Goal: Transaction & Acquisition: Obtain resource

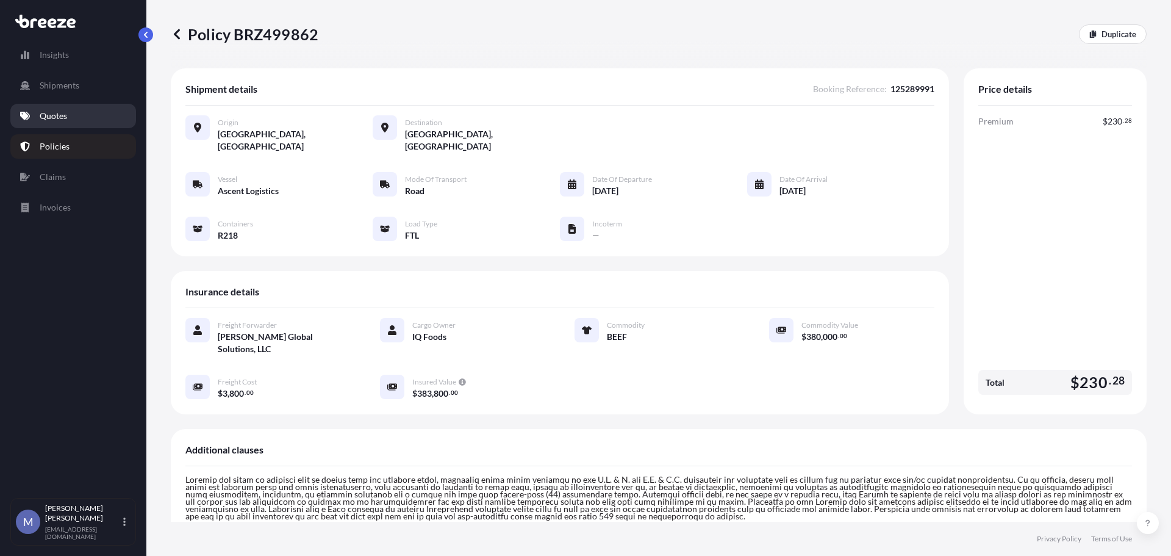
click at [59, 112] on p "Quotes" at bounding box center [53, 116] width 27 height 12
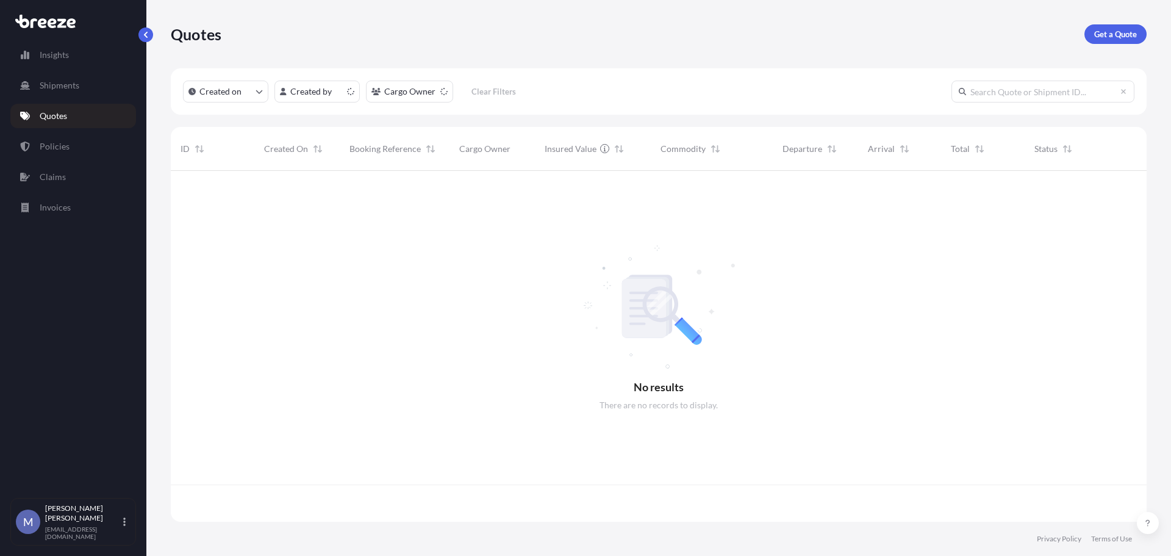
scroll to position [348, 967]
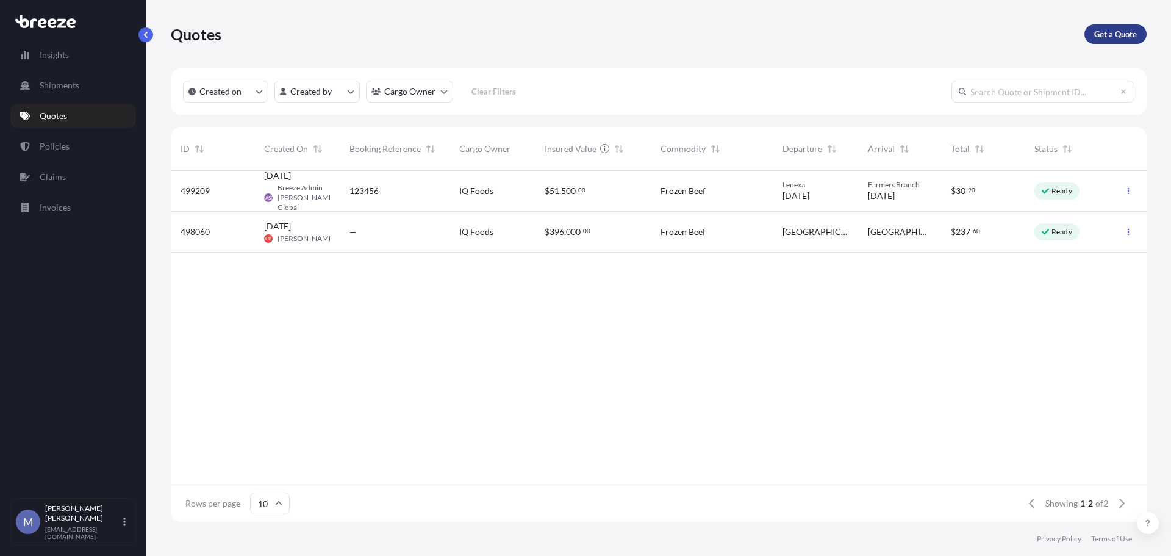
click at [1121, 39] on p "Get a Quote" at bounding box center [1115, 34] width 43 height 12
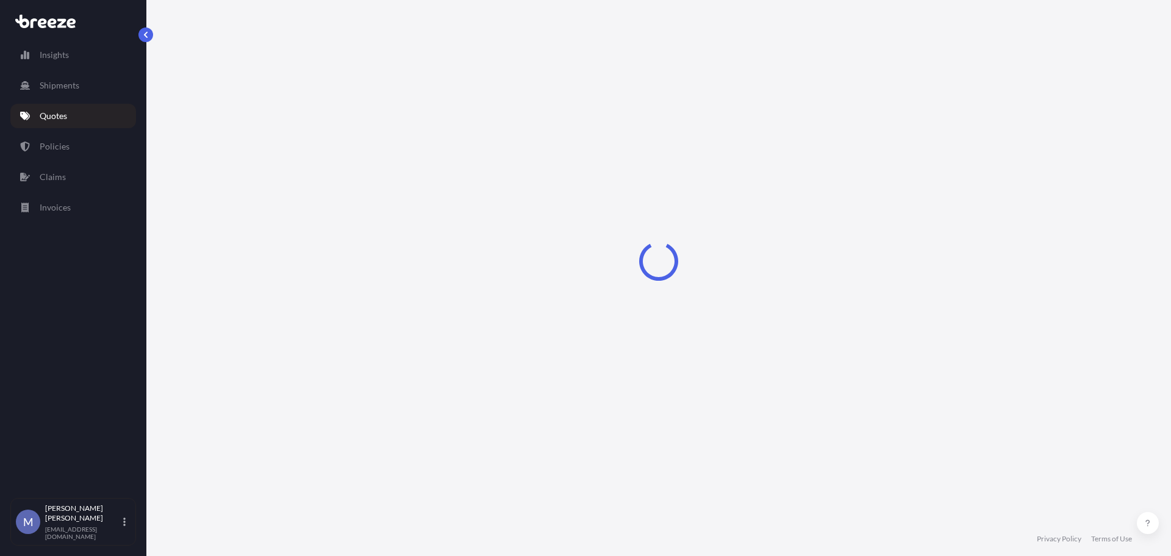
select select "Road"
select select "1"
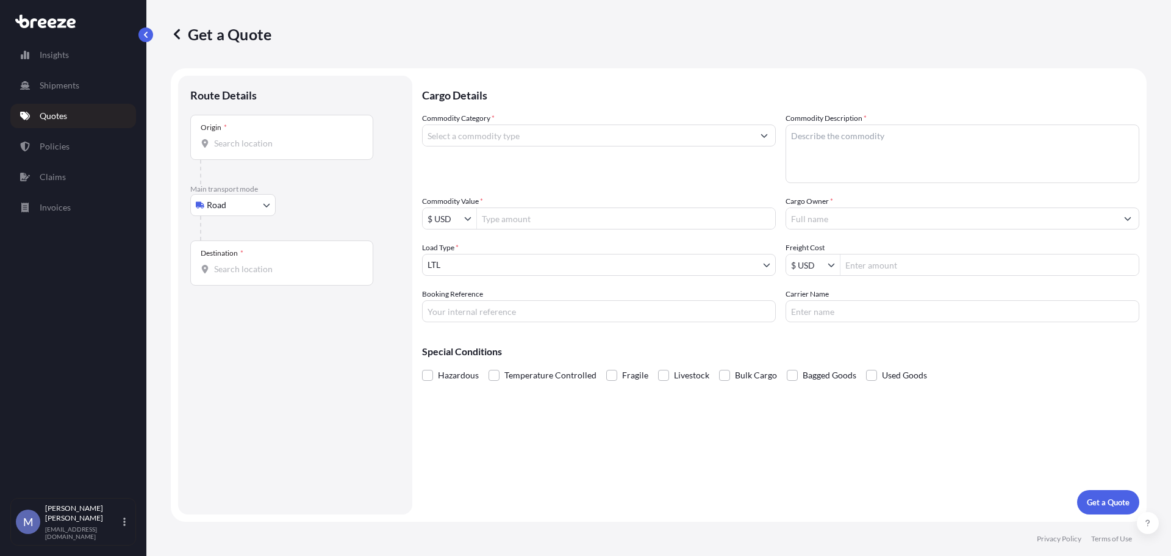
click at [819, 213] on input "Cargo Owner *" at bounding box center [951, 218] width 331 height 22
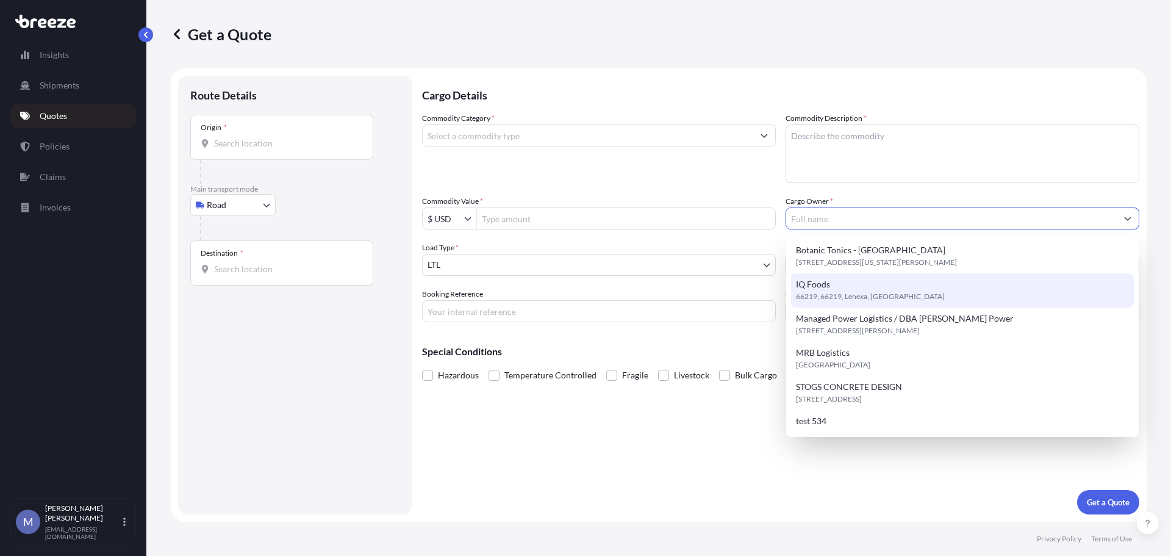
click at [816, 295] on span "66219, 66219, Lenexa, United States" at bounding box center [870, 296] width 149 height 12
type input "IQ Foods"
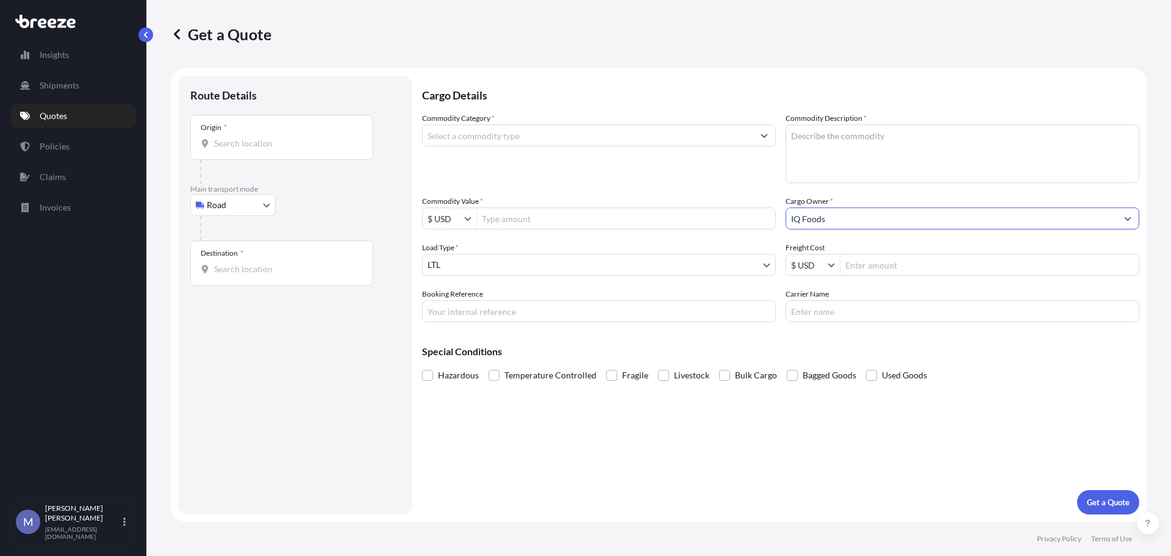
click at [558, 224] on input "Commodity Value *" at bounding box center [626, 218] width 298 height 22
type input "400,000"
click at [493, 266] on body "400,000 Insights Shipments Quotes Policies Claims Invoices M Mike Elliott melli…" at bounding box center [585, 278] width 1171 height 556
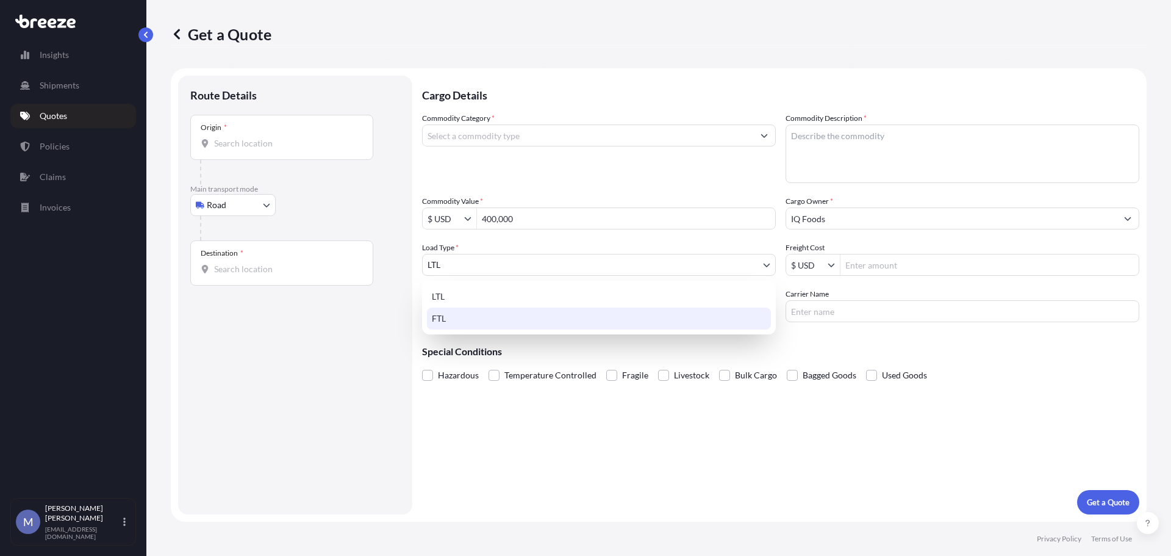
click at [443, 321] on div "FTL" at bounding box center [599, 318] width 344 height 22
select select "2"
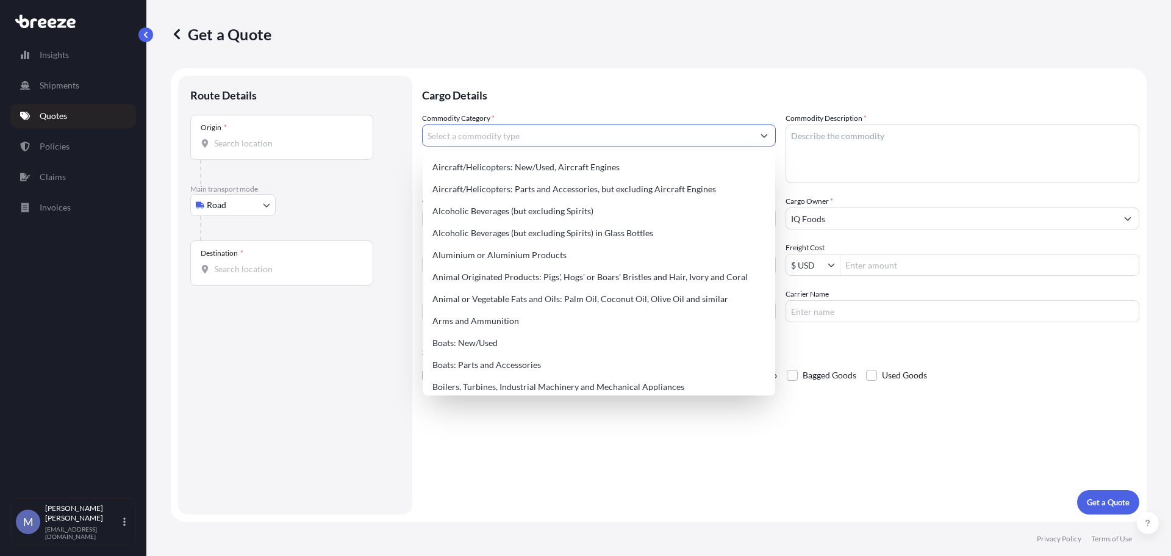
click at [580, 137] on input "Commodity Category *" at bounding box center [588, 135] width 331 height 22
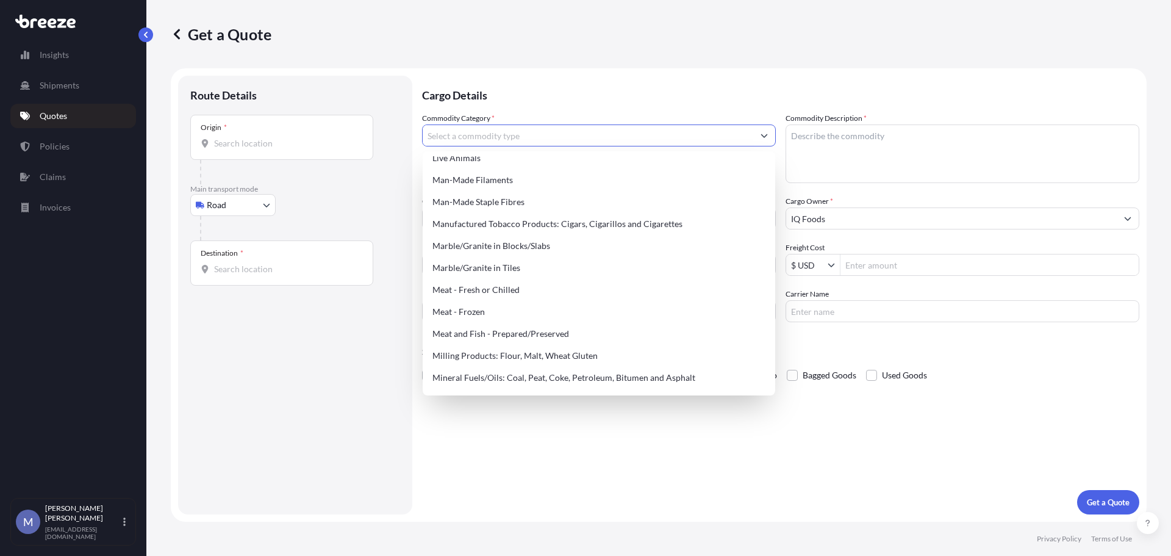
scroll to position [1525, 0]
click at [471, 306] on div "Meat - Frozen" at bounding box center [599, 311] width 343 height 22
type input "Meat - Frozen"
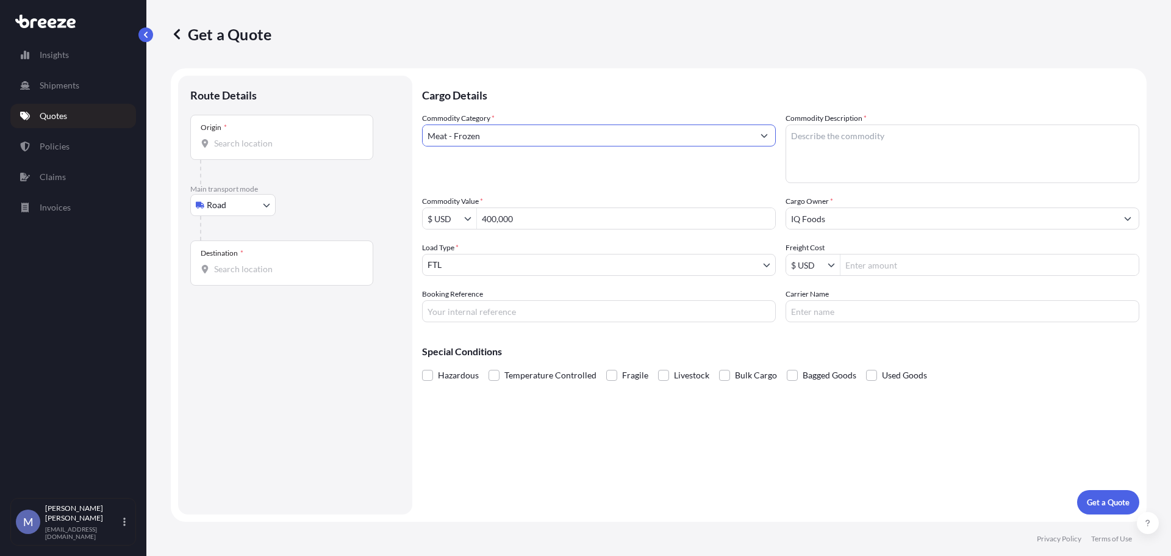
click at [815, 139] on textarea "Commodity Description *" at bounding box center [963, 153] width 354 height 59
type textarea "Frozen Beef"
click at [610, 306] on input "Booking Reference" at bounding box center [599, 311] width 354 height 22
type input "125290315"
click at [828, 305] on input "Carrier Name" at bounding box center [963, 311] width 354 height 22
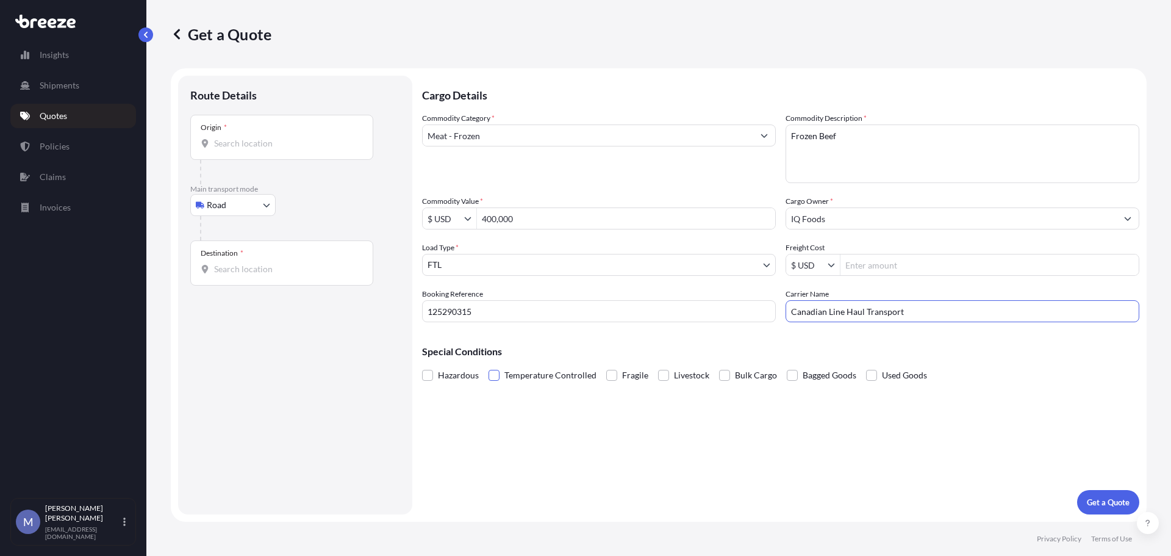
type input "Canadian Line Haul Transport"
click at [494, 375] on span at bounding box center [494, 375] width 11 height 11
click at [489, 366] on input "Temperature Controlled" at bounding box center [489, 366] width 0 height 0
click at [243, 142] on input "Origin *" at bounding box center [286, 143] width 144 height 12
click at [234, 147] on input "Origin * Please select an origin" at bounding box center [286, 143] width 144 height 12
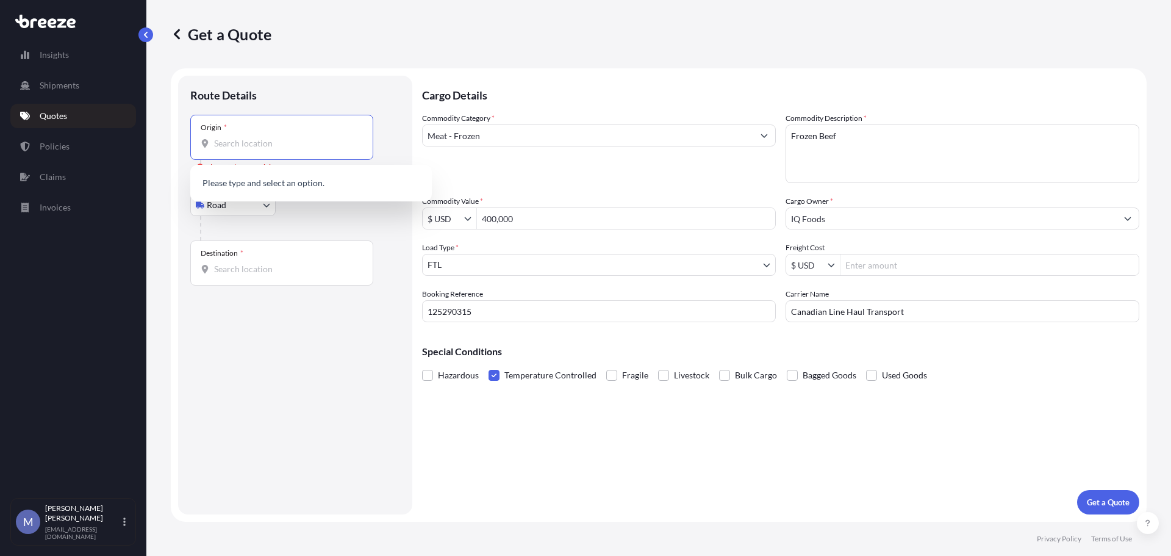
paste input "T2C2L8"
click at [254, 185] on span "Calgary, AB T2C 2L8, Canada" at bounding box center [327, 186] width 190 height 24
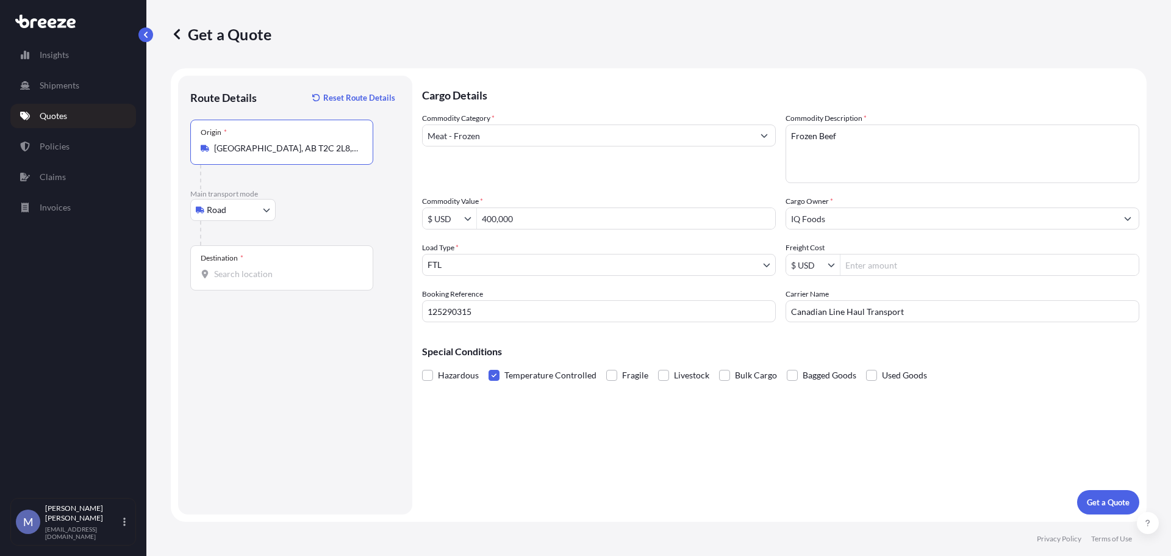
type input "Calgary, AB T2C 2L8, Canada"
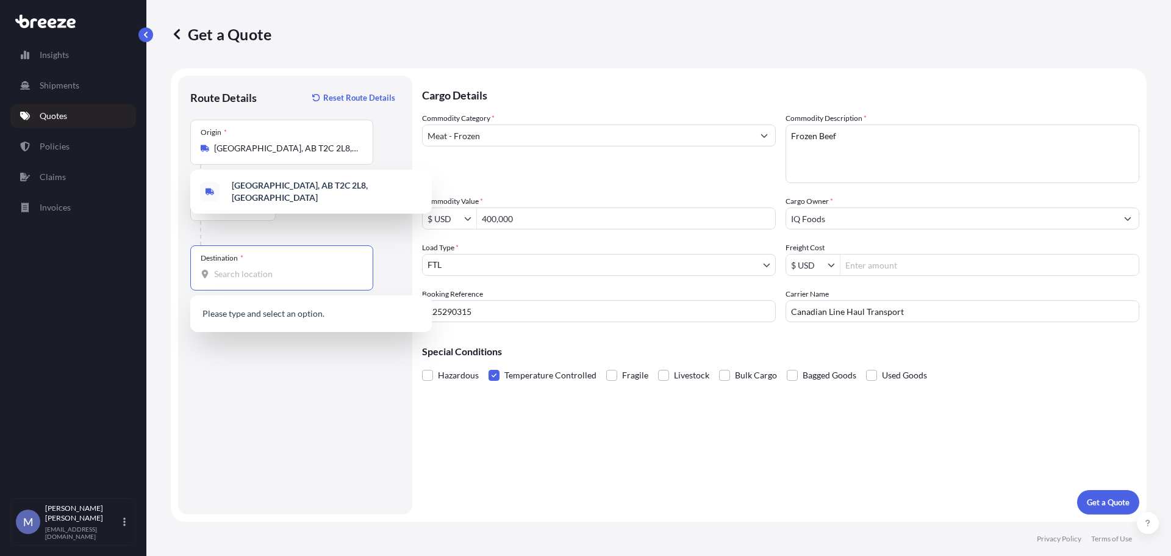
click at [253, 276] on input "Destination *" at bounding box center [286, 274] width 144 height 12
paste input "T3J4X8"
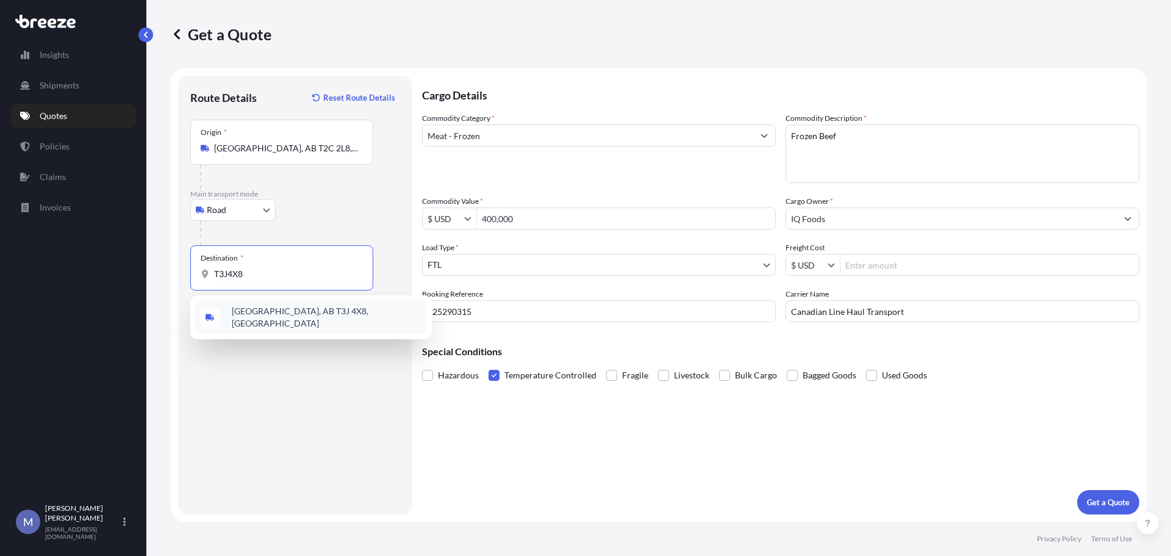
click at [273, 321] on div "Calgary, AB T3J 4X8, Canada" at bounding box center [311, 317] width 232 height 34
type input "Calgary, AB T3J 4X8, Canada"
click at [694, 417] on div "Cargo Details Commodity Category * Meat - Frozen Commodity Description * Frozen…" at bounding box center [780, 295] width 717 height 439
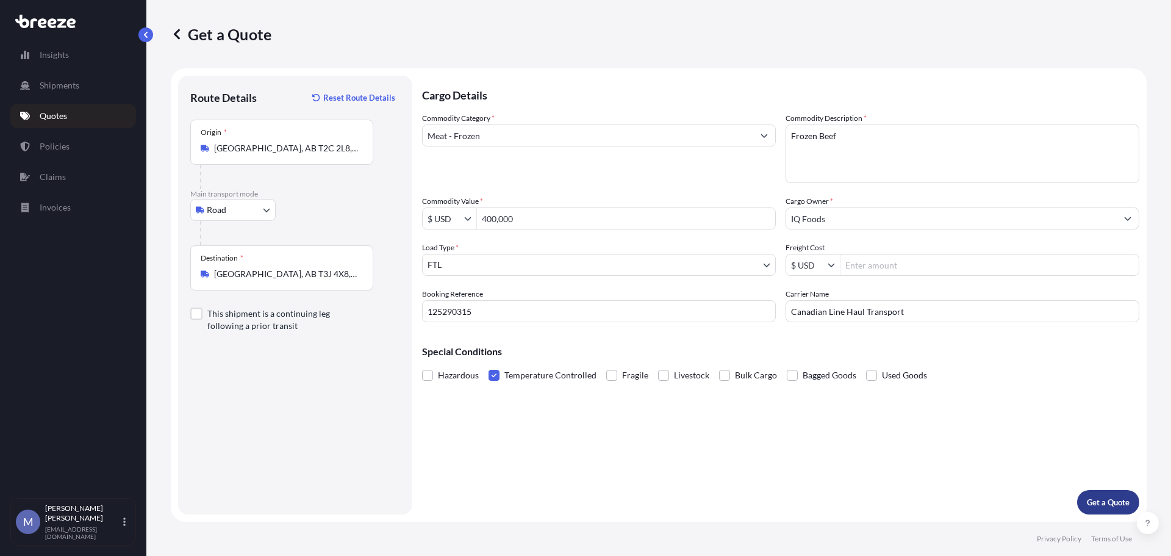
click at [1089, 506] on p "Get a Quote" at bounding box center [1108, 502] width 43 height 12
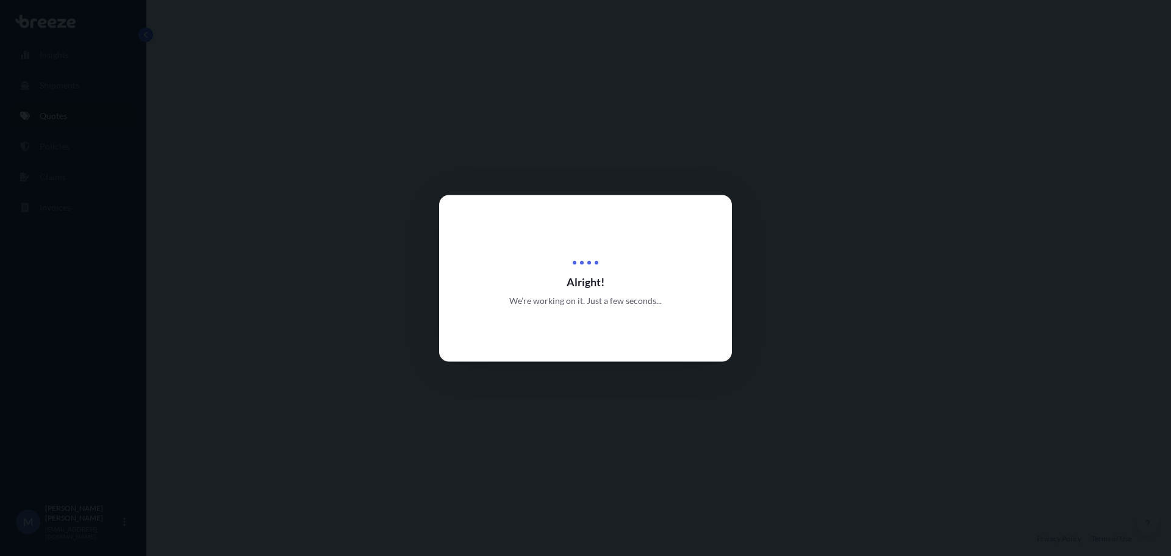
select select "Road"
select select "2"
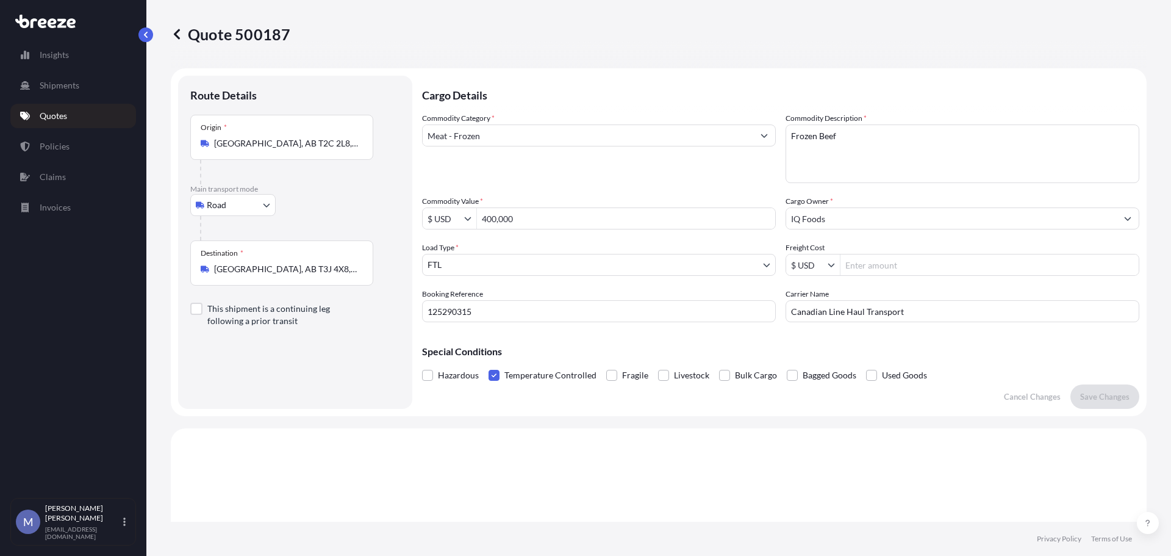
click at [37, 120] on link "Quotes" at bounding box center [73, 116] width 126 height 24
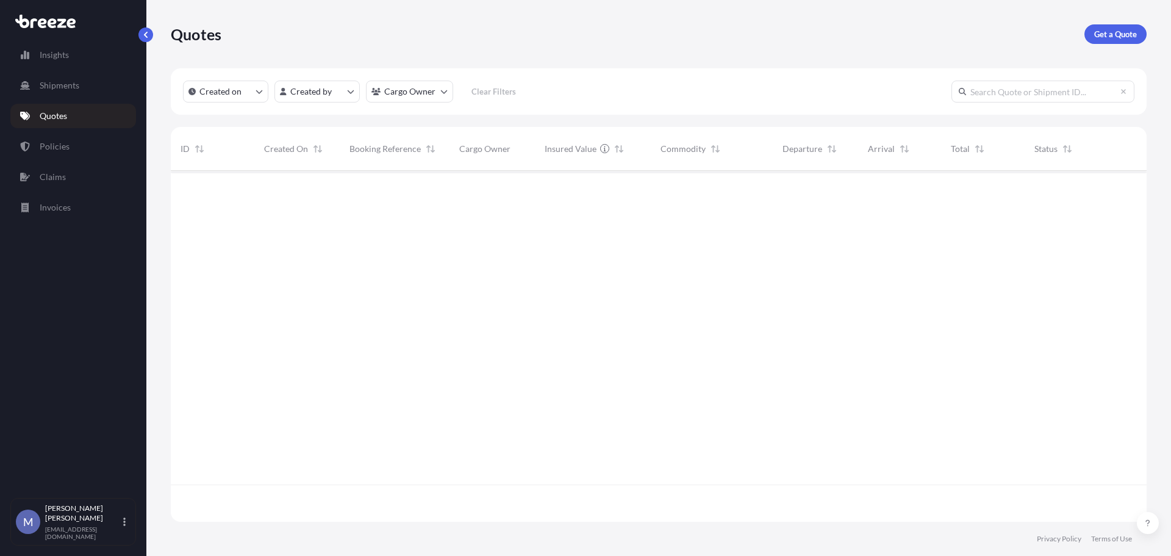
scroll to position [348, 967]
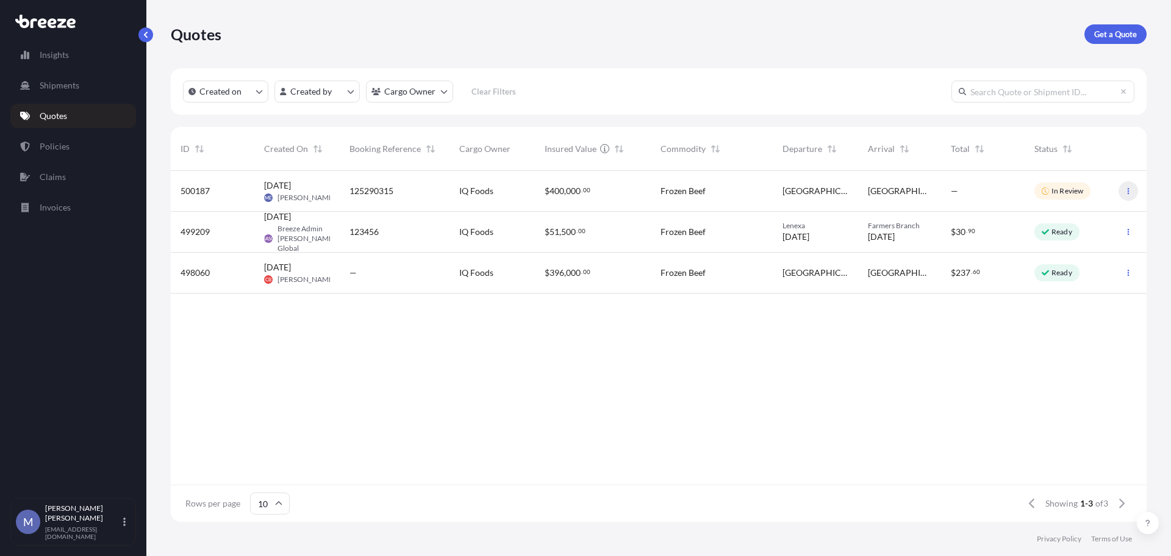
click at [1130, 189] on icon "button" at bounding box center [1128, 190] width 7 height 7
click at [1081, 212] on p "Duplicate quote" at bounding box center [1080, 215] width 61 height 12
select select "Road"
select select "2"
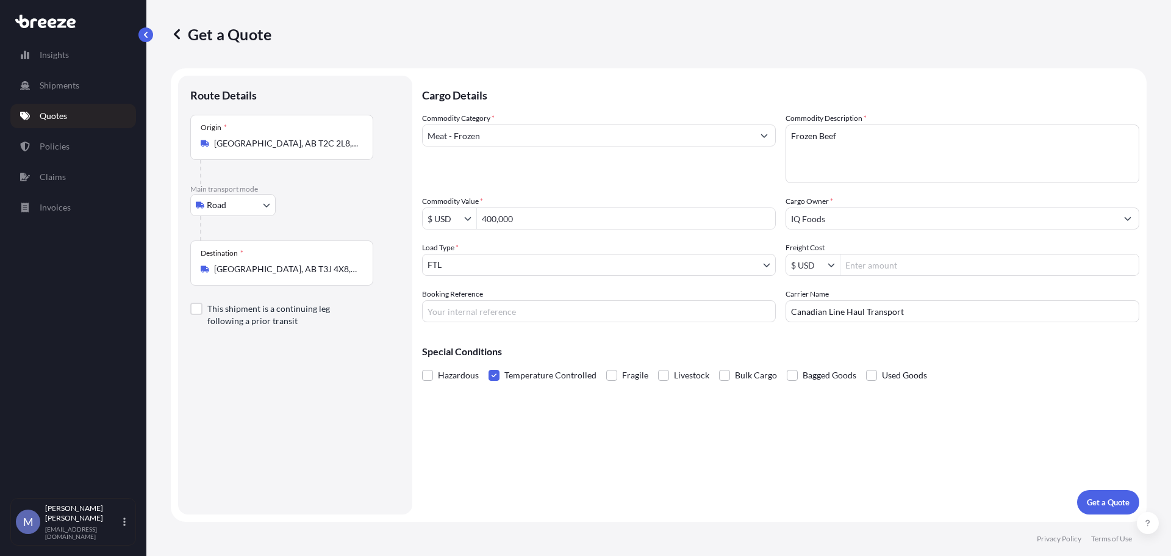
click at [534, 307] on input "Booking Reference" at bounding box center [599, 311] width 354 height 22
type input "125290200"
click at [889, 273] on input "Freight Cost" at bounding box center [990, 265] width 298 height 22
type input "400,000"
click at [1105, 504] on p "Get a Quote" at bounding box center [1108, 502] width 43 height 12
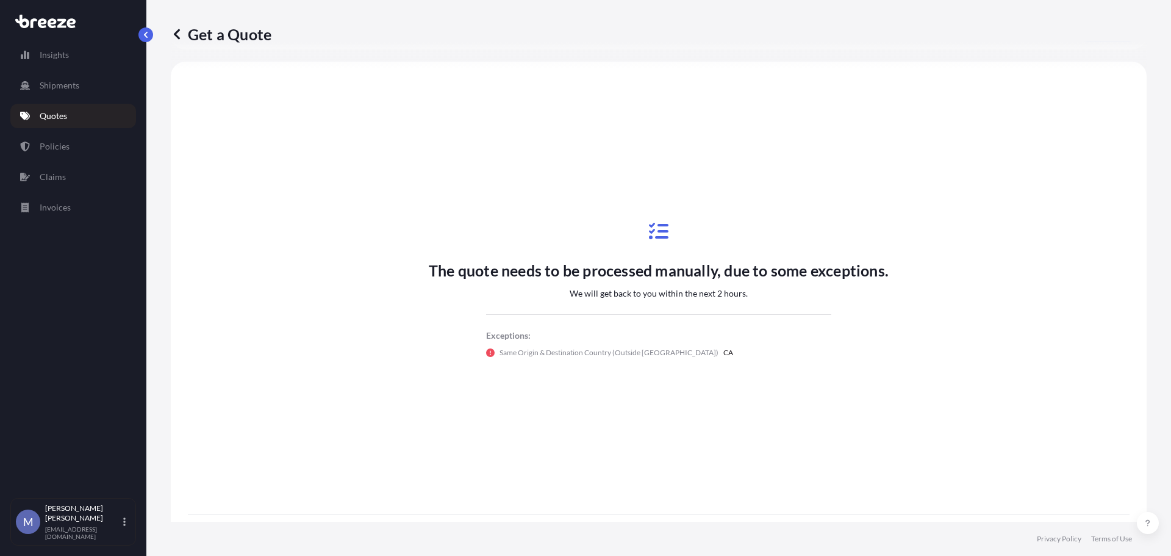
scroll to position [541, 0]
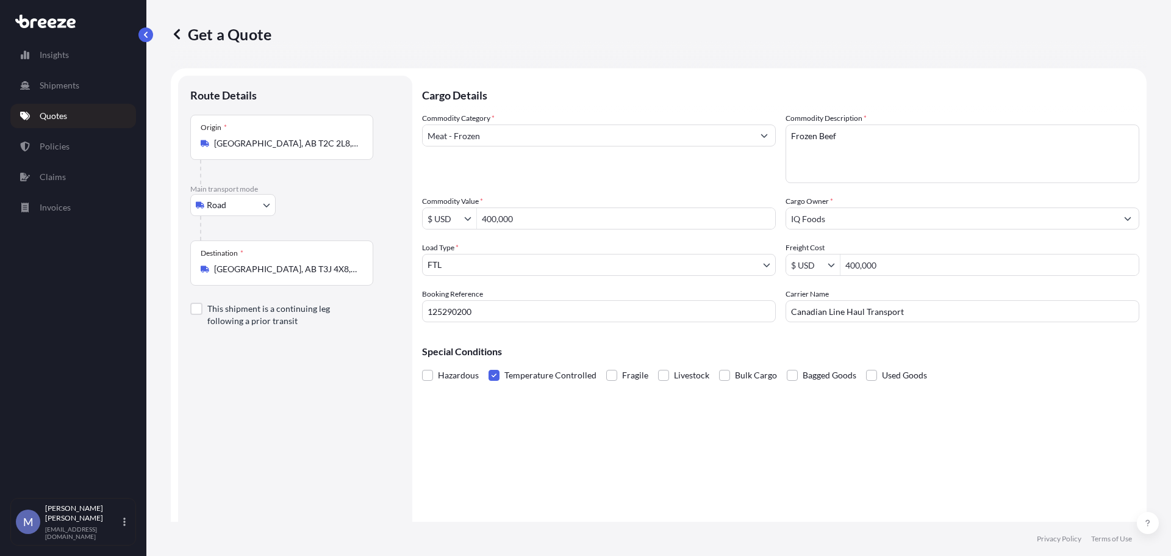
click at [56, 121] on p "Quotes" at bounding box center [53, 116] width 27 height 12
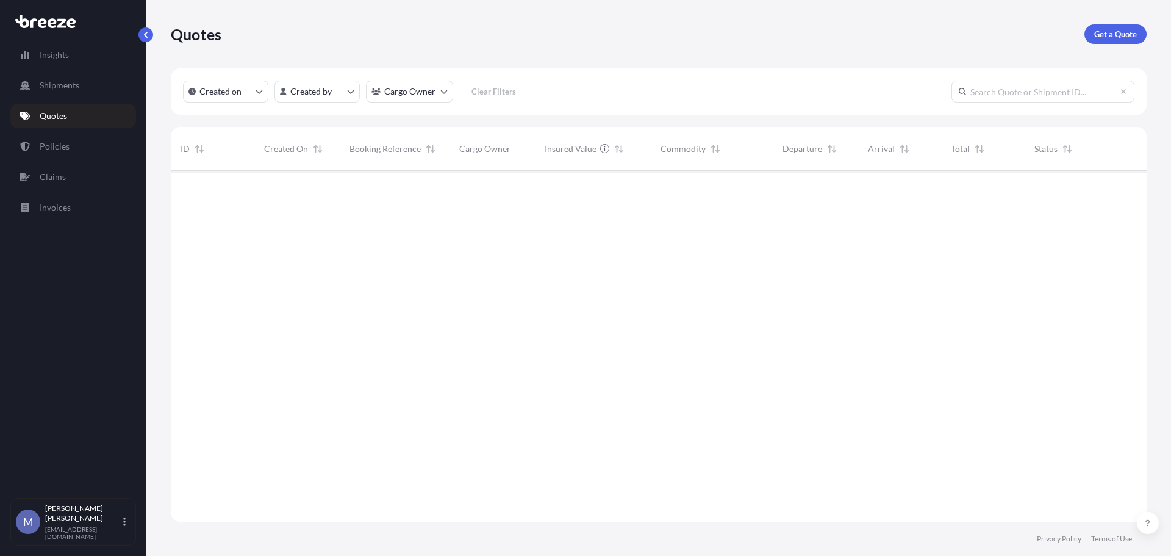
scroll to position [348, 967]
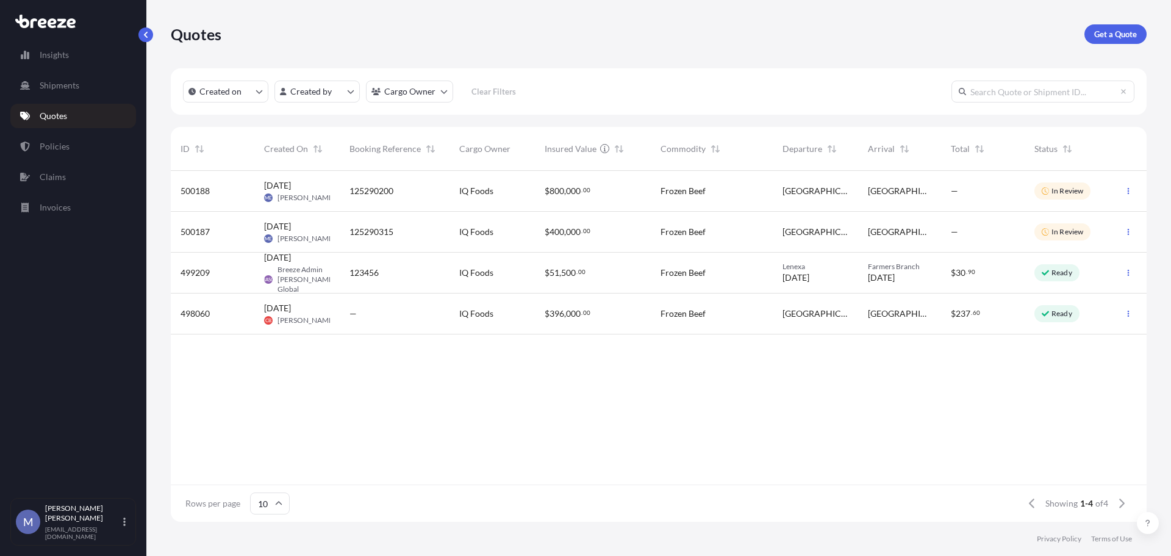
click at [57, 119] on p "Quotes" at bounding box center [53, 116] width 27 height 12
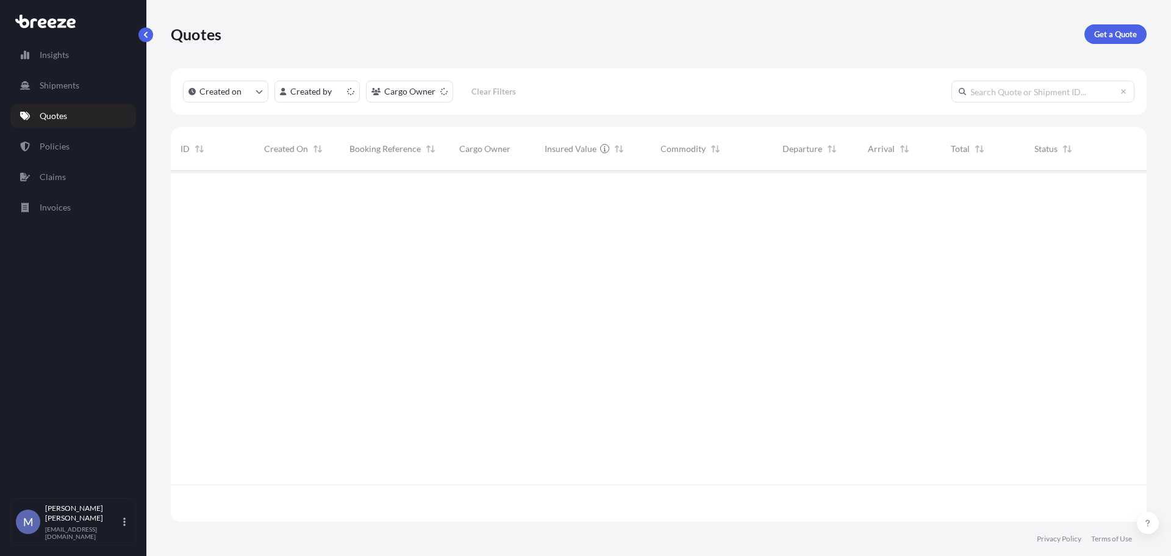
scroll to position [348, 967]
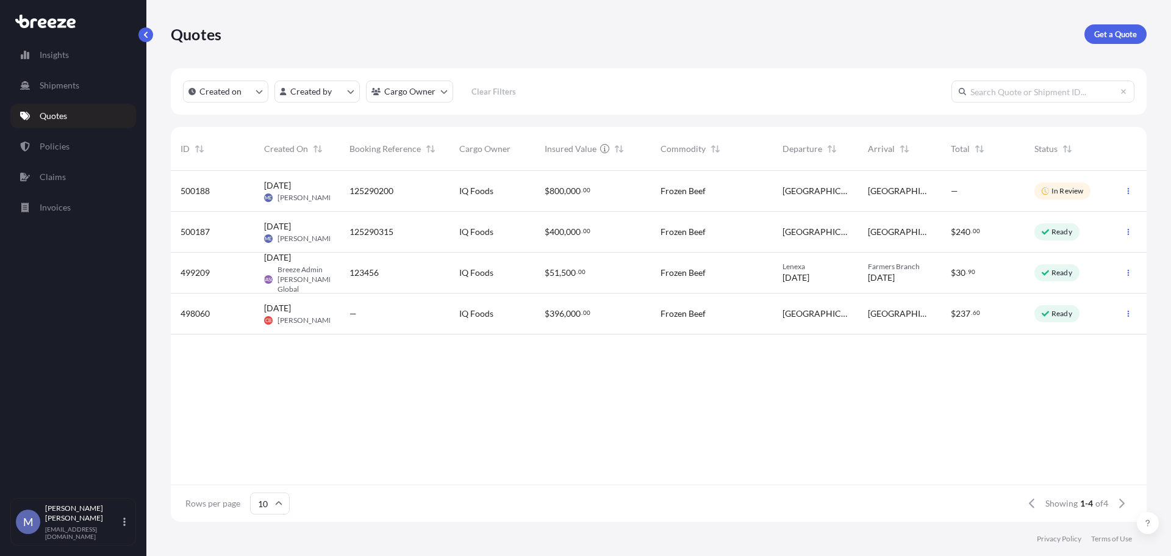
click at [418, 231] on div "125290315" at bounding box center [395, 232] width 90 height 12
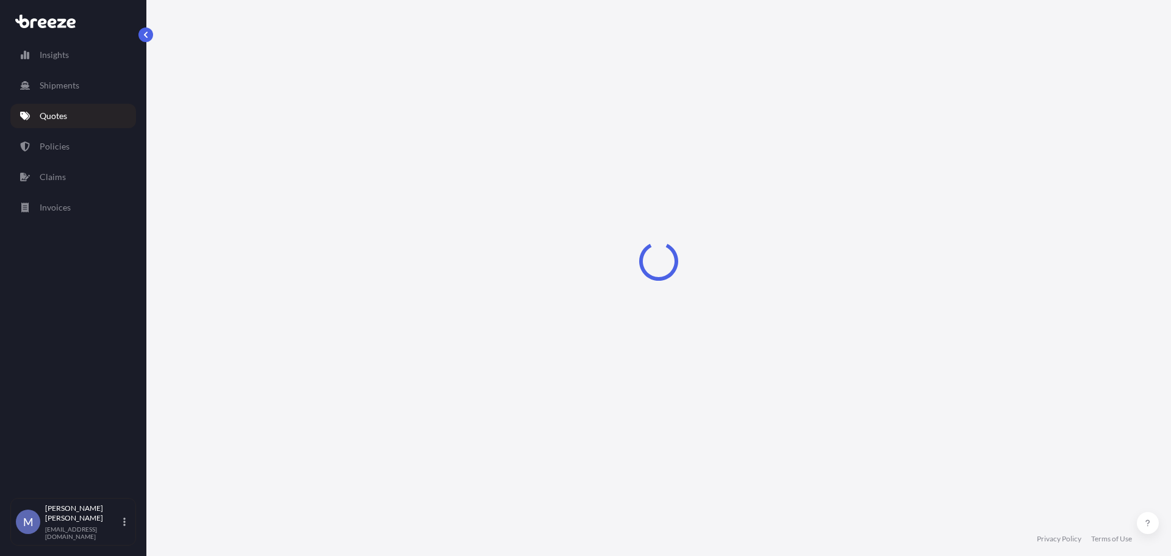
select select "Road"
select select "2"
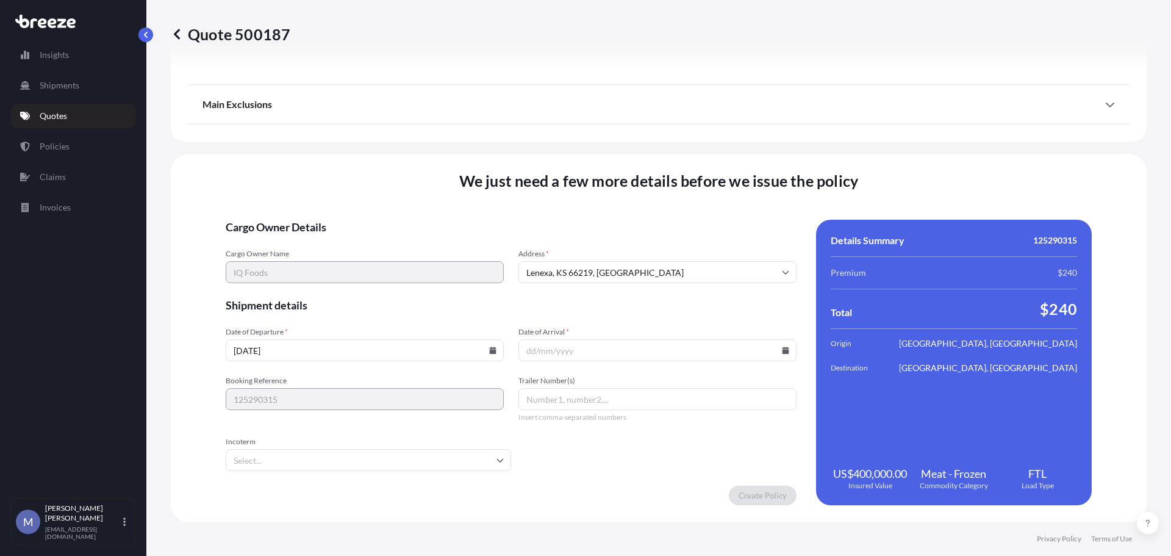
scroll to position [1496, 0]
click at [493, 350] on icon at bounding box center [493, 349] width 7 height 7
click at [282, 285] on button "29" at bounding box center [285, 281] width 20 height 20
click at [783, 347] on icon at bounding box center [786, 349] width 7 height 7
click at [560, 287] on button "29" at bounding box center [568, 281] width 20 height 20
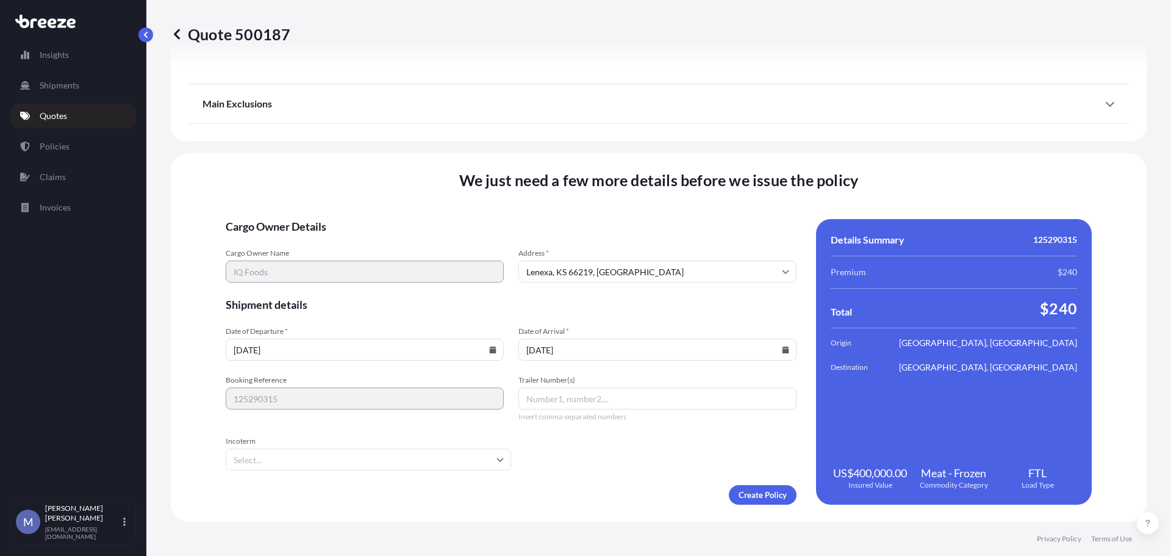
type input "29/09/2025"
click at [563, 396] on input "Trailer Number(s)" at bounding box center [658, 398] width 278 height 22
type input "R53123"
click at [599, 458] on form "Cargo Owner Details Cargo Owner Name IQ Foods Address * Lenexa, KS 66219, USA S…" at bounding box center [511, 361] width 571 height 285
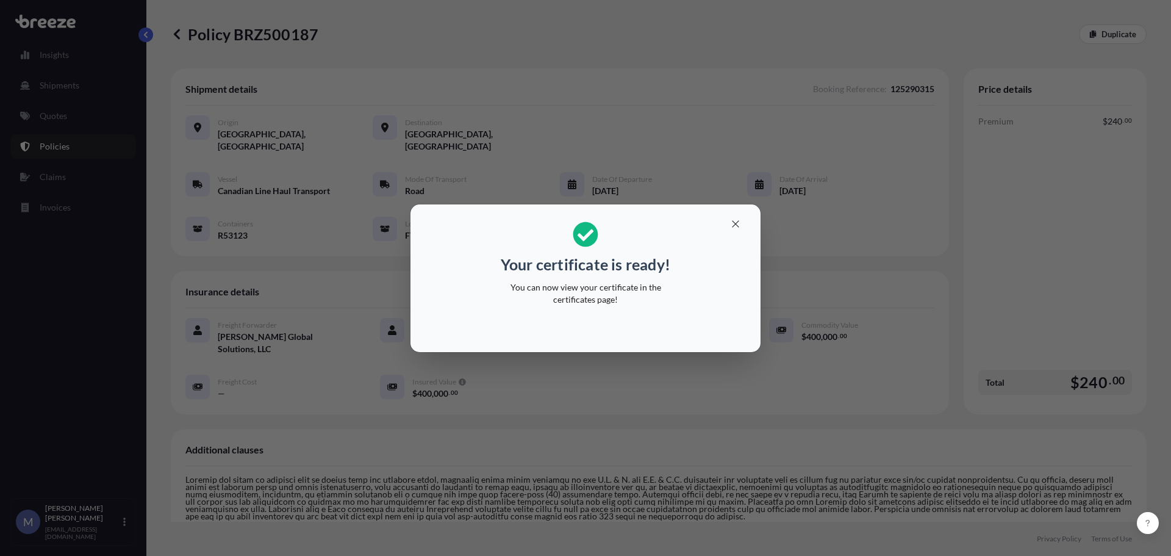
click at [242, 285] on div "Your certificate is ready! You can now view your certificate in the certificate…" at bounding box center [585, 278] width 1171 height 556
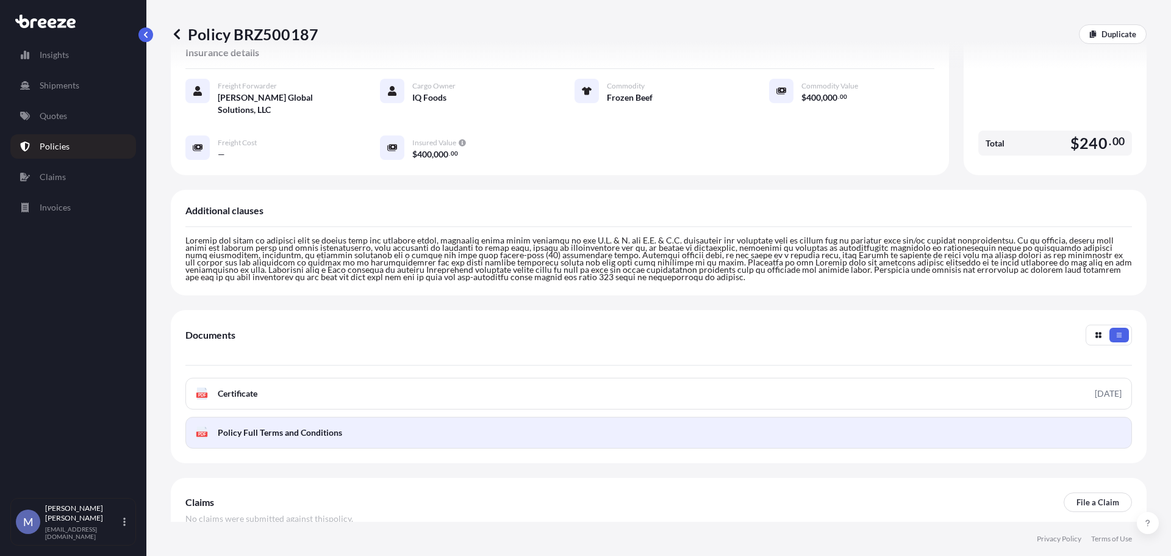
scroll to position [286, 0]
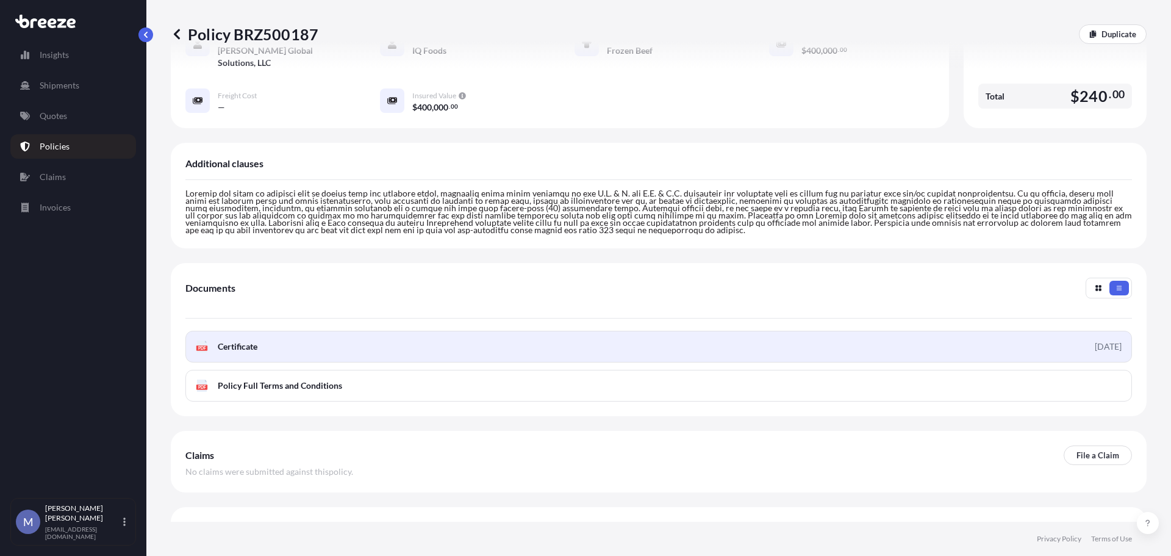
click at [277, 331] on link "PDF Certificate 2025-09-29" at bounding box center [658, 347] width 947 height 32
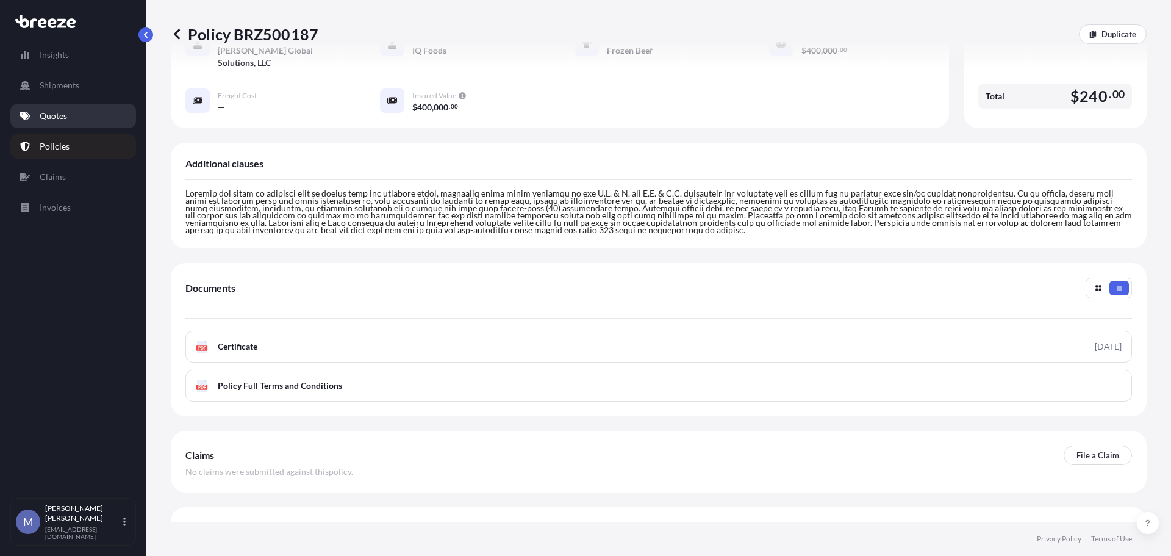
click at [64, 110] on p "Quotes" at bounding box center [53, 116] width 27 height 12
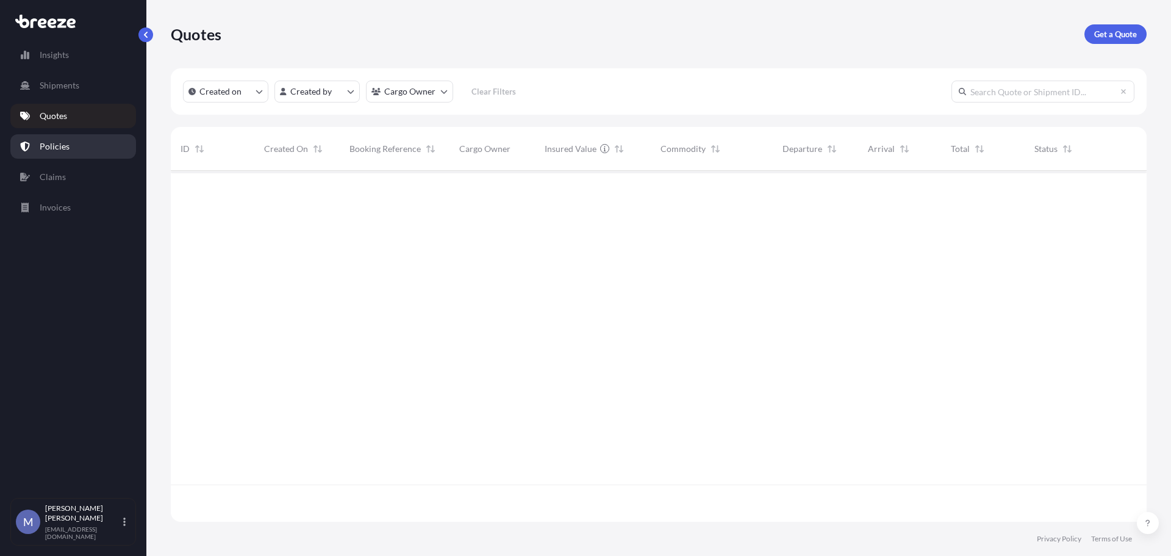
scroll to position [348, 967]
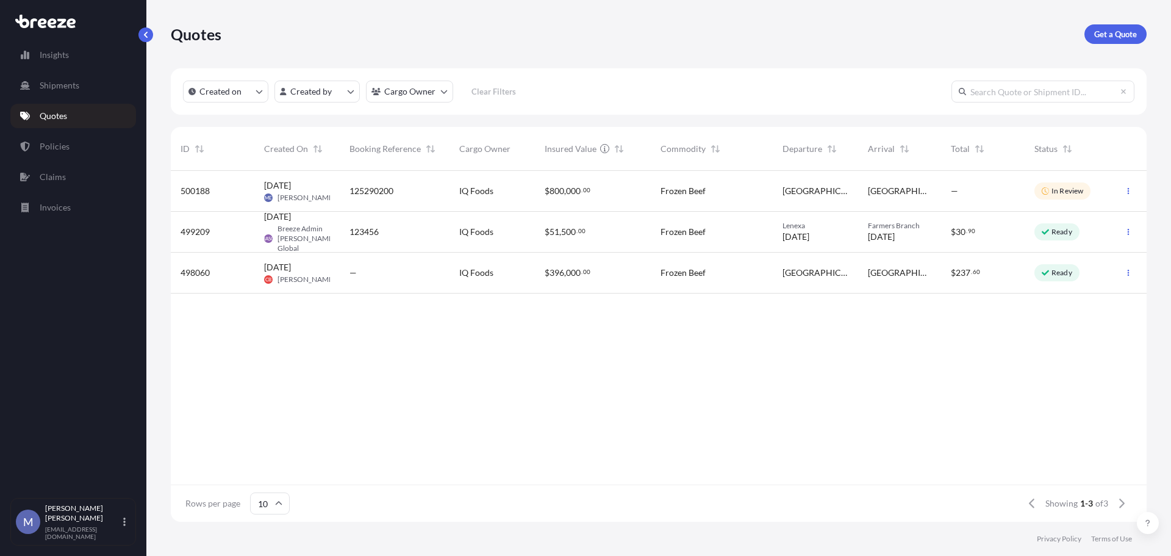
click at [57, 113] on p "Quotes" at bounding box center [53, 116] width 27 height 12
click at [48, 156] on link "Policies" at bounding box center [73, 146] width 126 height 24
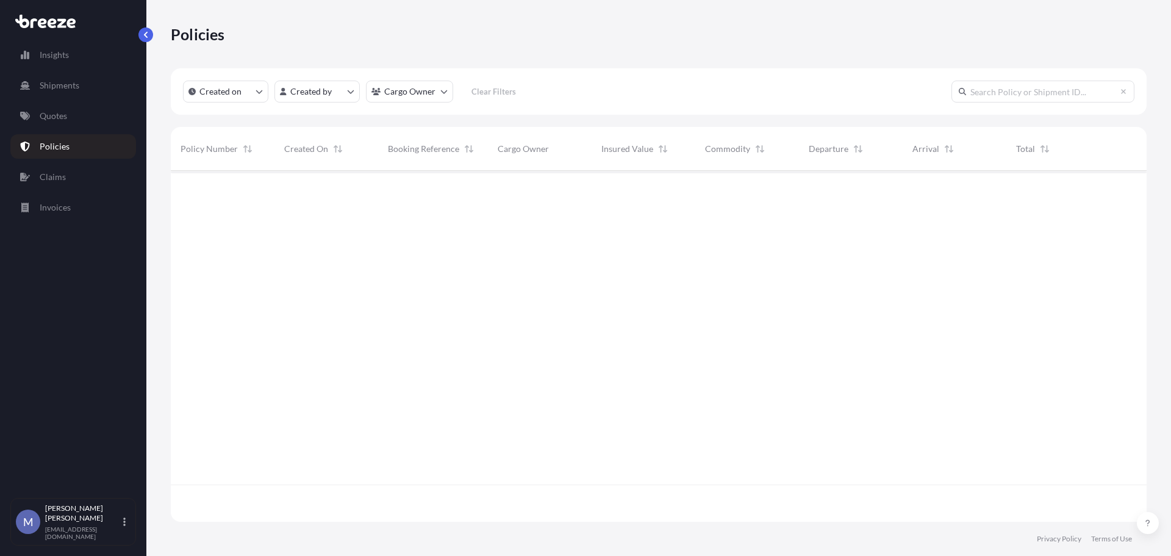
scroll to position [348, 967]
click at [56, 115] on p "Quotes" at bounding box center [53, 116] width 27 height 12
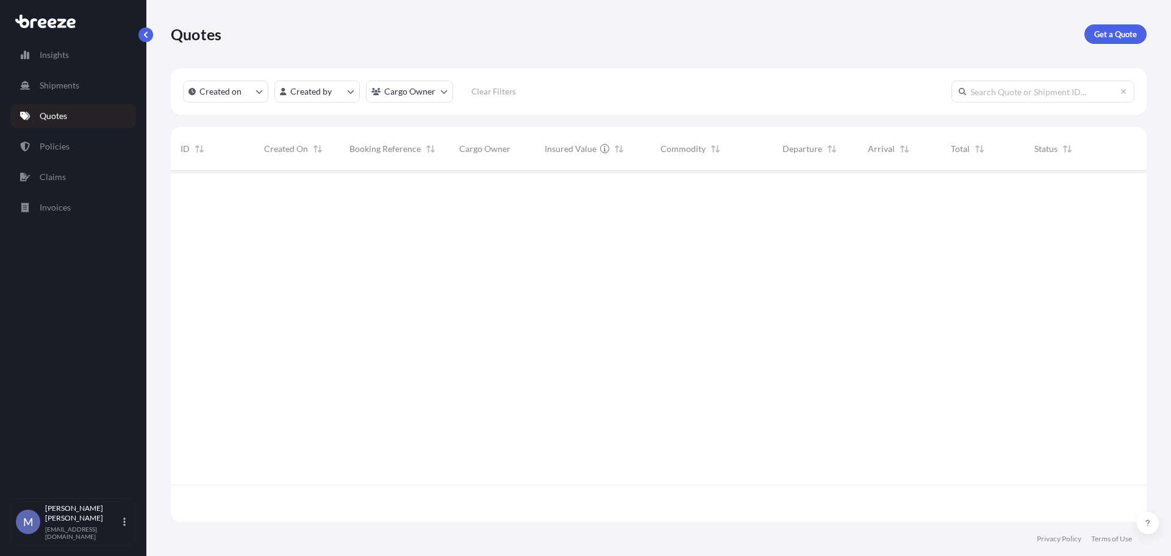
scroll to position [348, 967]
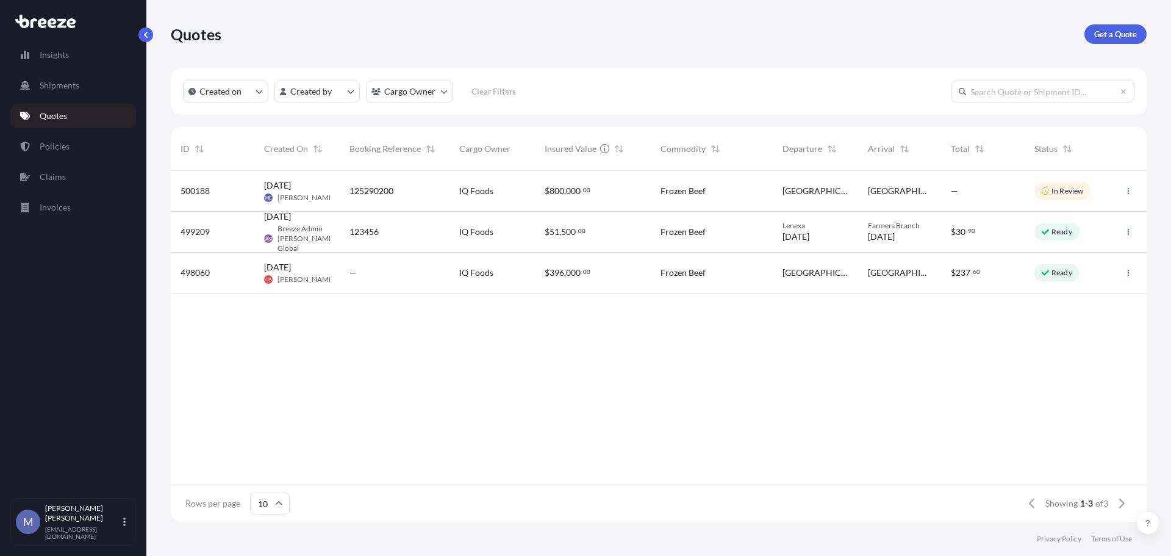
click at [404, 182] on div "125290200" at bounding box center [395, 191] width 110 height 41
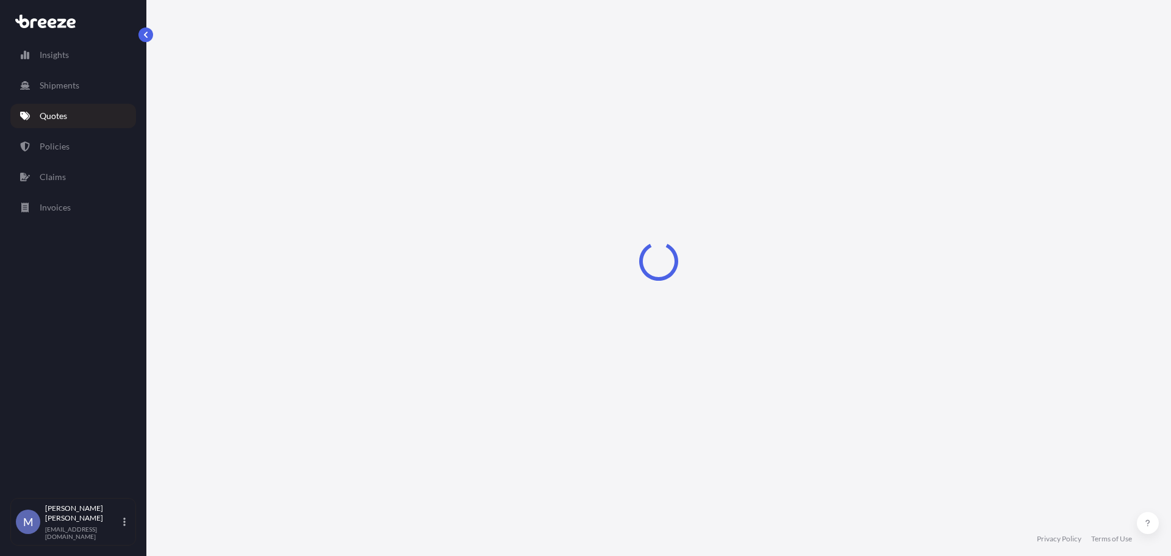
select select "Road"
select select "2"
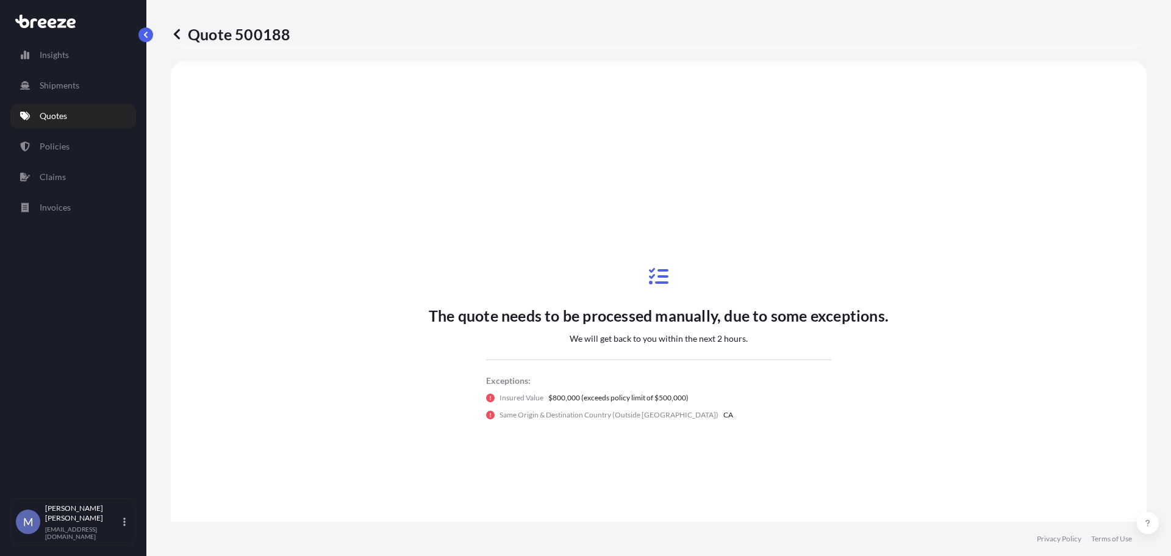
scroll to position [62, 0]
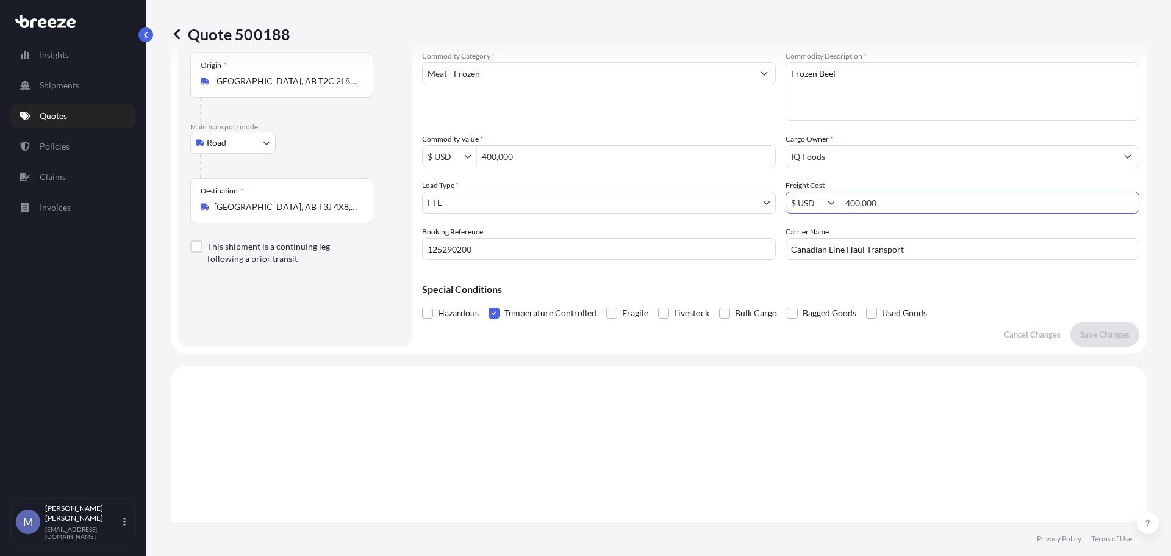
drag, startPoint x: 914, startPoint y: 202, endPoint x: 832, endPoint y: 202, distance: 81.7
click at [833, 202] on div "$ USD 400,000" at bounding box center [963, 203] width 354 height 22
click at [1099, 337] on p "Save Changes" at bounding box center [1104, 334] width 49 height 12
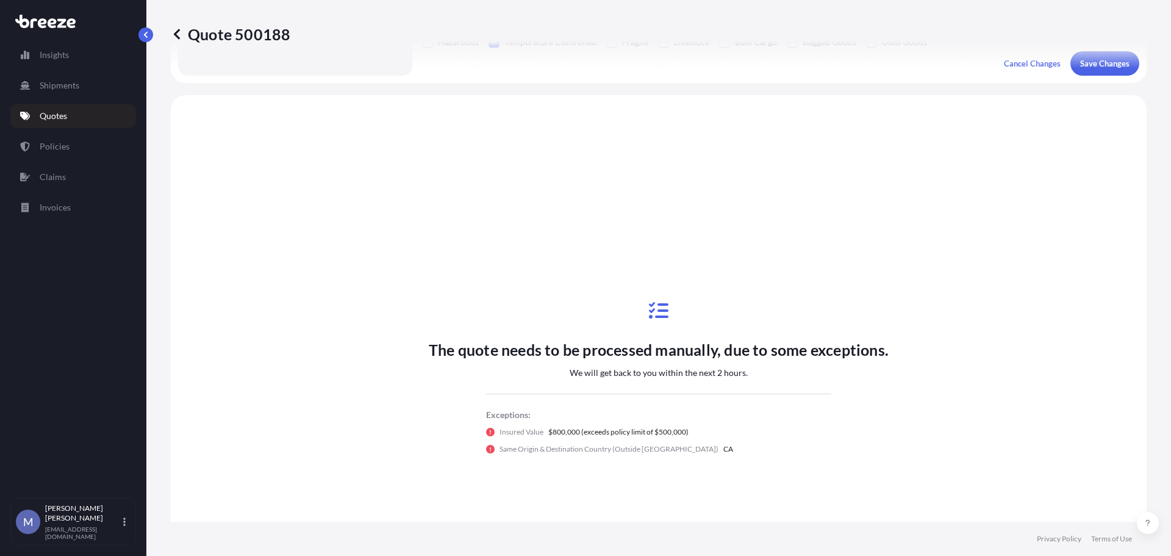
scroll to position [367, 0]
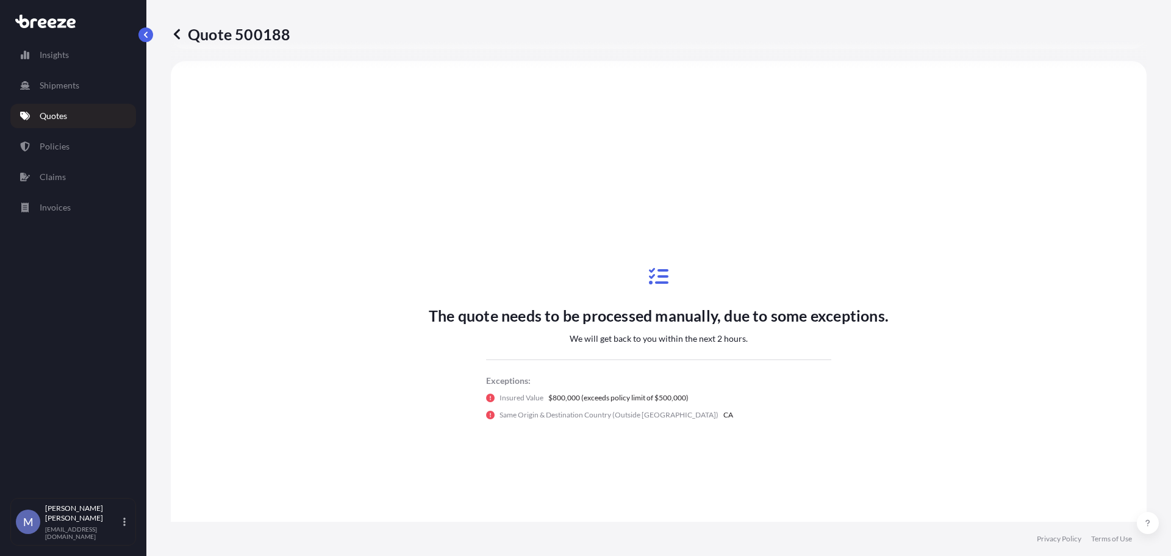
select select "Road"
select select "2"
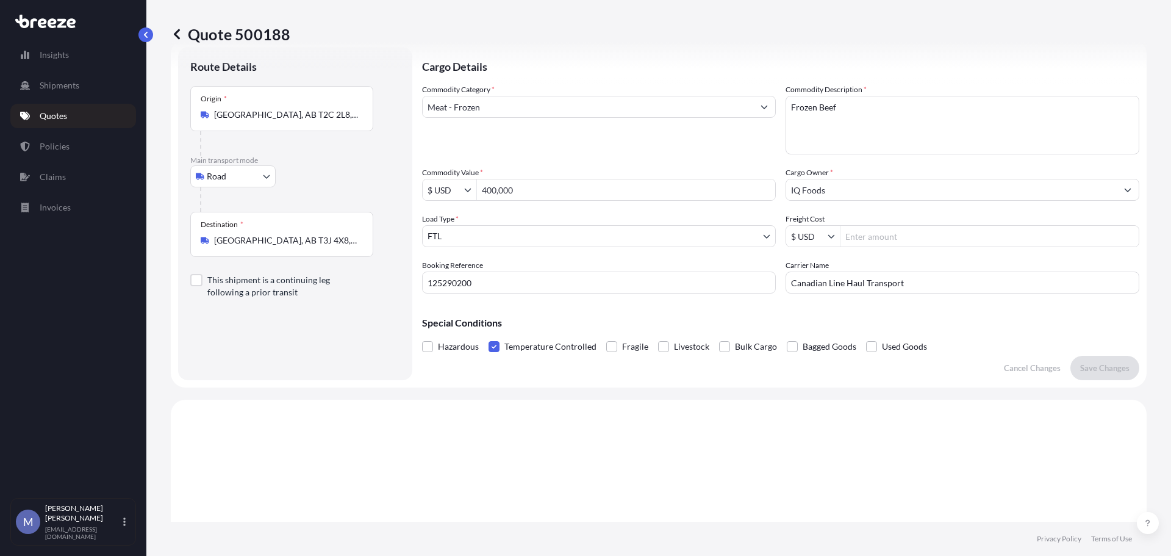
scroll to position [0, 0]
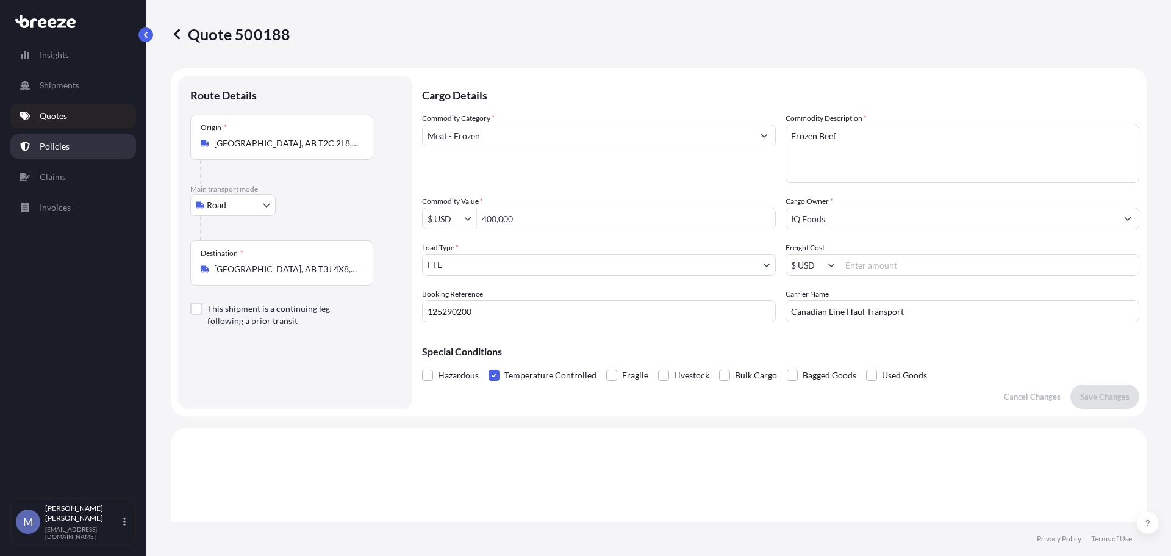
click at [54, 145] on p "Policies" at bounding box center [55, 146] width 30 height 12
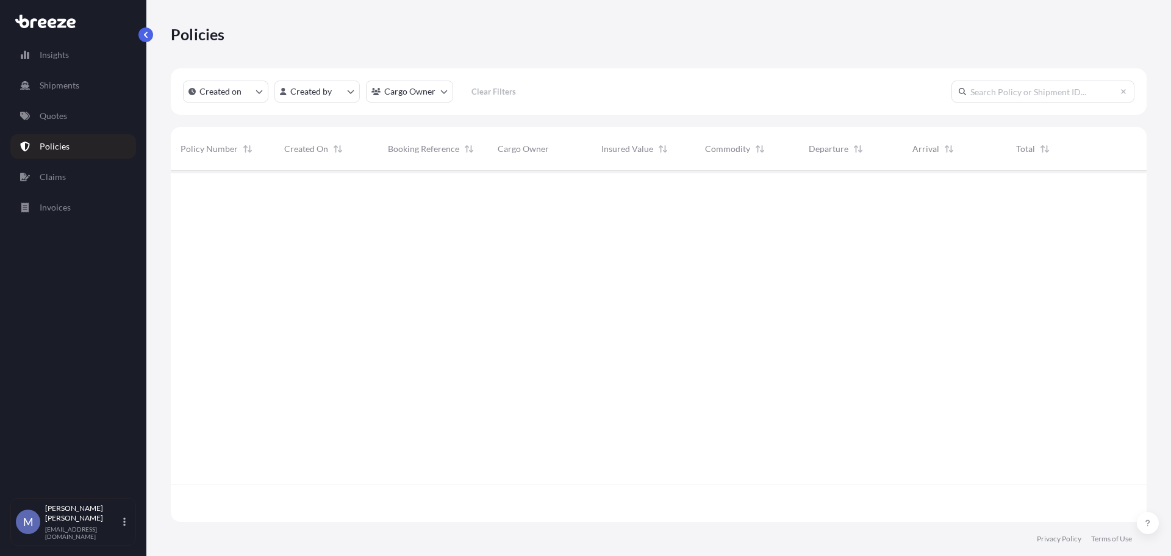
scroll to position [348, 967]
click at [47, 114] on p "Quotes" at bounding box center [53, 116] width 27 height 12
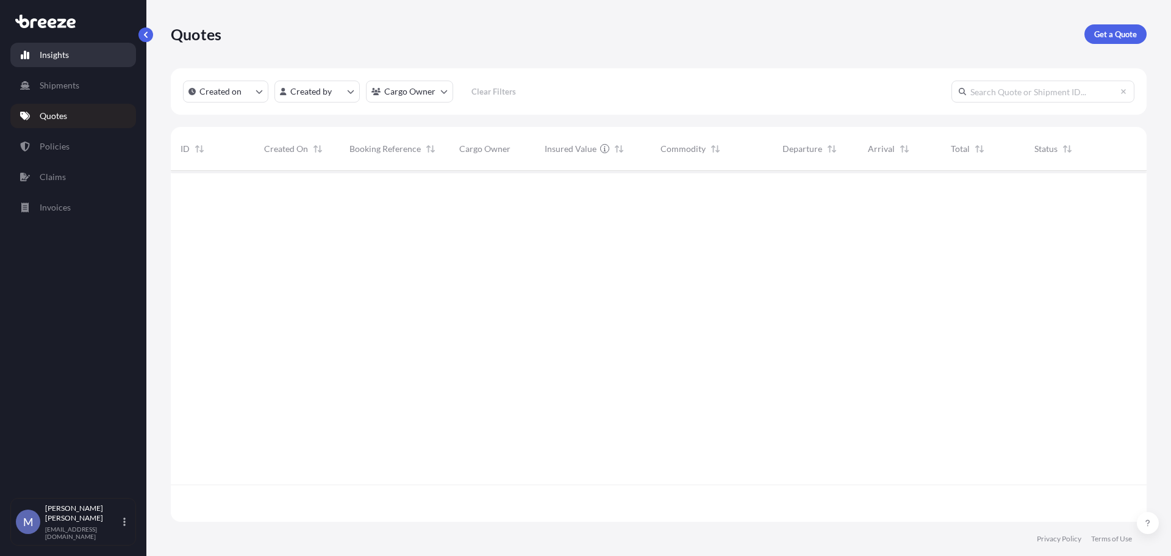
scroll to position [348, 967]
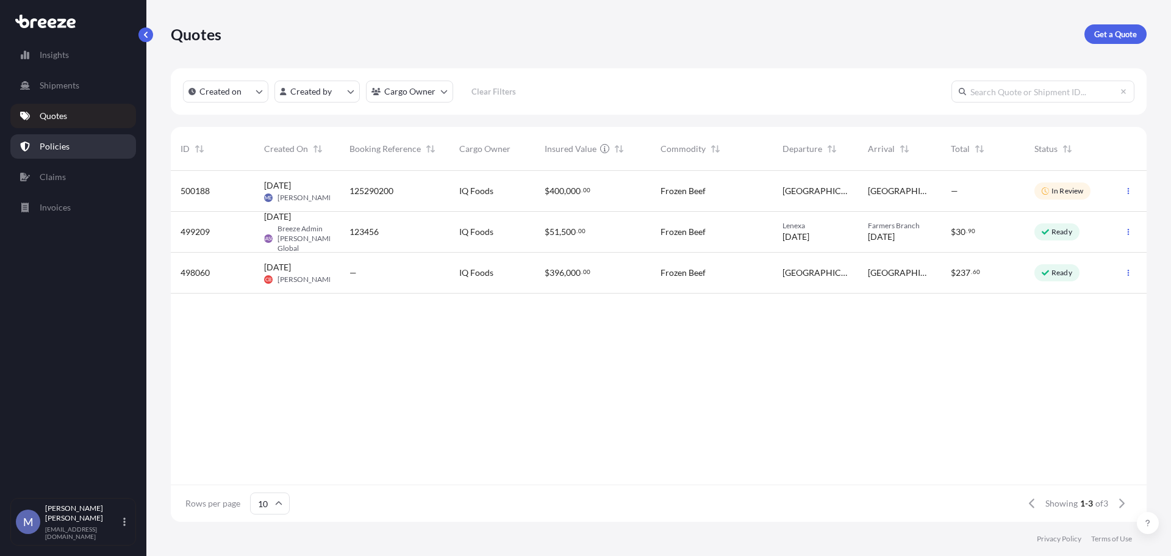
click at [74, 144] on link "Policies" at bounding box center [73, 146] width 126 height 24
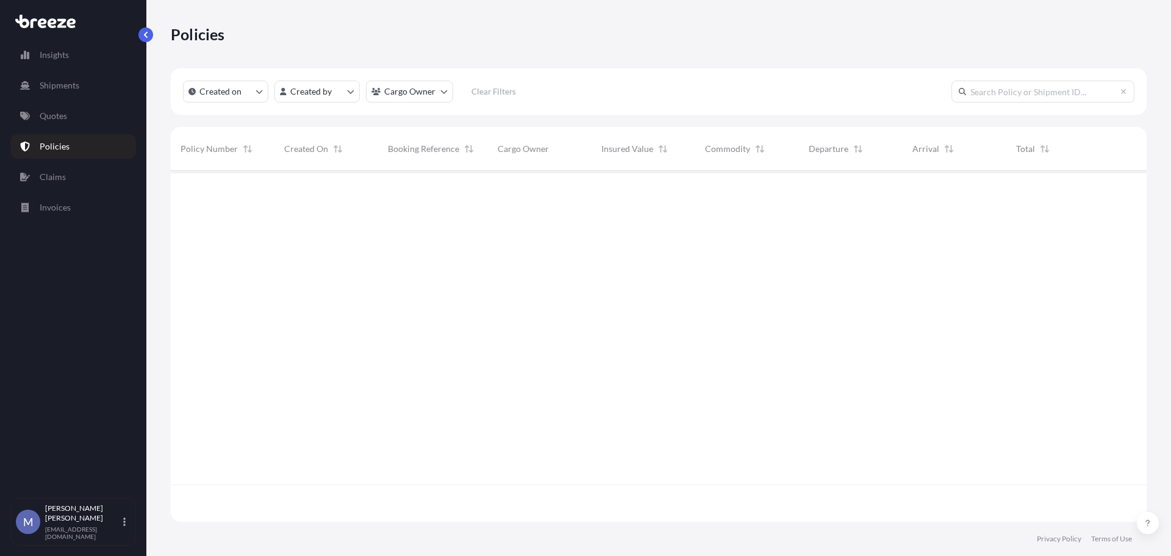
scroll to position [348, 967]
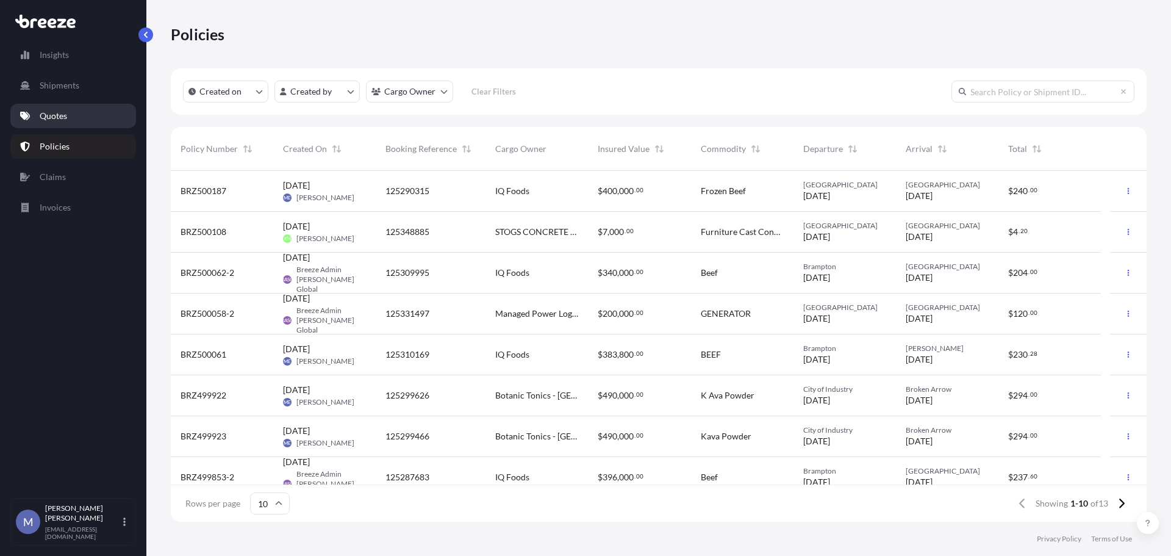
click at [57, 114] on p "Quotes" at bounding box center [53, 116] width 27 height 12
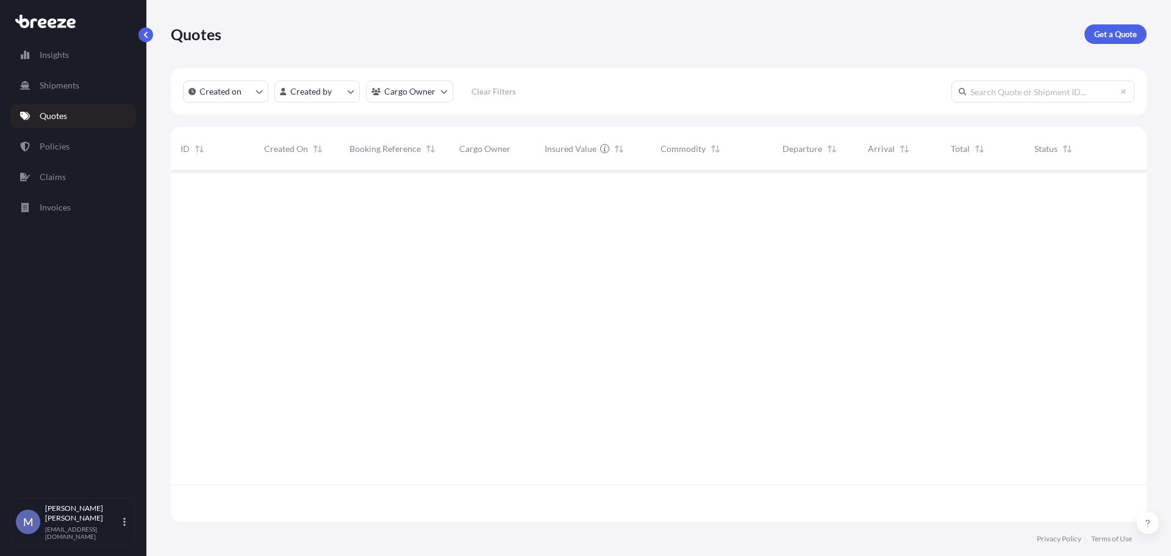
scroll to position [348, 967]
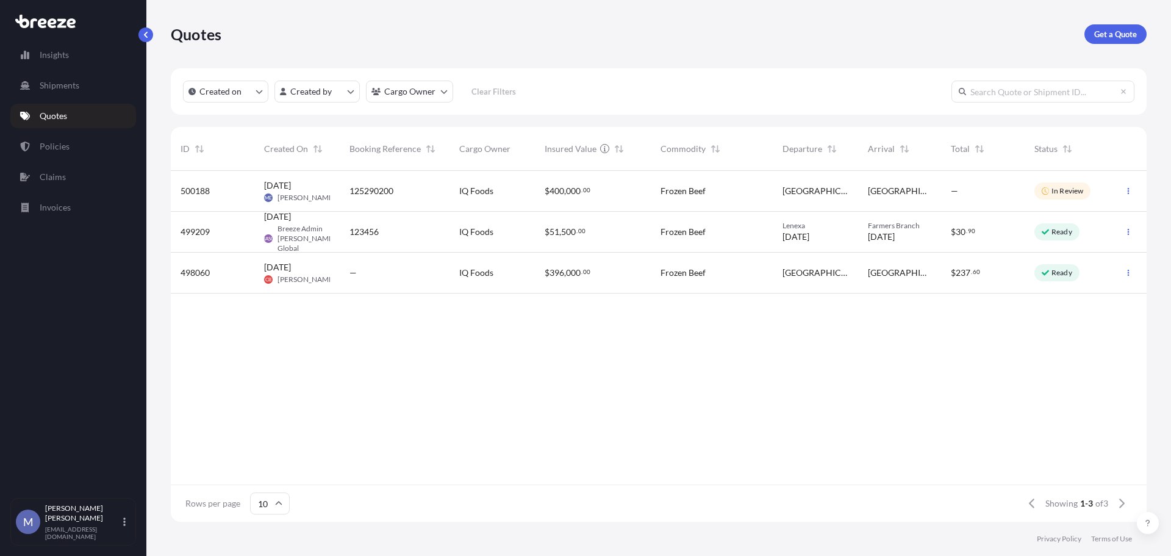
click at [397, 181] on div "125290200" at bounding box center [395, 191] width 110 height 41
select select "Road"
select select "2"
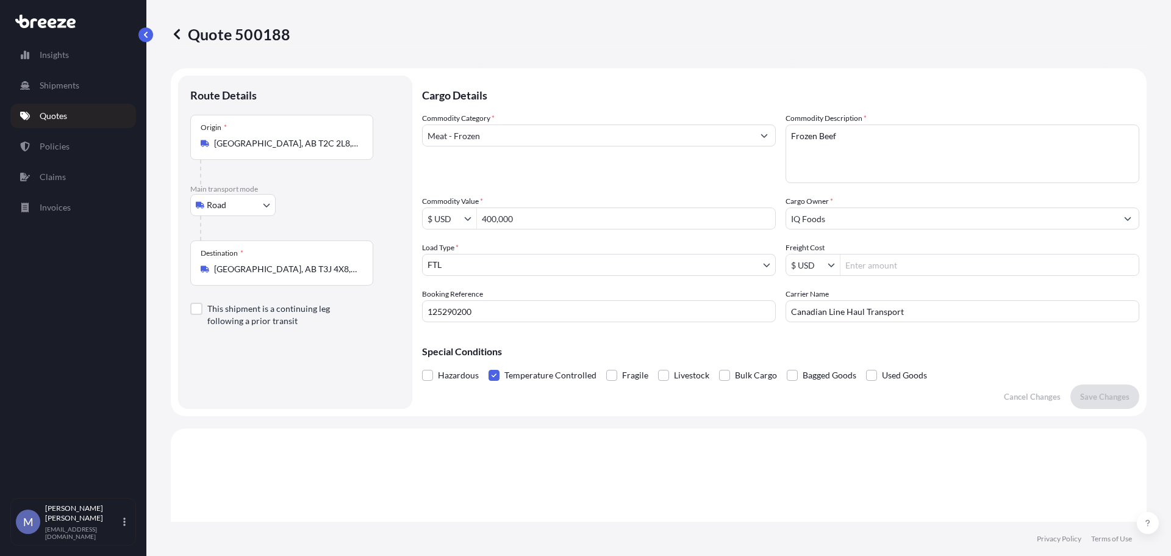
click at [71, 112] on link "Quotes" at bounding box center [73, 116] width 126 height 24
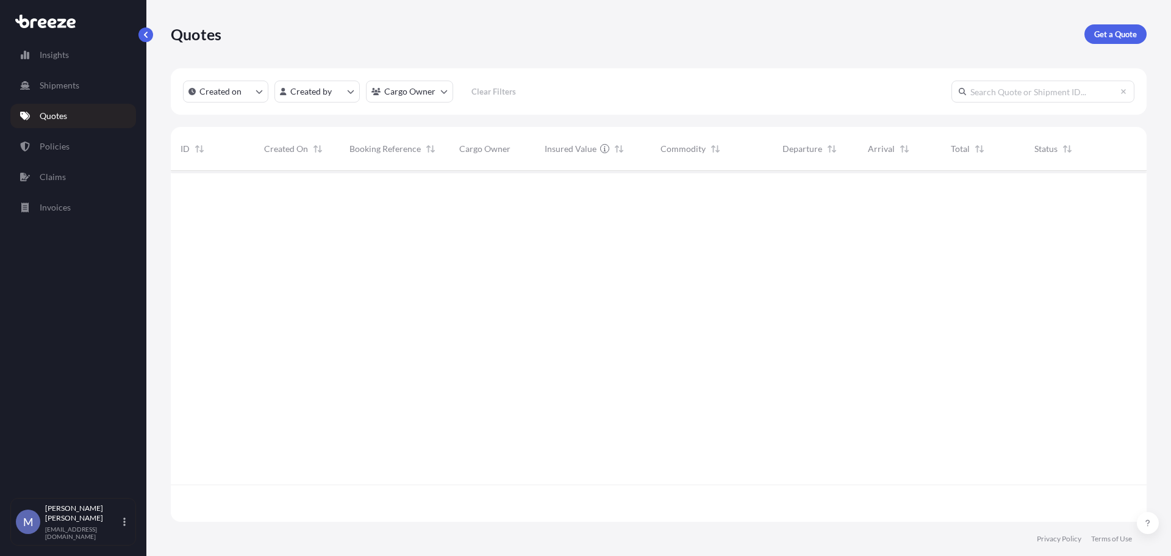
scroll to position [348, 967]
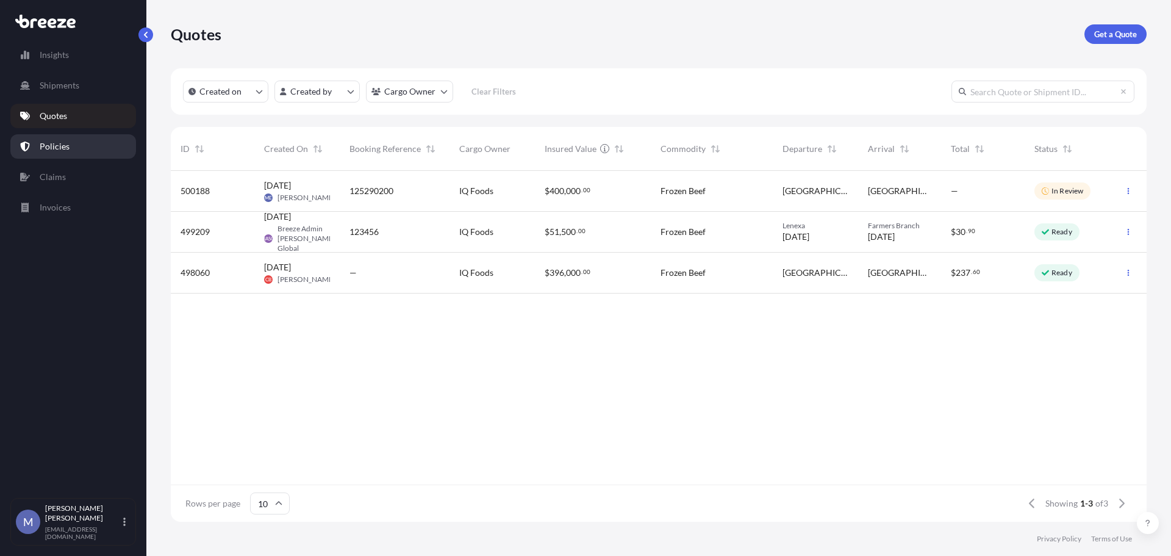
click at [54, 136] on link "Policies" at bounding box center [73, 146] width 126 height 24
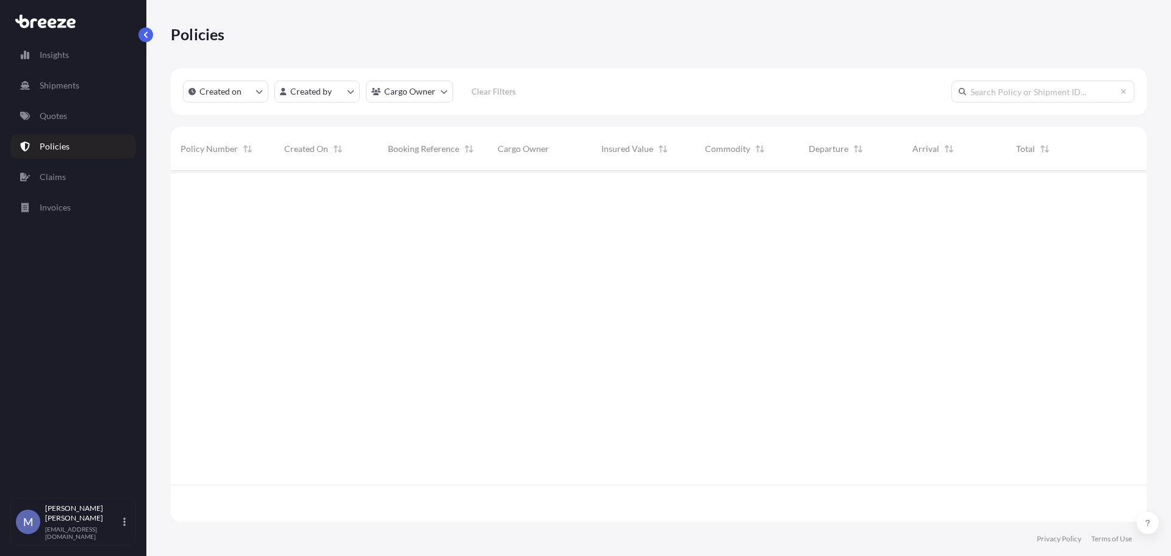
scroll to position [348, 967]
click at [63, 116] on p "Quotes" at bounding box center [53, 116] width 27 height 12
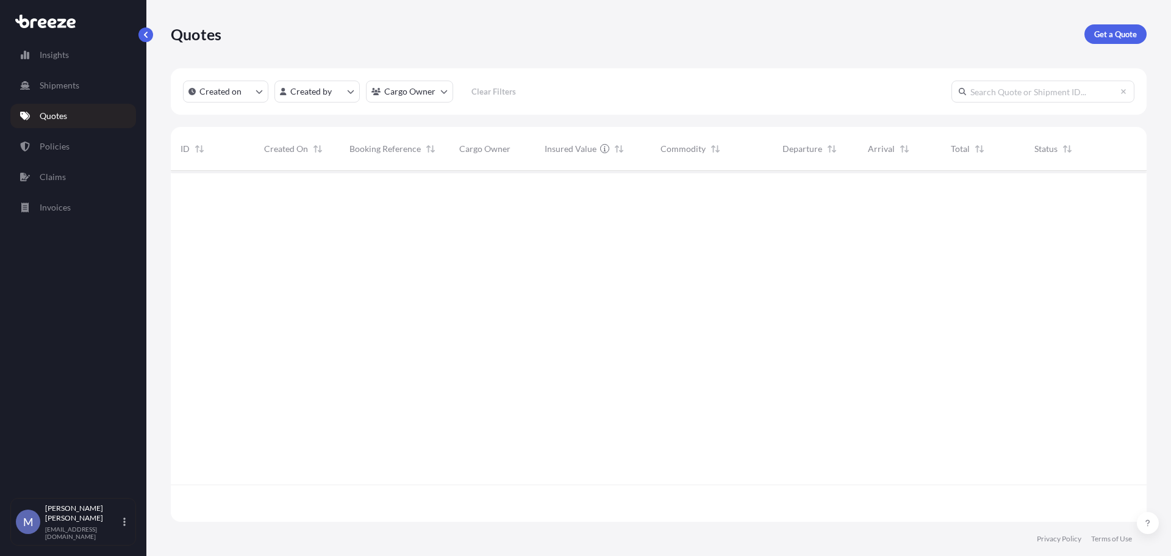
scroll to position [348, 967]
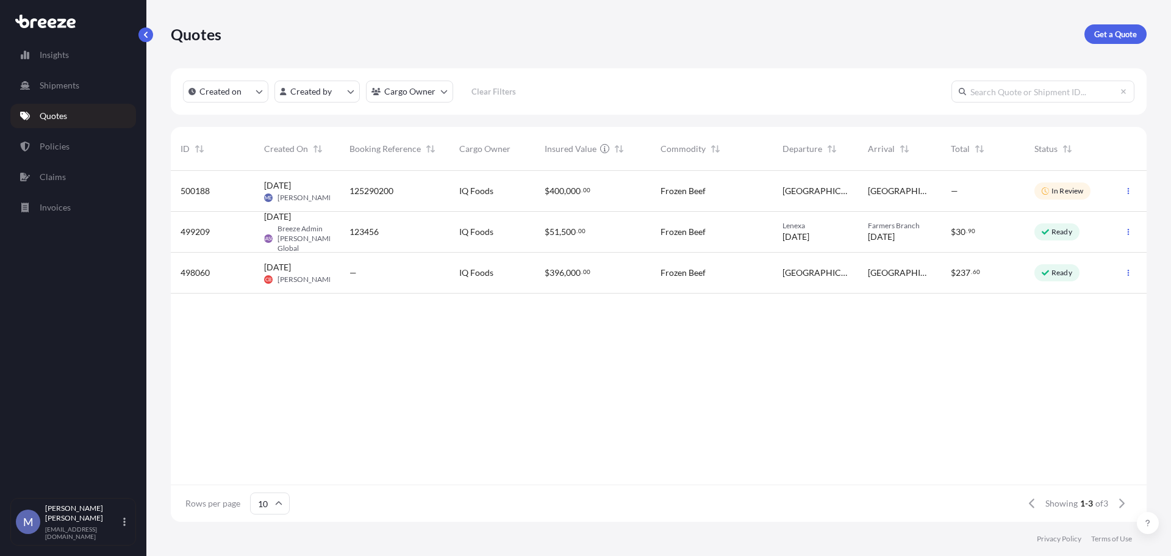
click at [589, 192] on span "00" at bounding box center [586, 190] width 7 height 4
select select "Road"
select select "2"
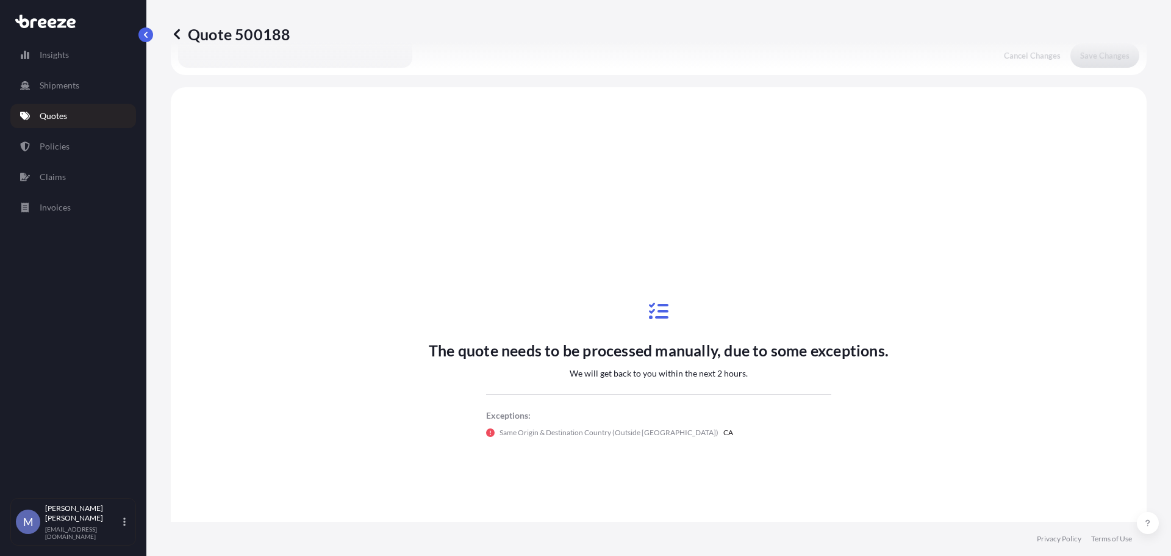
scroll to position [367, 0]
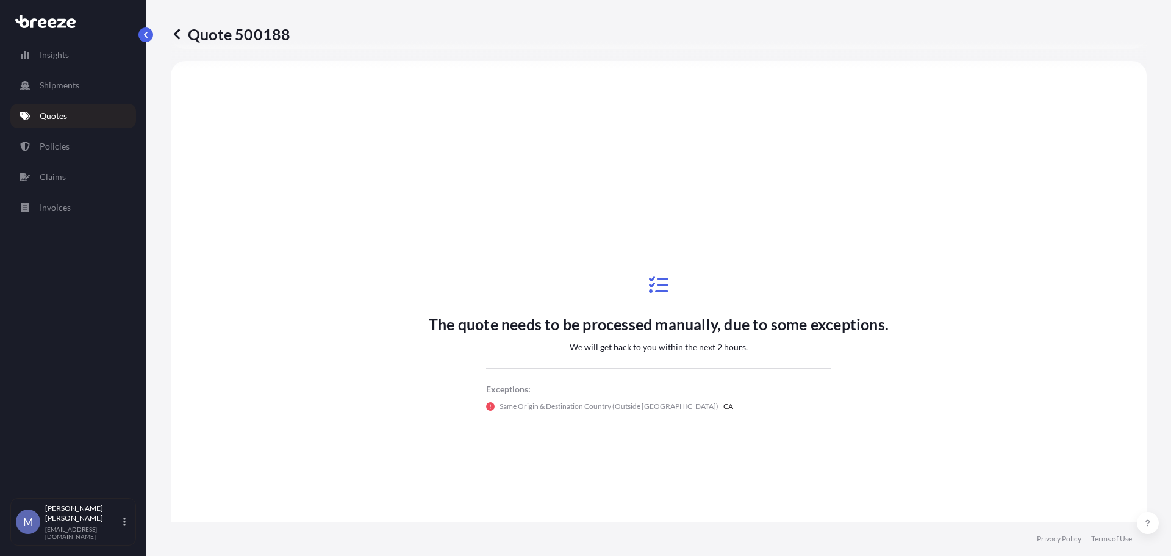
click at [46, 113] on p "Quotes" at bounding box center [53, 116] width 27 height 12
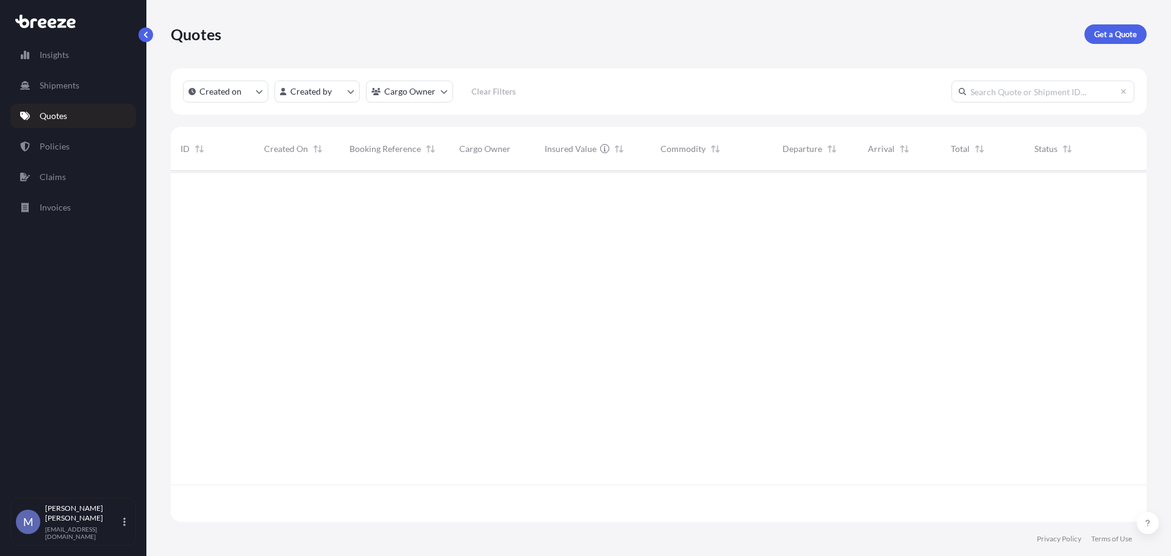
scroll to position [348, 967]
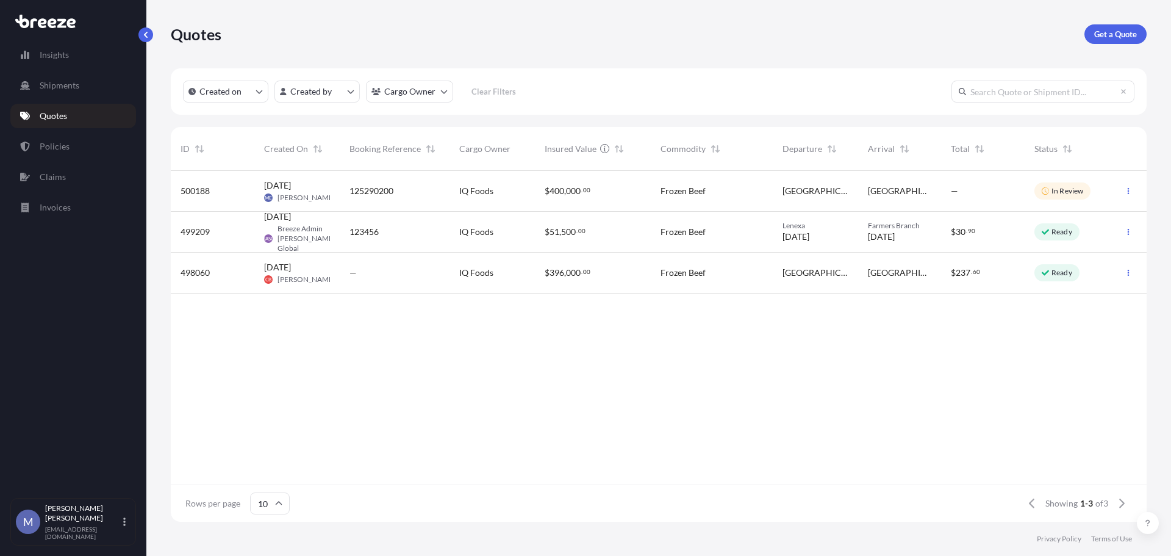
click at [645, 186] on div "$ 400 , 000 . 00" at bounding box center [593, 191] width 116 height 41
select select "Road"
select select "2"
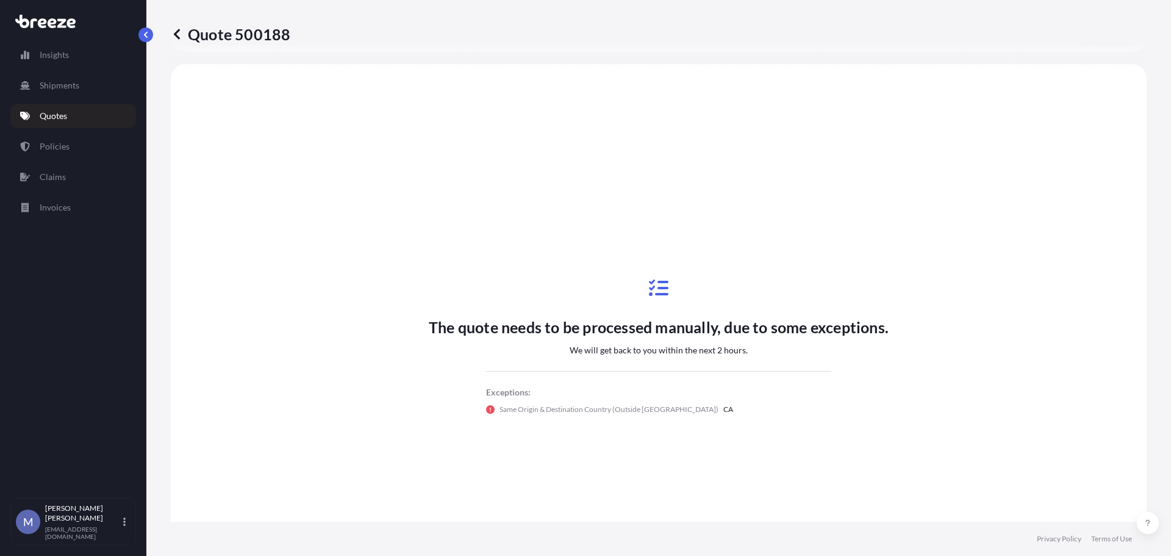
scroll to position [367, 0]
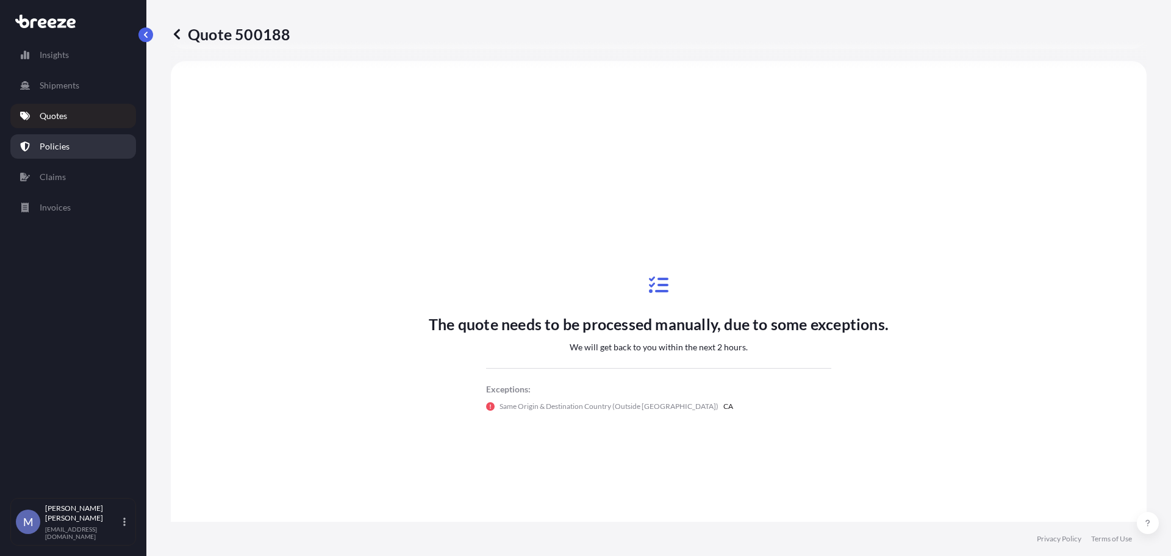
click at [29, 131] on div "Insights Shipments Quotes Policies Claims Invoices" at bounding box center [73, 265] width 126 height 466
click at [59, 145] on p "Policies" at bounding box center [55, 146] width 30 height 12
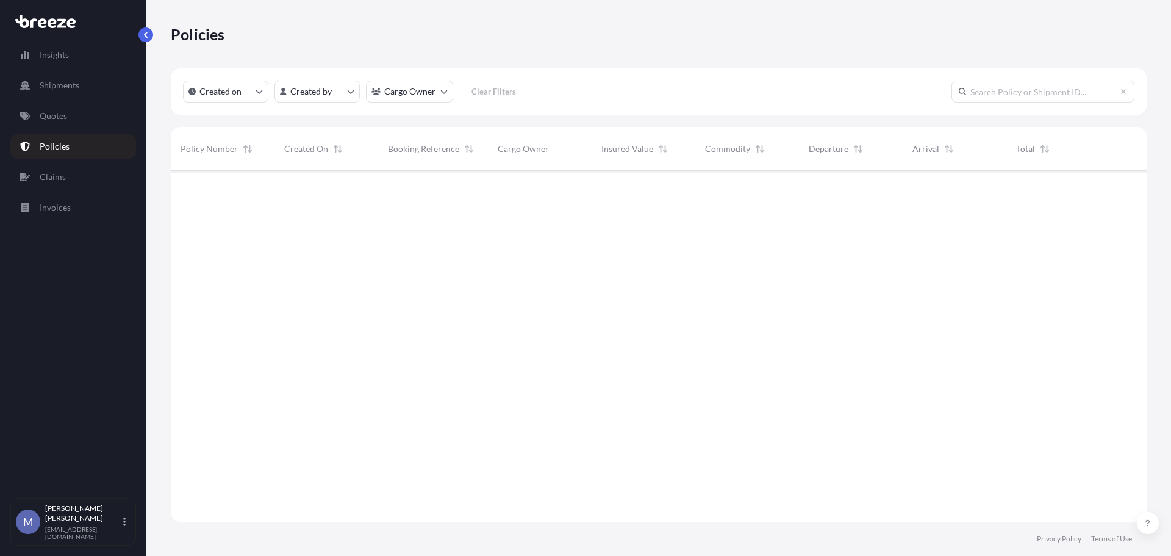
scroll to position [348, 967]
click at [66, 113] on p "Quotes" at bounding box center [53, 116] width 27 height 12
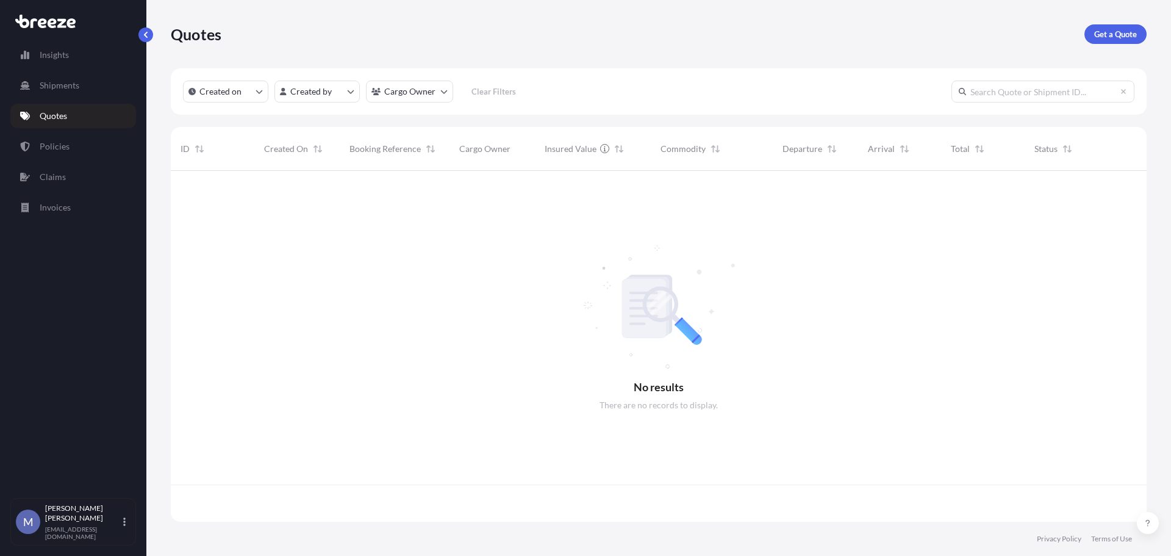
scroll to position [348, 967]
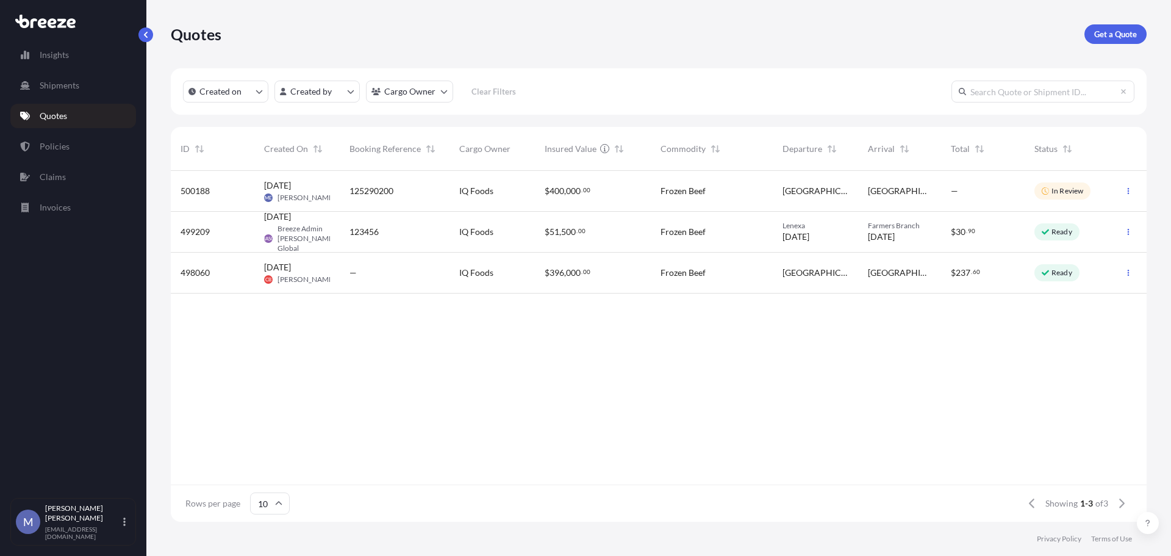
click at [610, 192] on div "$ 400 , 000 . 00" at bounding box center [593, 191] width 96 height 12
select select "Road"
select select "2"
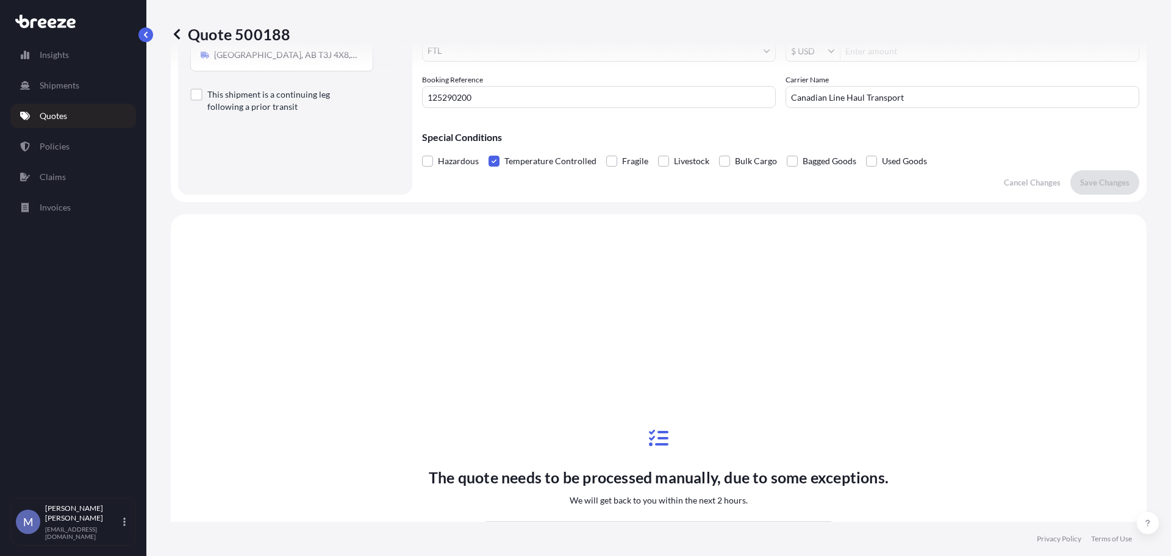
scroll to position [119, 0]
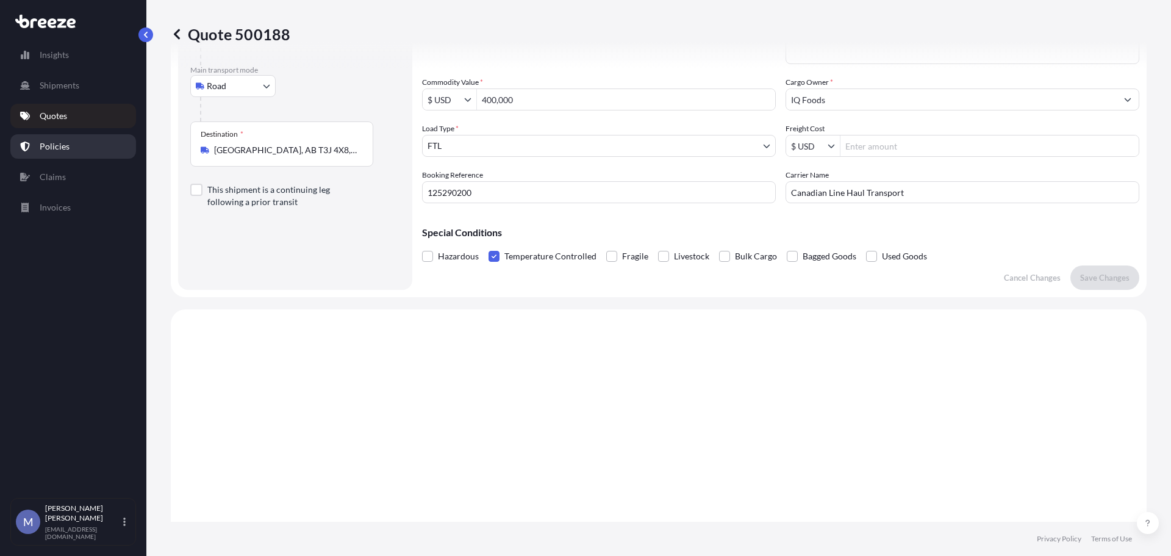
click at [52, 148] on p "Policies" at bounding box center [55, 146] width 30 height 12
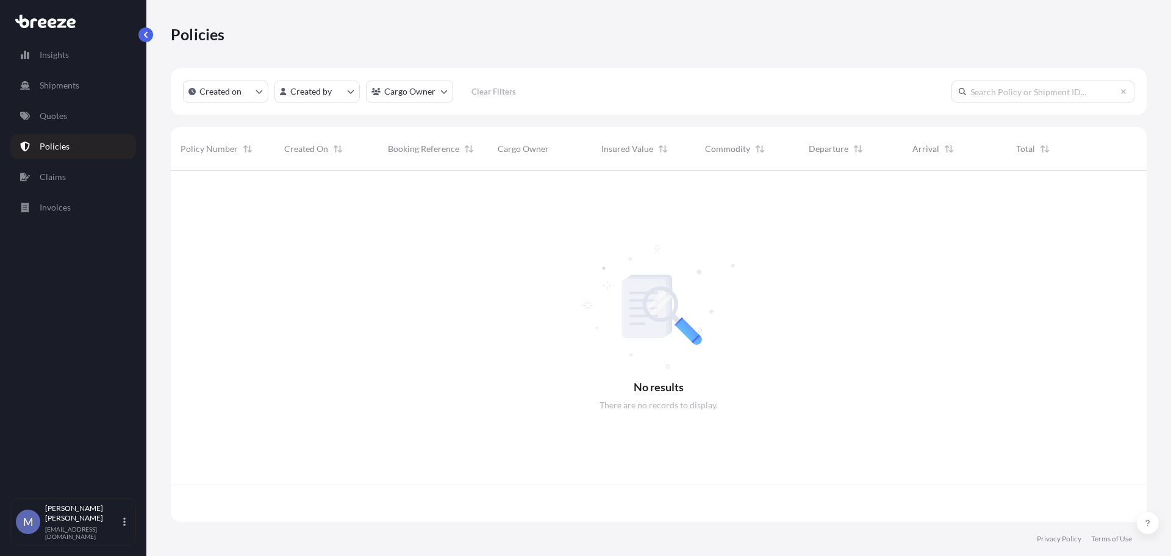
scroll to position [348, 967]
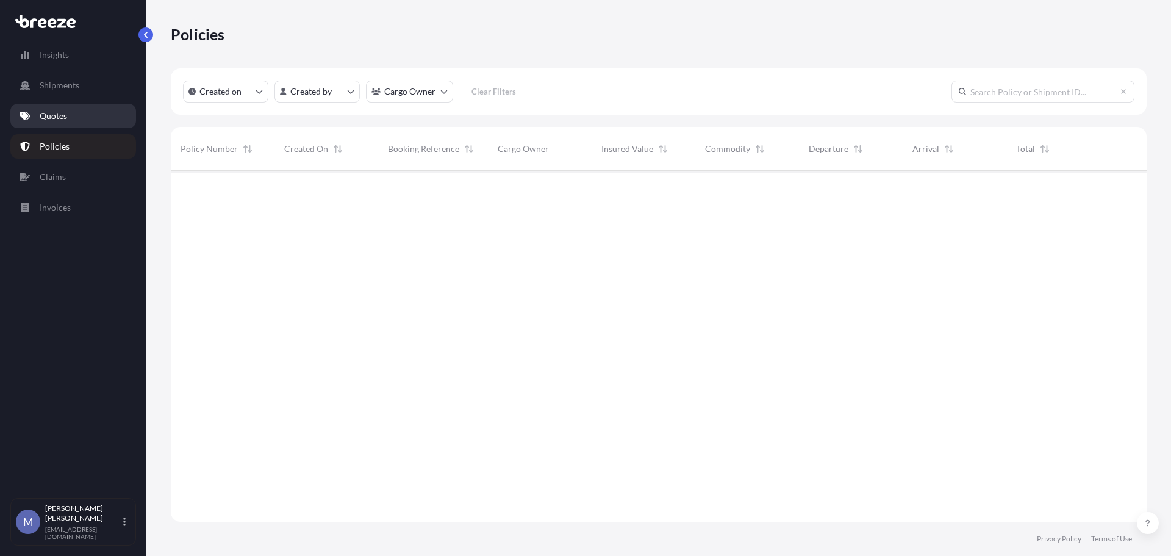
click at [55, 113] on p "Quotes" at bounding box center [53, 116] width 27 height 12
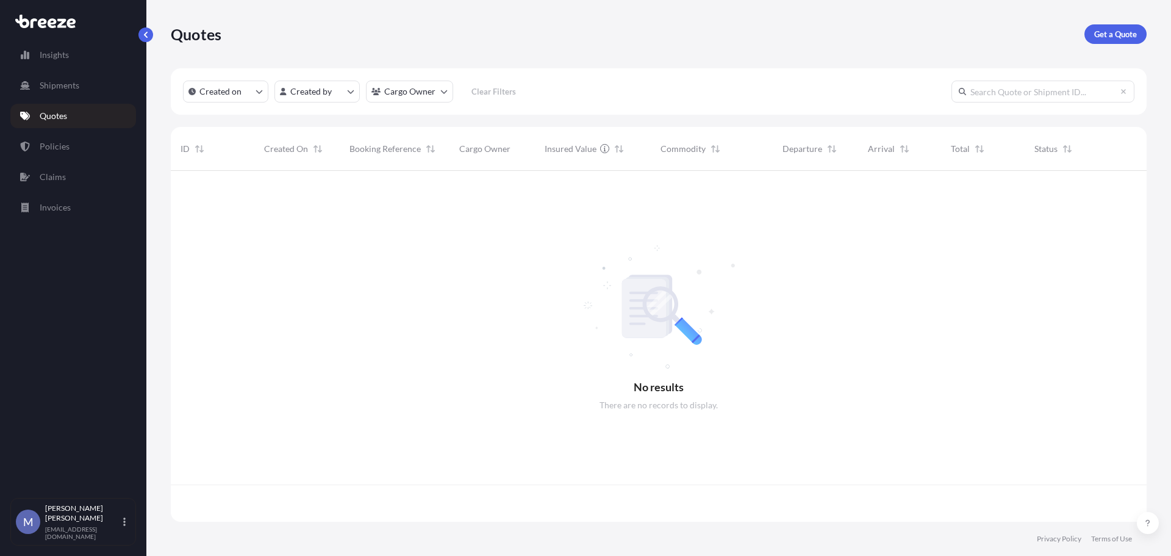
scroll to position [348, 967]
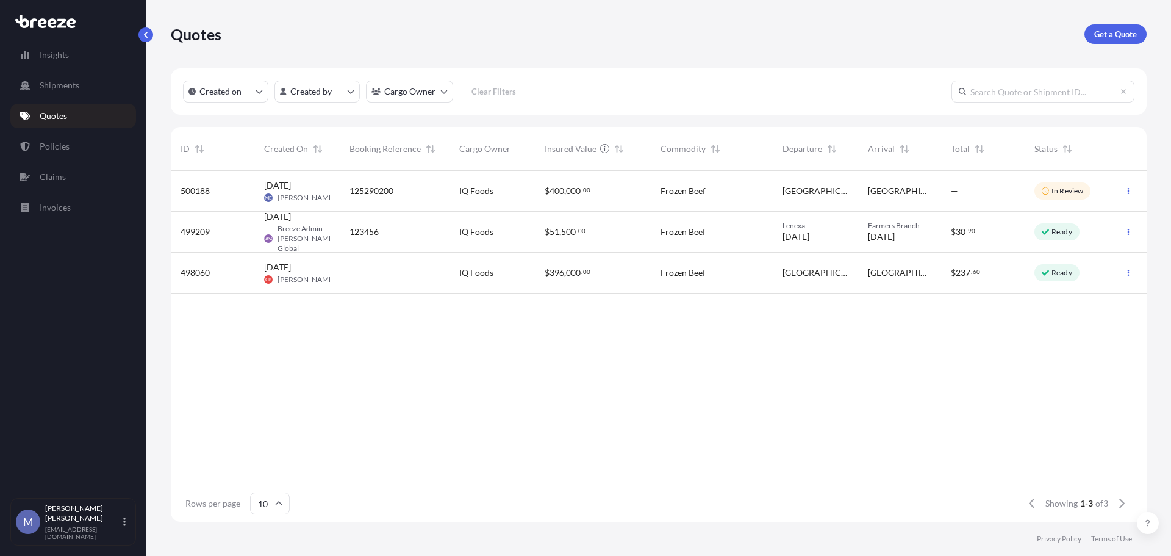
click at [589, 190] on span "00" at bounding box center [586, 190] width 7 height 4
select select "Road"
select select "2"
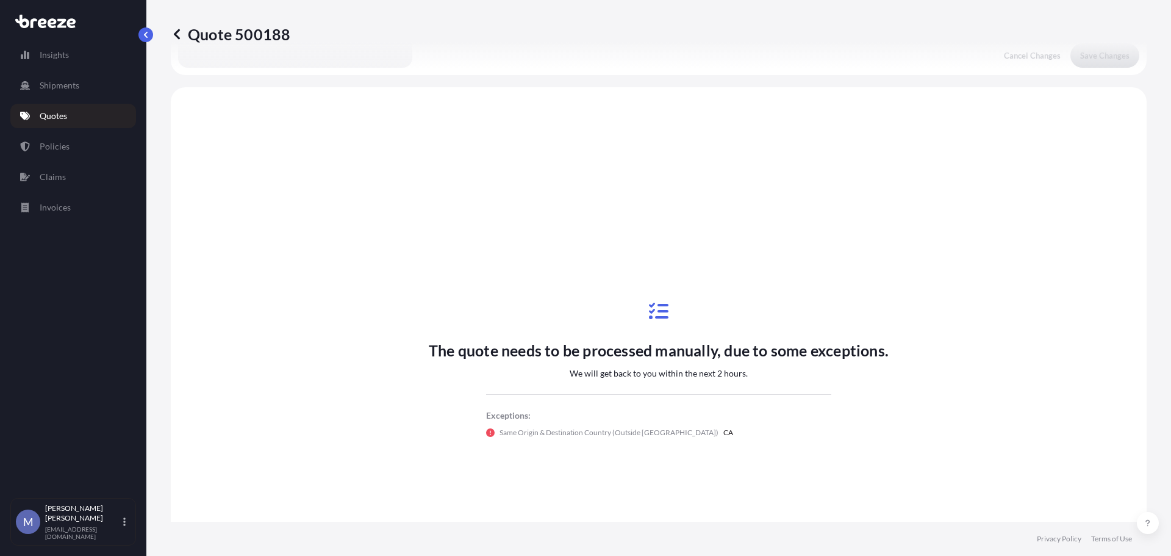
scroll to position [367, 0]
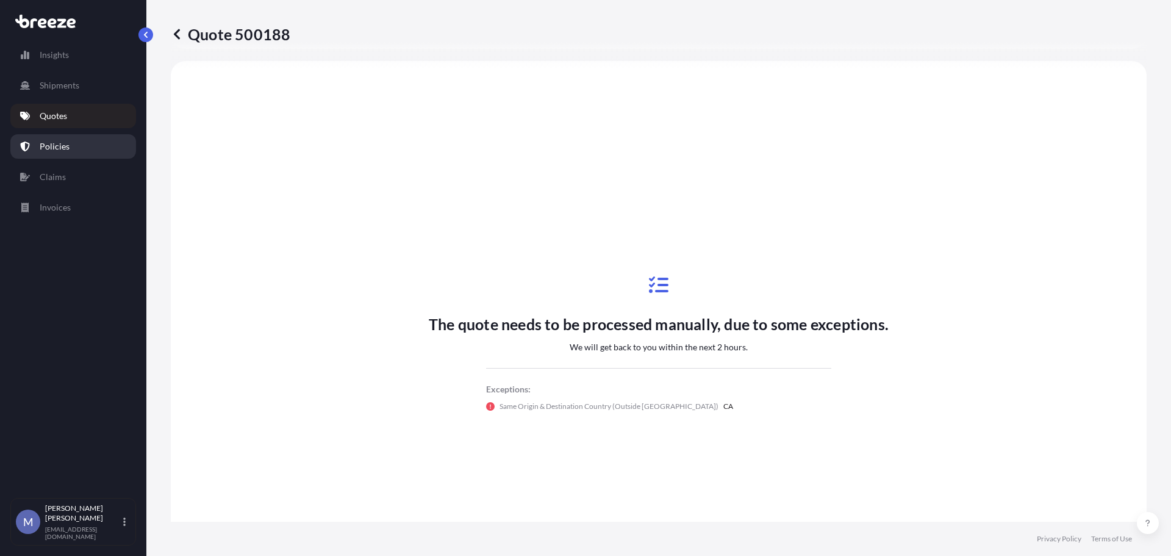
click at [73, 142] on link "Policies" at bounding box center [73, 146] width 126 height 24
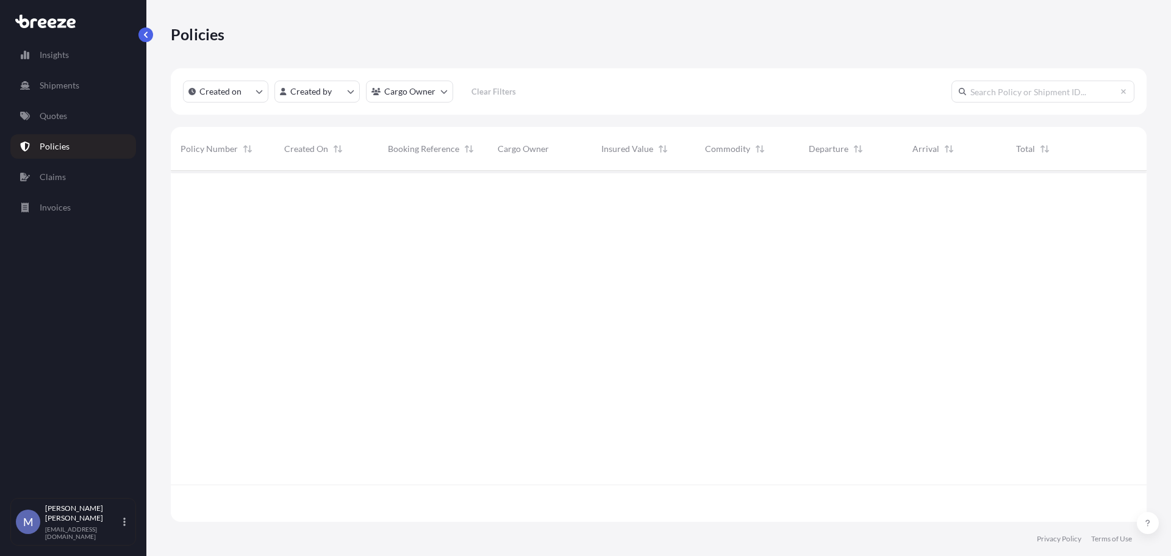
scroll to position [348, 967]
click at [75, 116] on link "Quotes" at bounding box center [73, 116] width 126 height 24
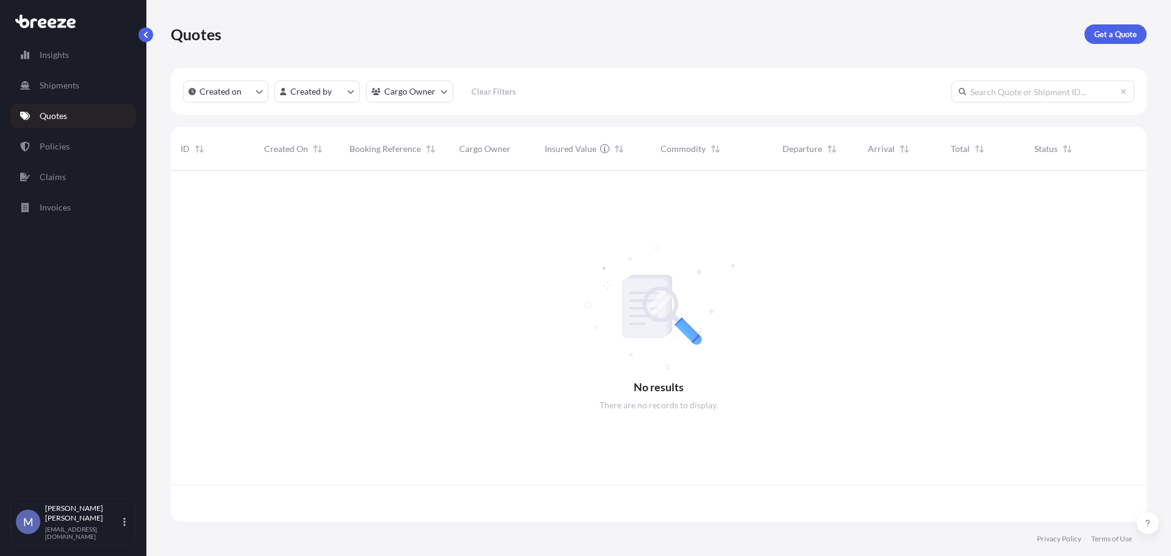
scroll to position [348, 967]
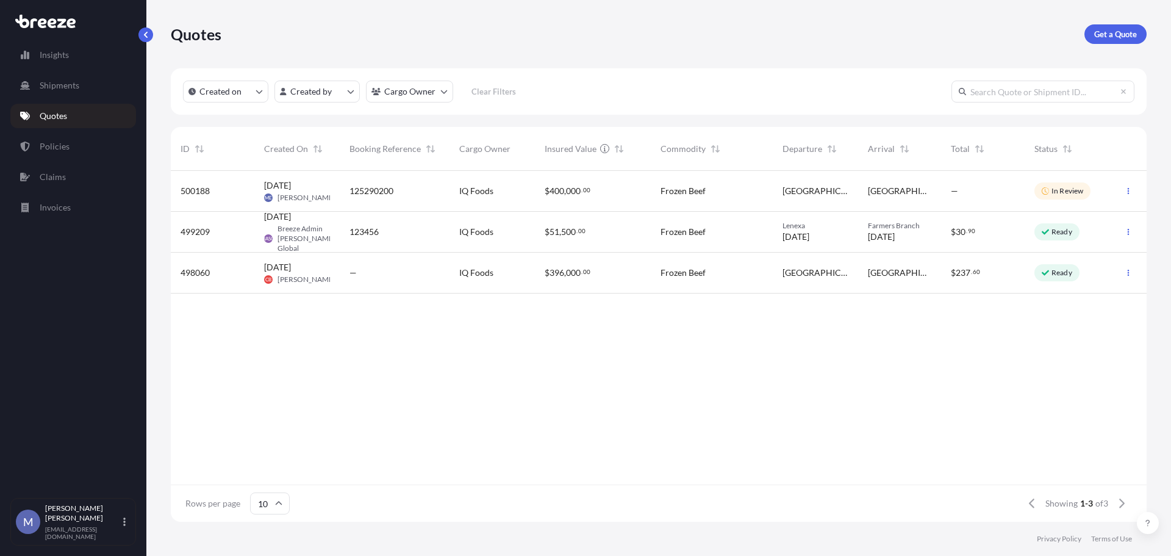
click at [483, 189] on span "IQ Foods" at bounding box center [476, 191] width 34 height 12
select select "Road"
select select "2"
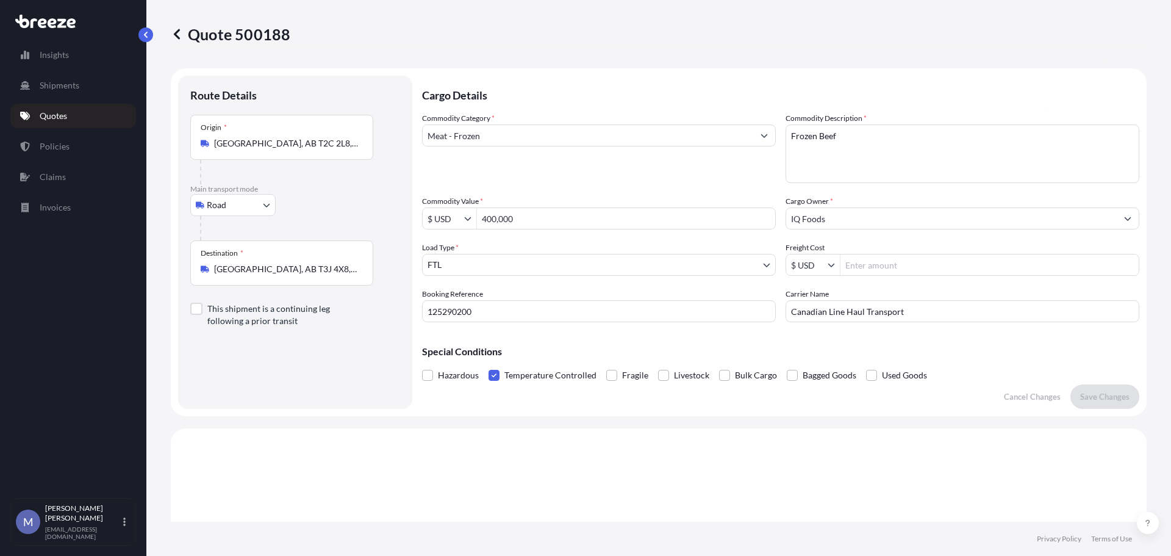
click at [48, 117] on p "Quotes" at bounding box center [53, 116] width 27 height 12
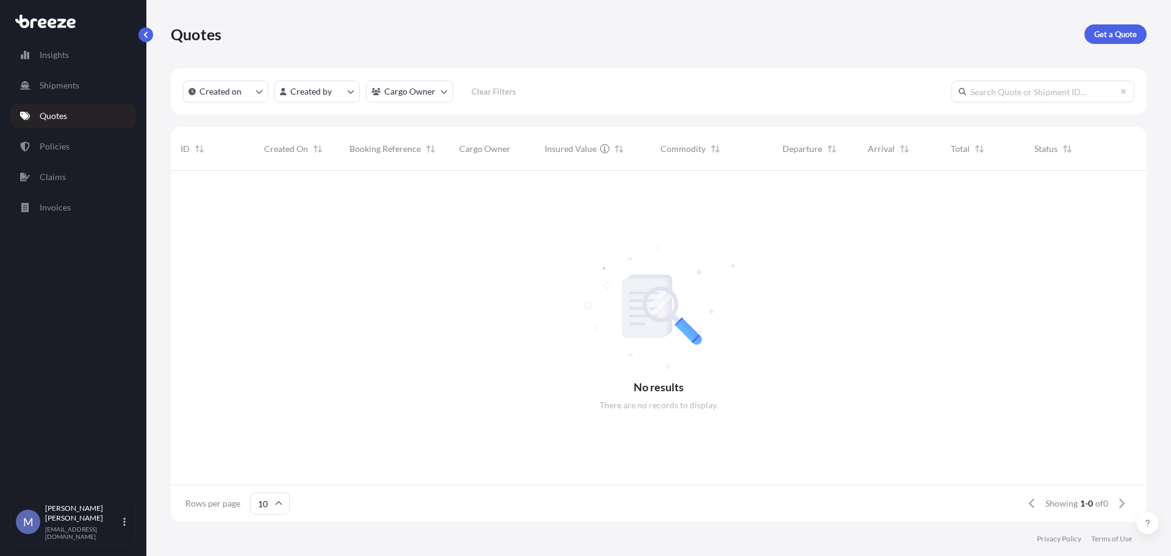
scroll to position [348, 967]
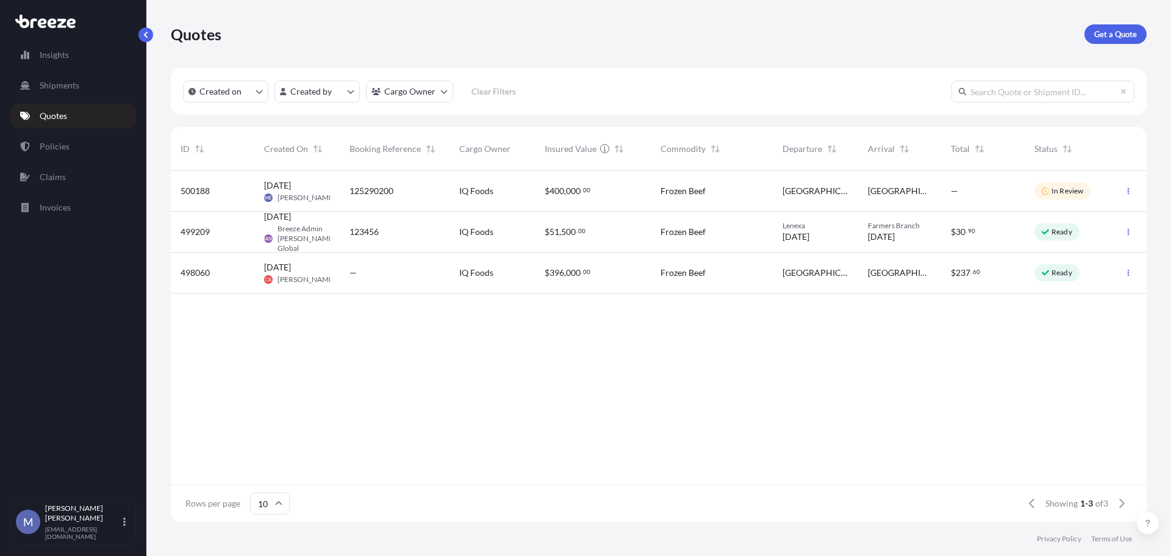
click at [397, 192] on div "125290200" at bounding box center [395, 191] width 90 height 12
select select "Road"
select select "2"
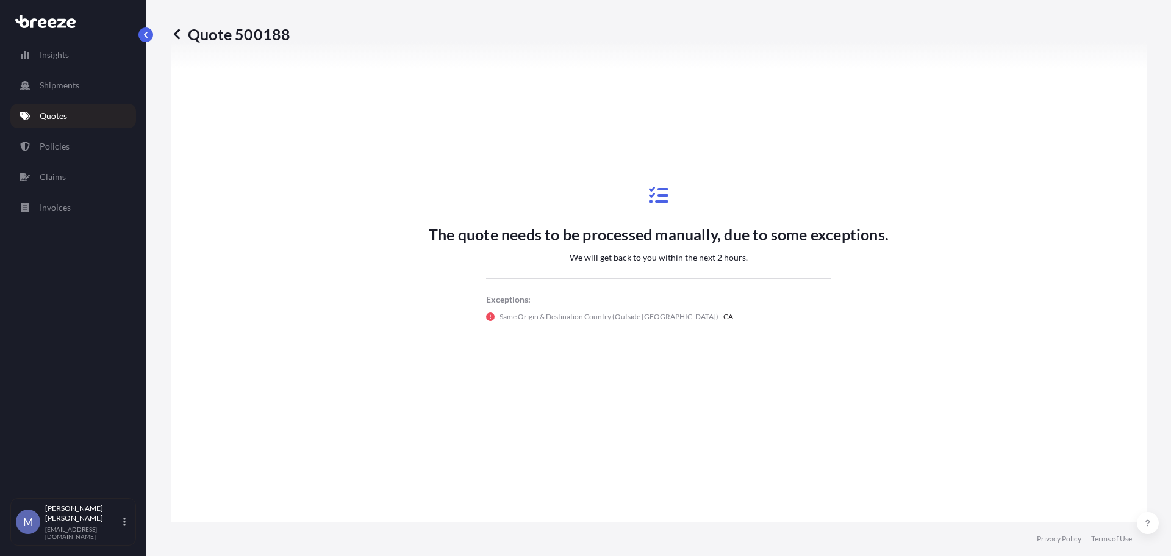
scroll to position [524, 0]
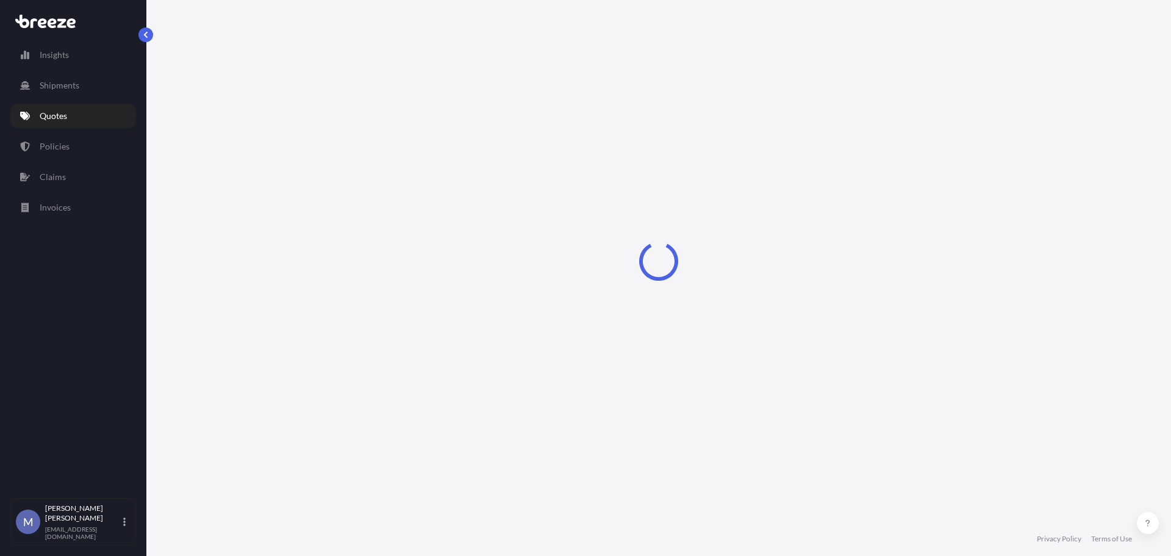
select select "Road"
select select "2"
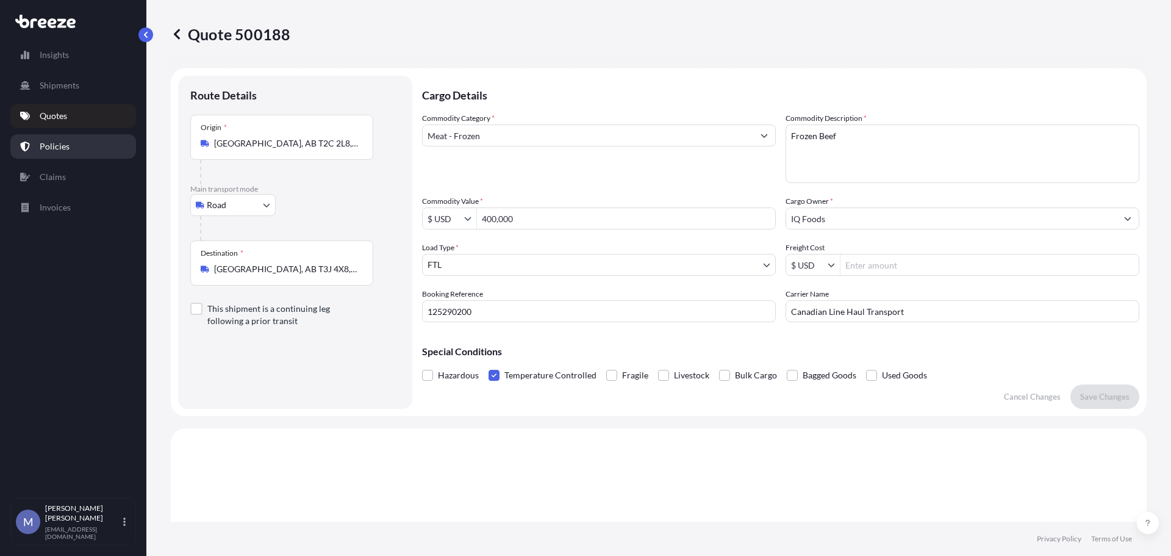
click at [40, 142] on p "Policies" at bounding box center [55, 146] width 30 height 12
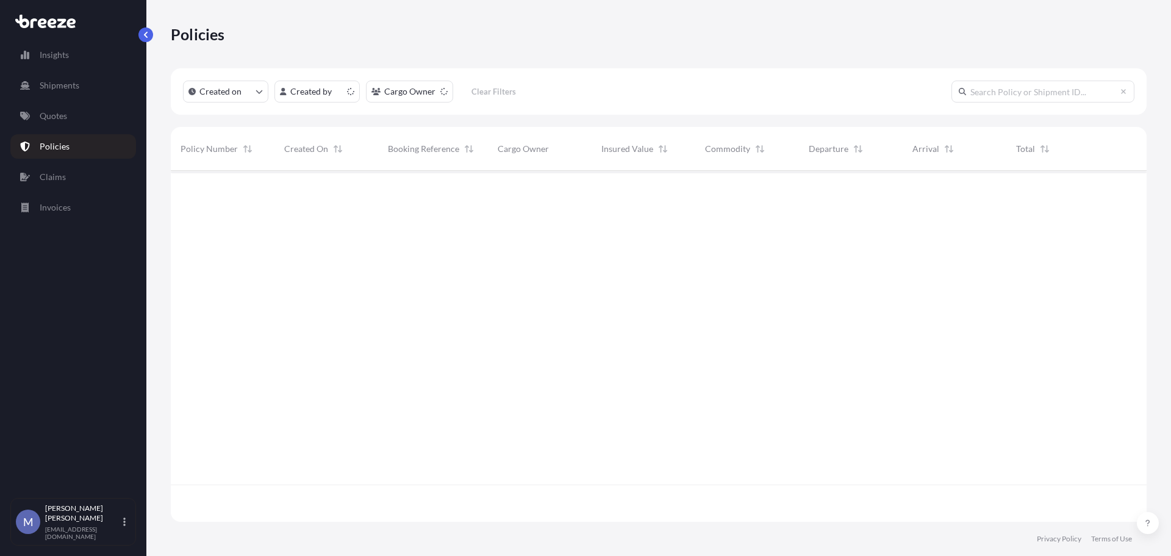
scroll to position [348, 967]
click at [60, 112] on p "Quotes" at bounding box center [53, 116] width 27 height 12
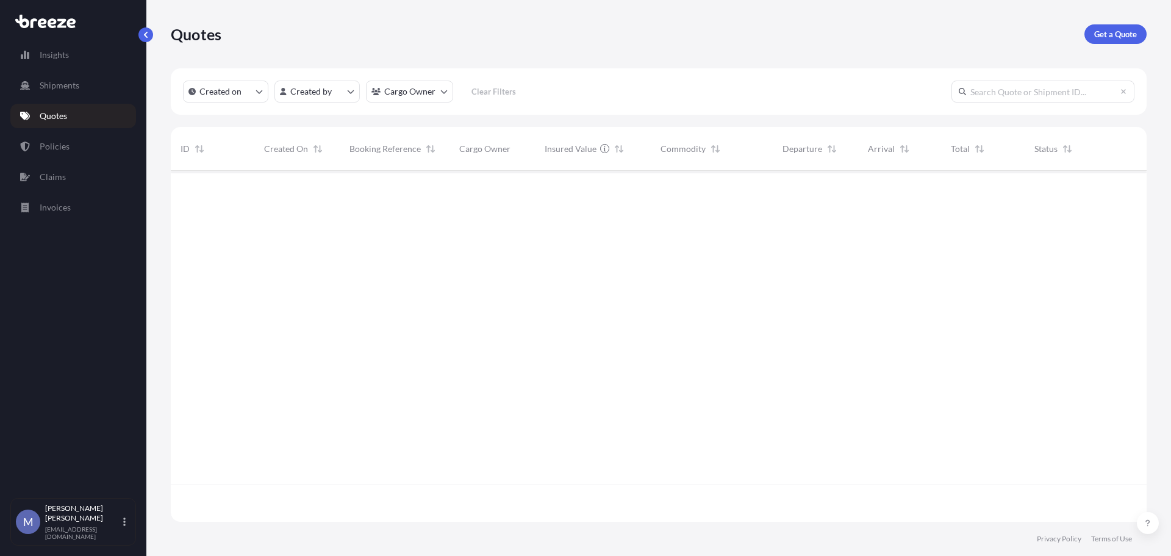
scroll to position [348, 967]
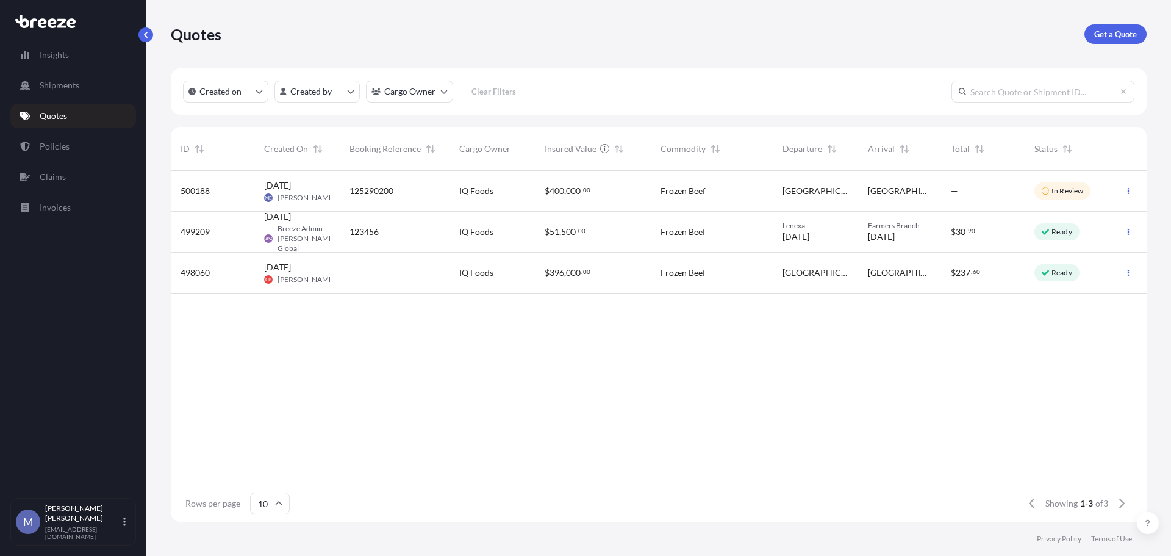
click at [563, 187] on span "400" at bounding box center [557, 191] width 15 height 9
select select "Road"
select select "2"
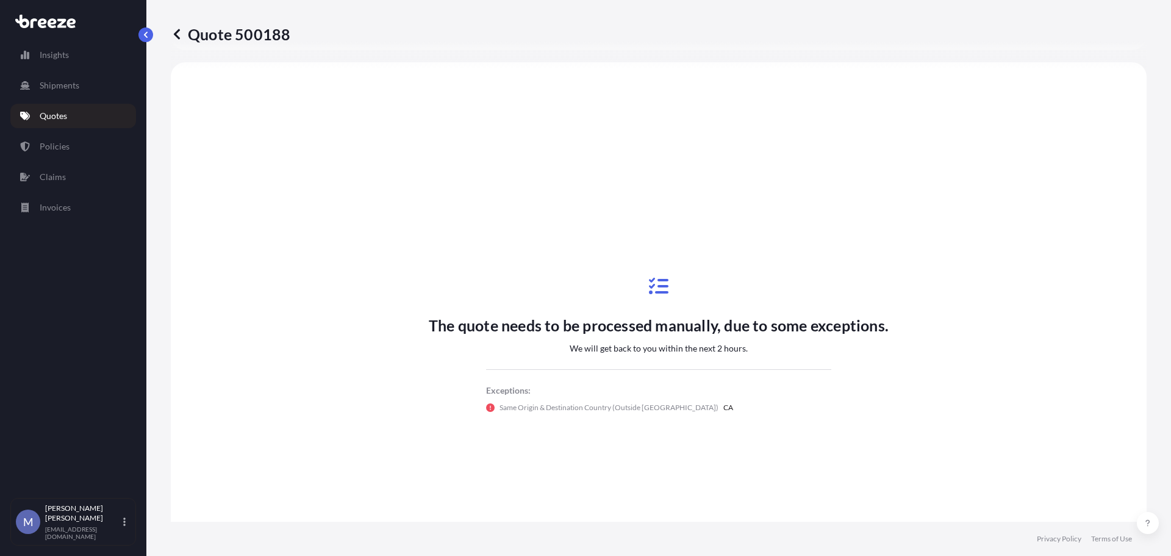
scroll to position [367, 0]
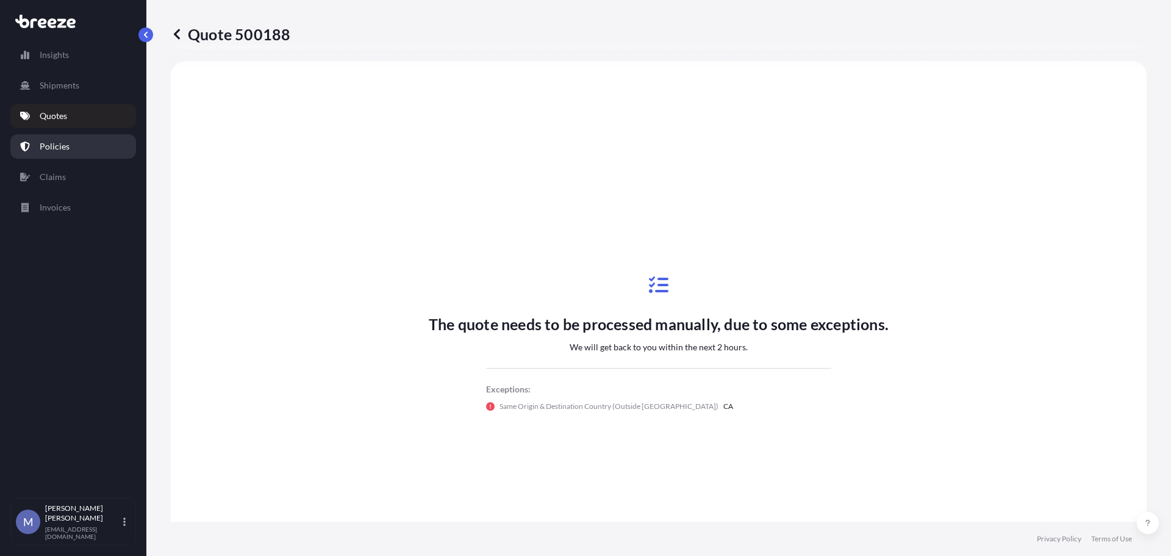
click at [56, 153] on link "Policies" at bounding box center [73, 146] width 126 height 24
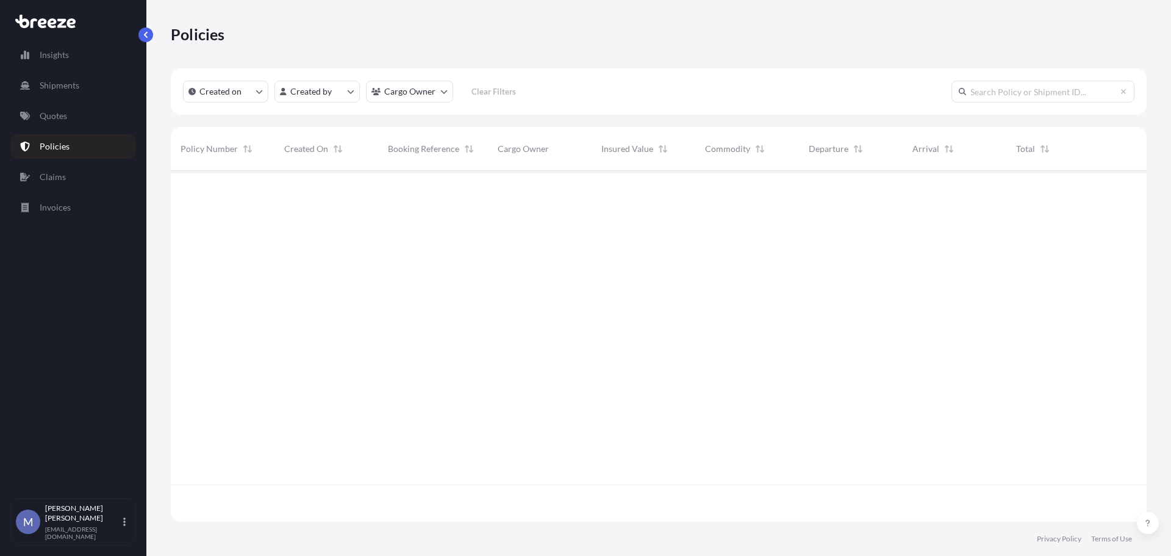
scroll to position [348, 967]
click at [60, 118] on p "Quotes" at bounding box center [53, 116] width 27 height 12
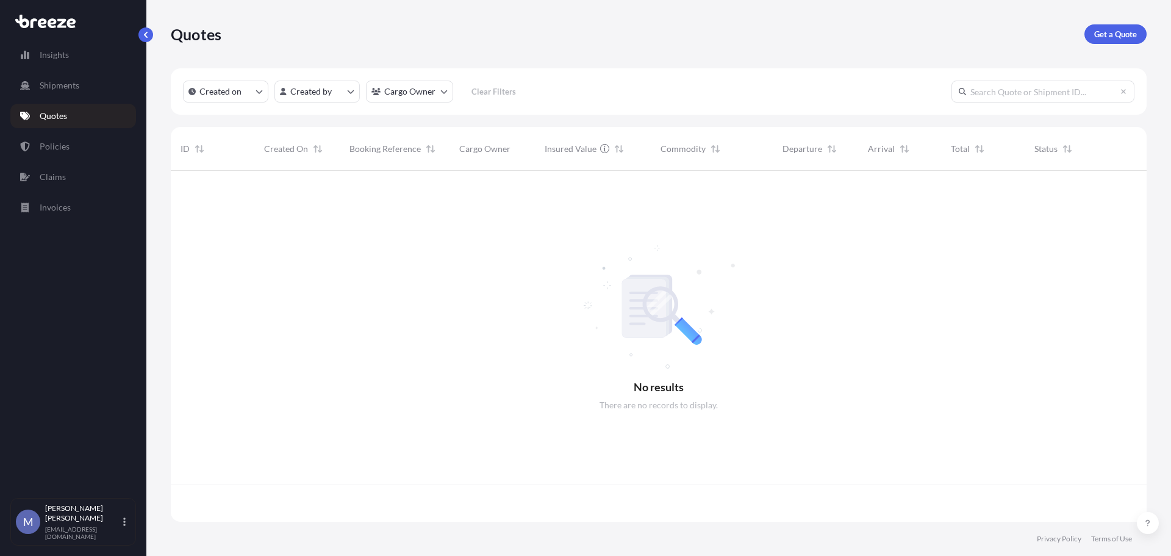
scroll to position [348, 967]
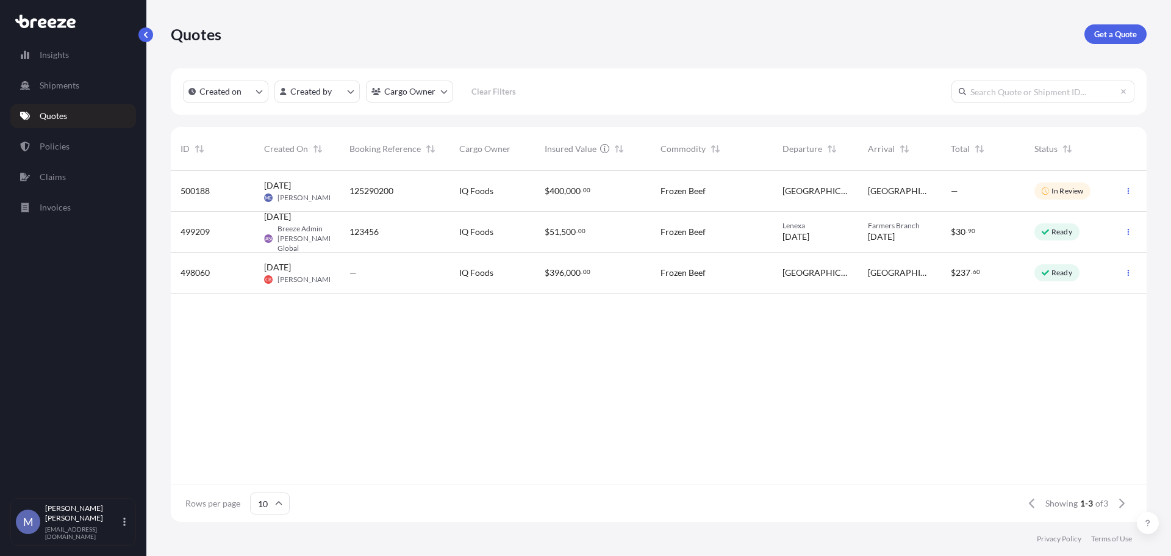
click at [567, 190] on span "000" at bounding box center [573, 191] width 15 height 9
select select "Road"
select select "2"
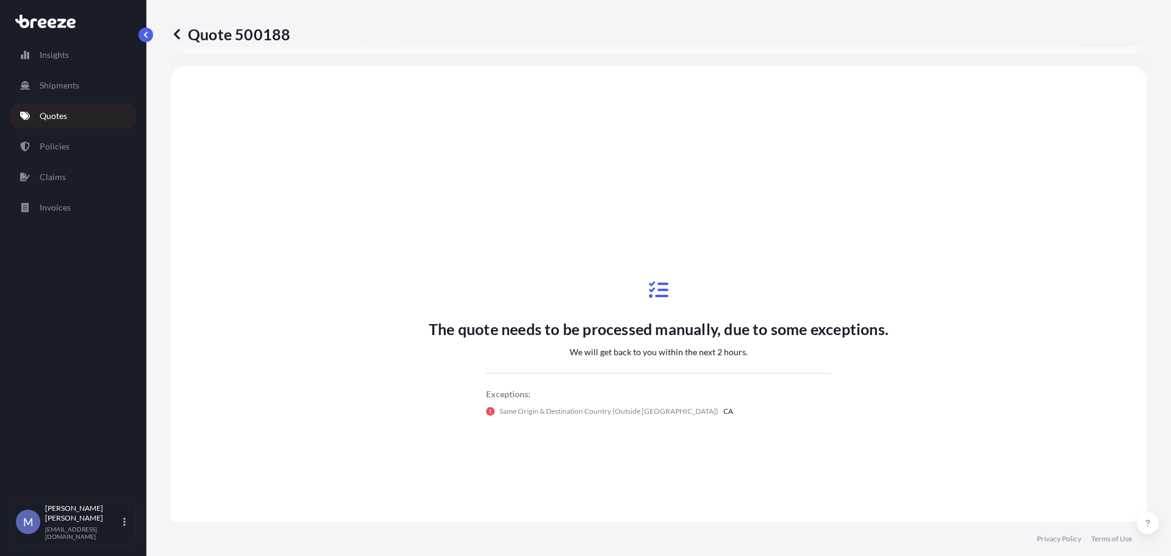
scroll to position [367, 0]
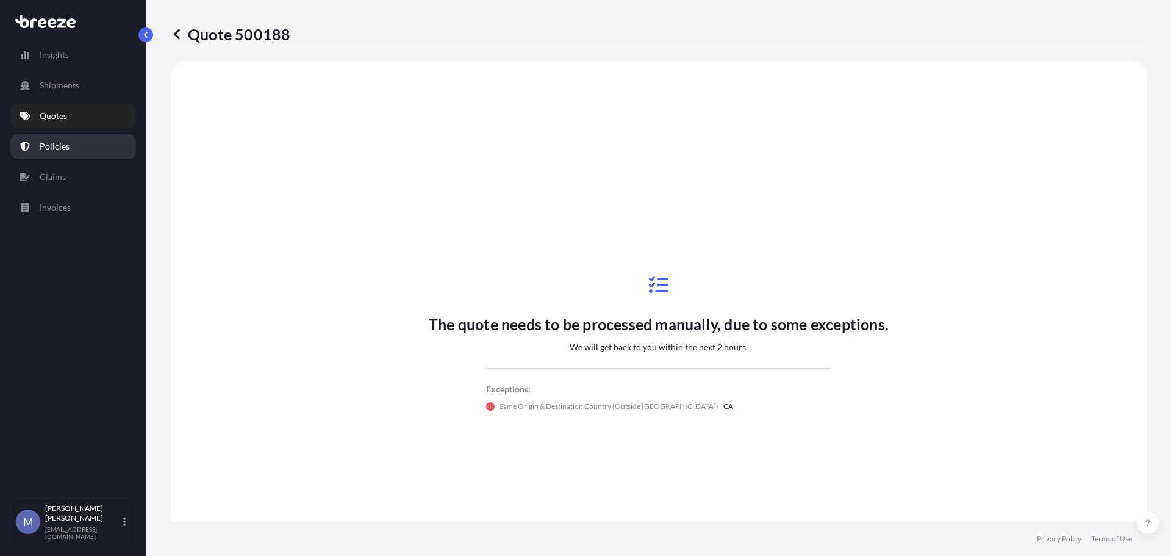
click at [56, 142] on p "Policies" at bounding box center [55, 146] width 30 height 12
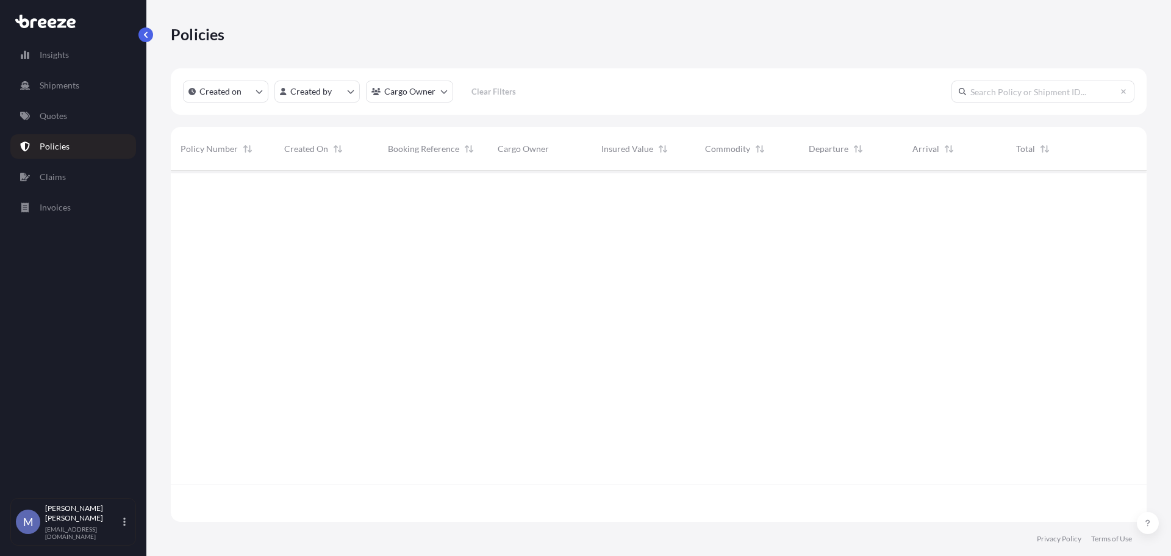
scroll to position [348, 967]
click at [61, 119] on p "Quotes" at bounding box center [53, 116] width 27 height 12
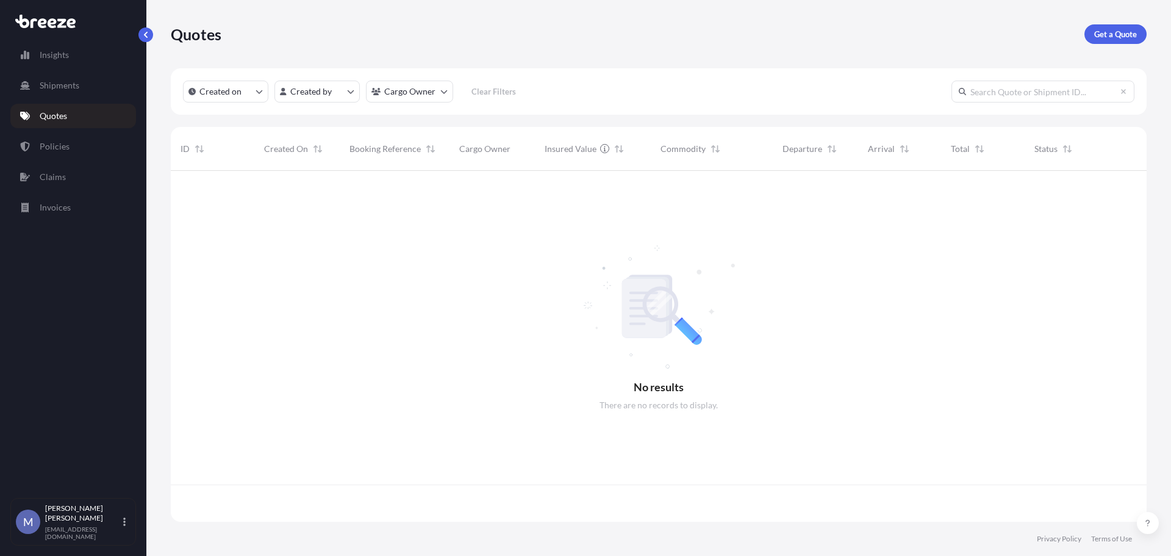
scroll to position [348, 967]
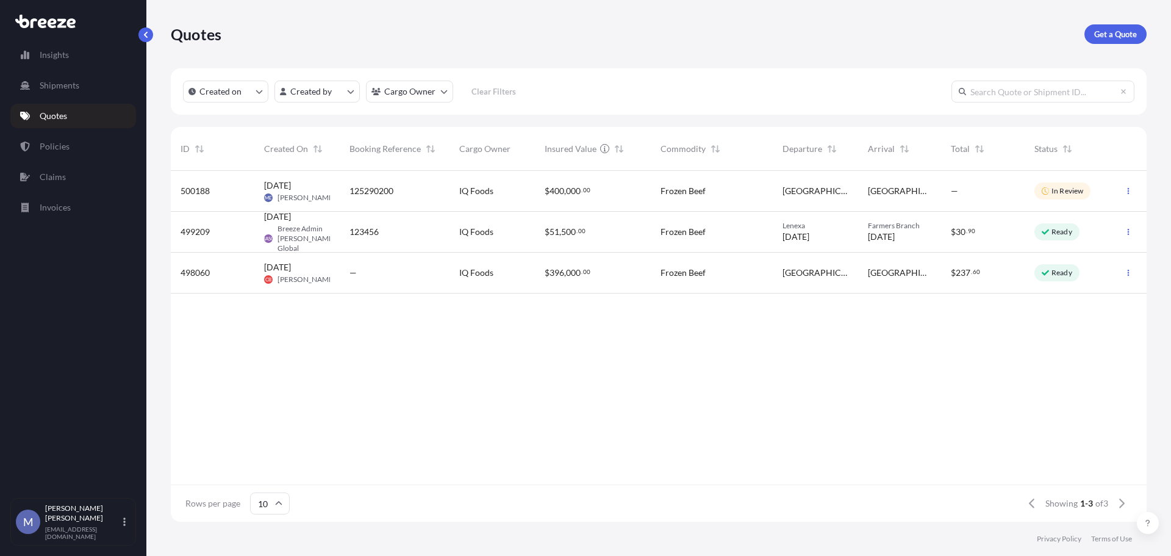
click at [479, 185] on span "IQ Foods" at bounding box center [476, 191] width 34 height 12
select select "Road"
select select "2"
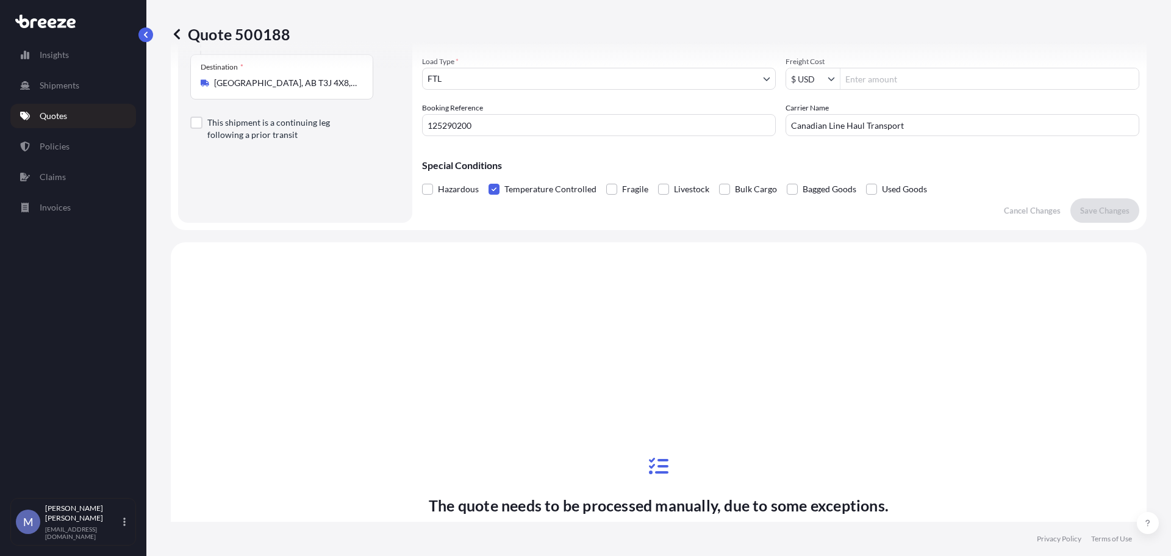
scroll to position [184, 0]
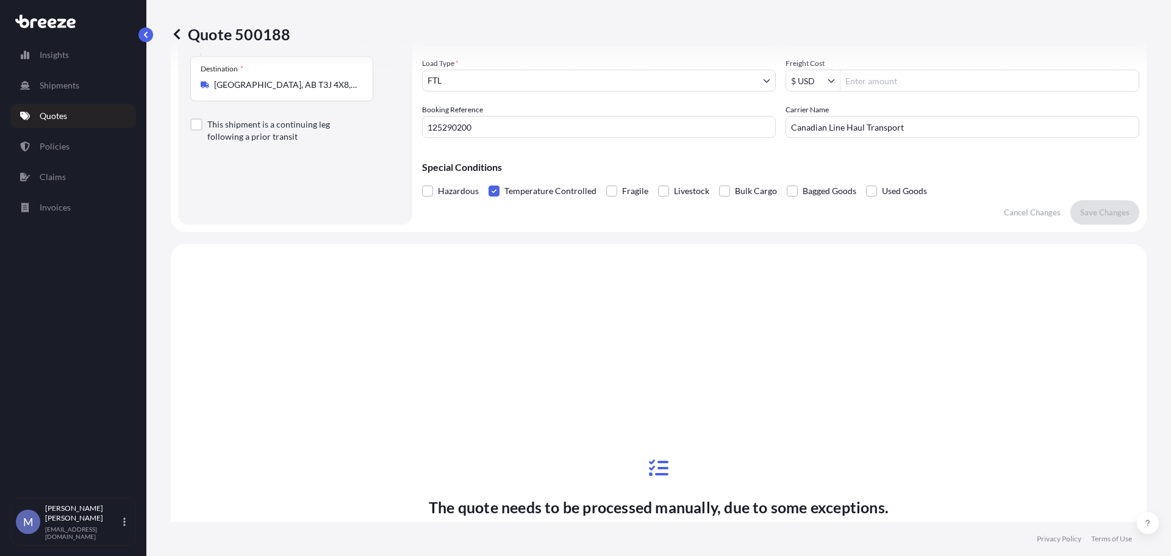
click at [95, 117] on link "Quotes" at bounding box center [73, 116] width 126 height 24
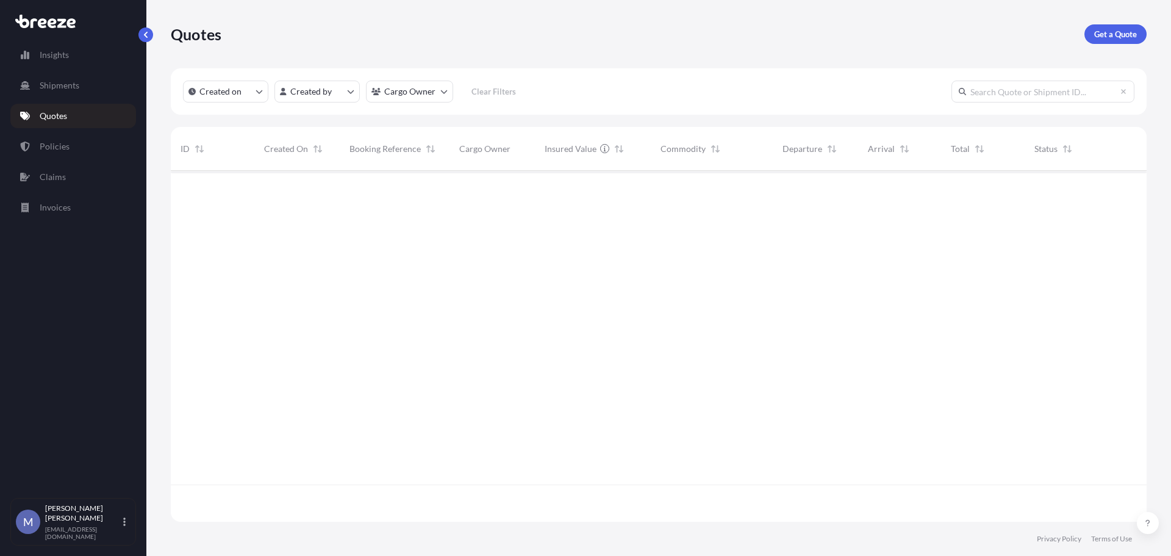
scroll to position [348, 967]
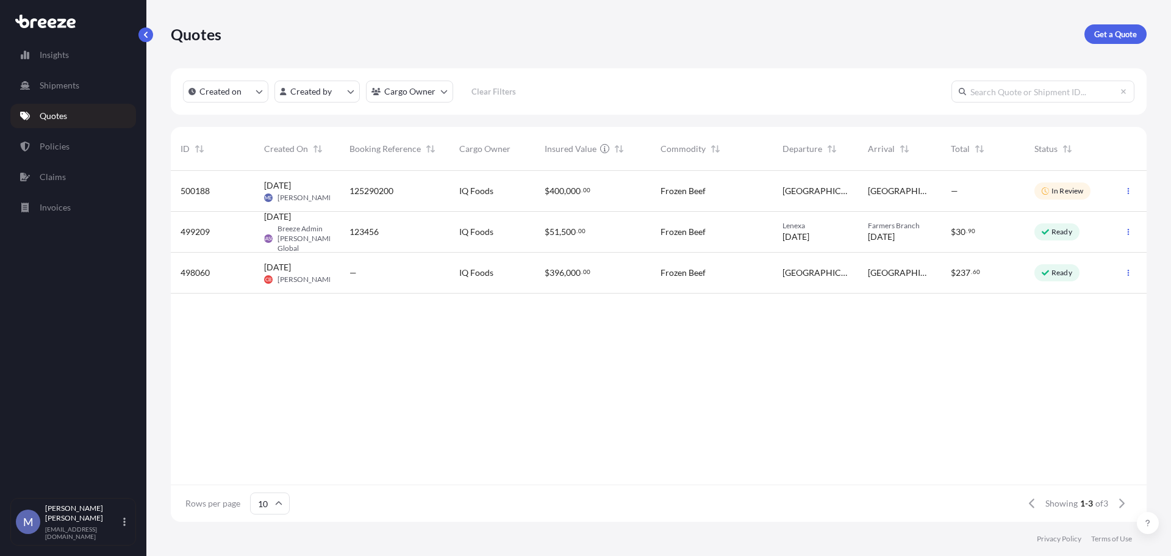
click at [784, 196] on span "[GEOGRAPHIC_DATA]" at bounding box center [816, 191] width 66 height 12
select select "Road"
select select "2"
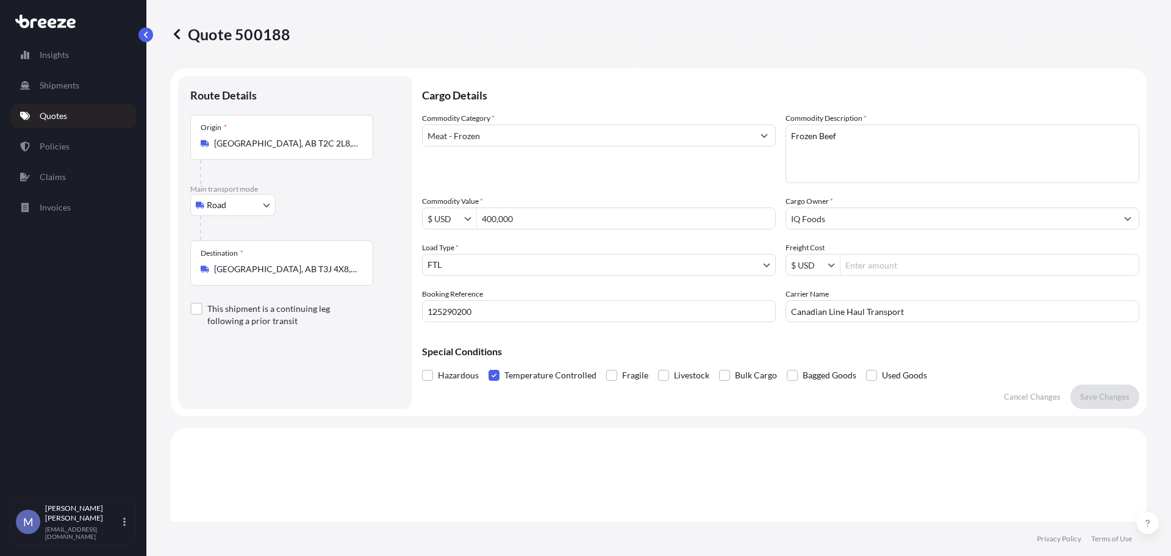
click at [56, 121] on p "Quotes" at bounding box center [53, 116] width 27 height 12
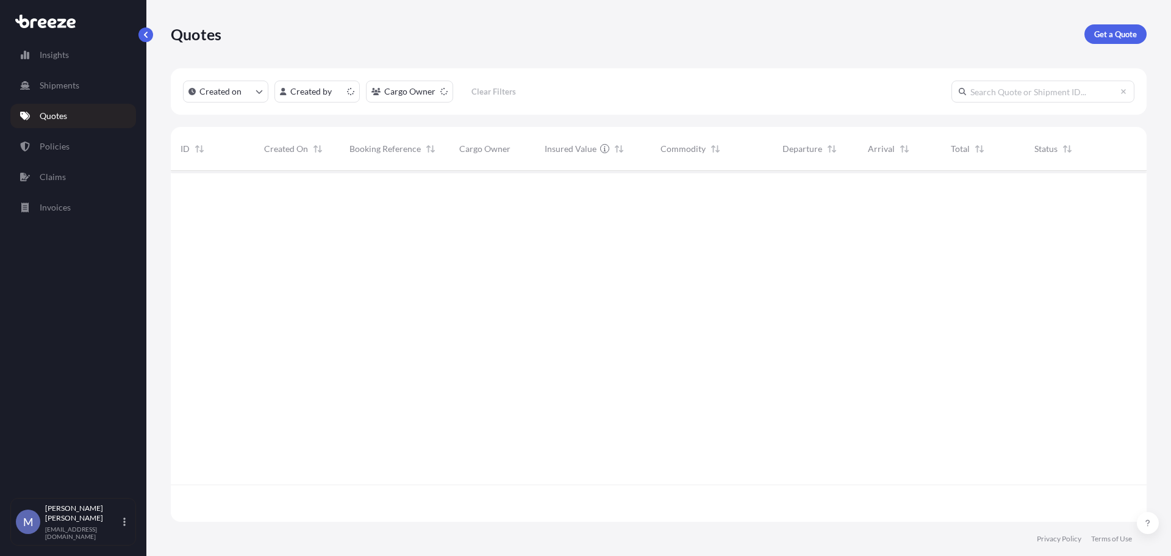
scroll to position [348, 967]
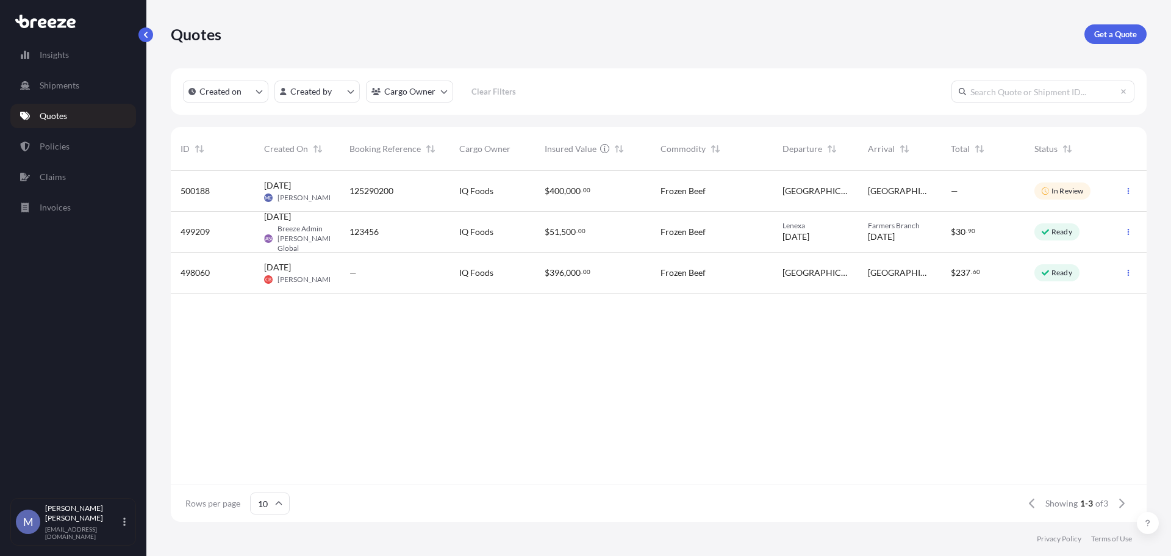
click at [536, 196] on div "$ 400 , 000 . 00" at bounding box center [593, 191] width 116 height 41
select select "Road"
select select "2"
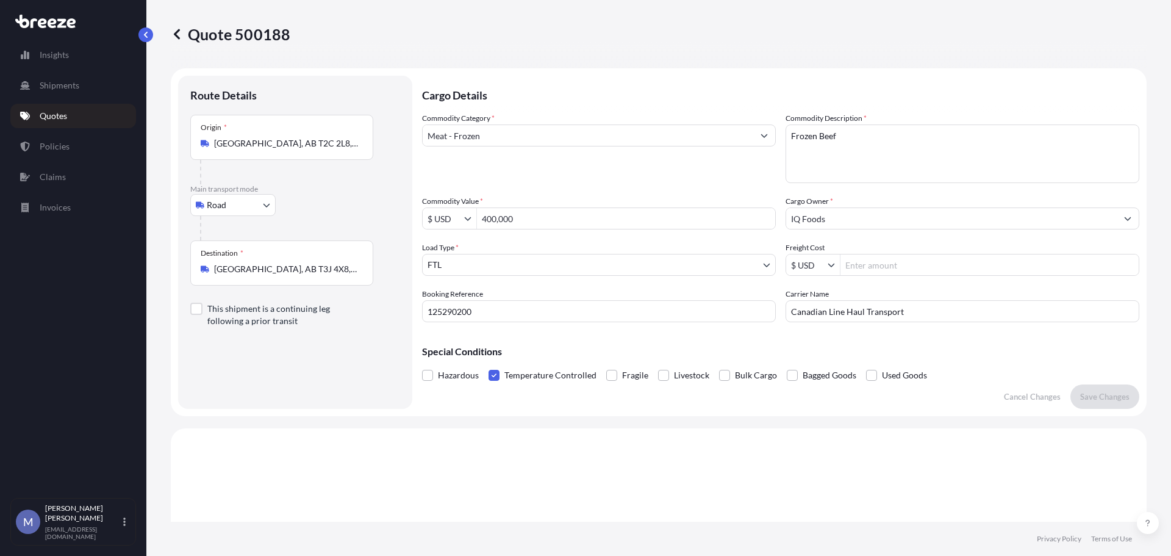
click at [73, 114] on link "Quotes" at bounding box center [73, 116] width 126 height 24
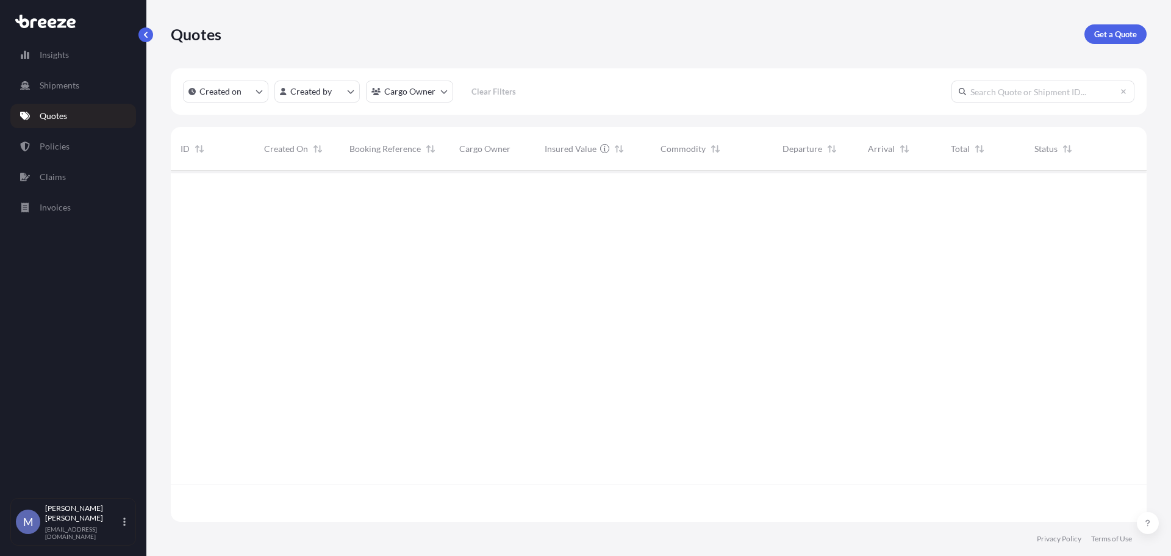
scroll to position [348, 967]
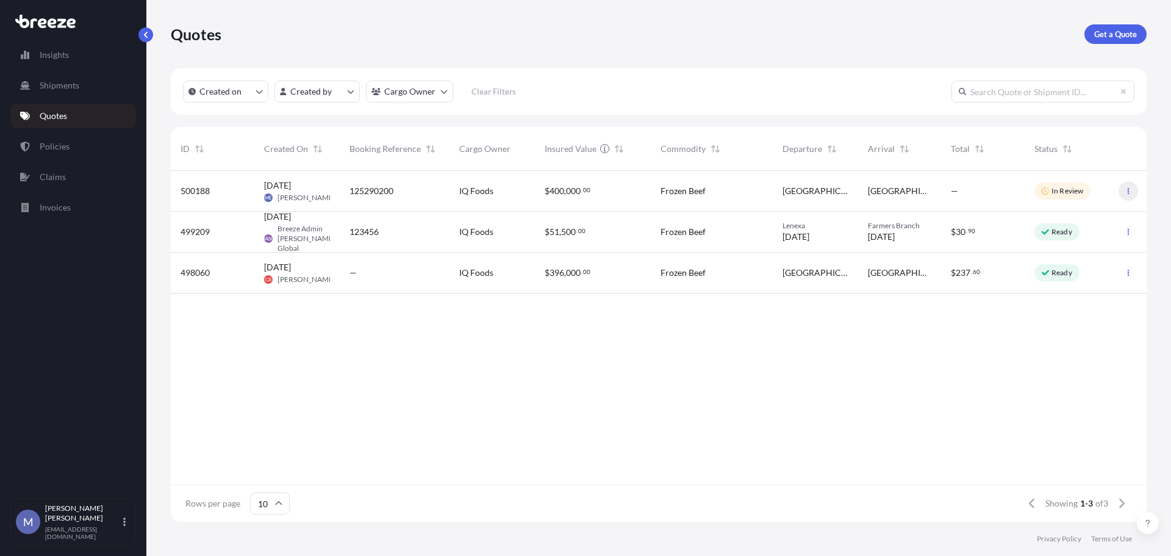
click at [1130, 193] on icon "button" at bounding box center [1128, 190] width 7 height 7
click at [1077, 212] on p "Duplicate quote" at bounding box center [1080, 215] width 61 height 12
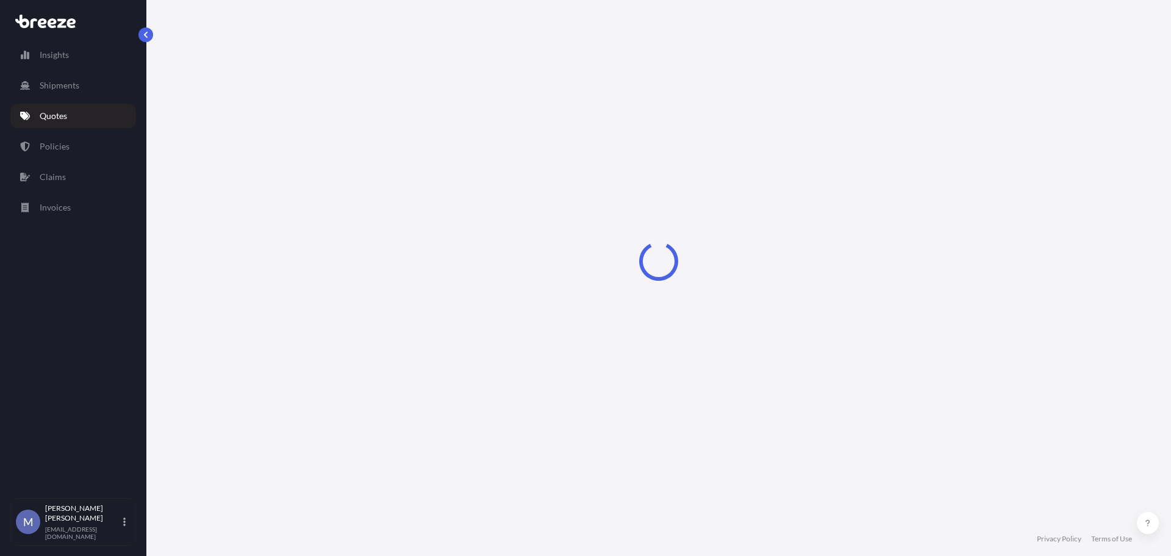
select select "Road"
select select "2"
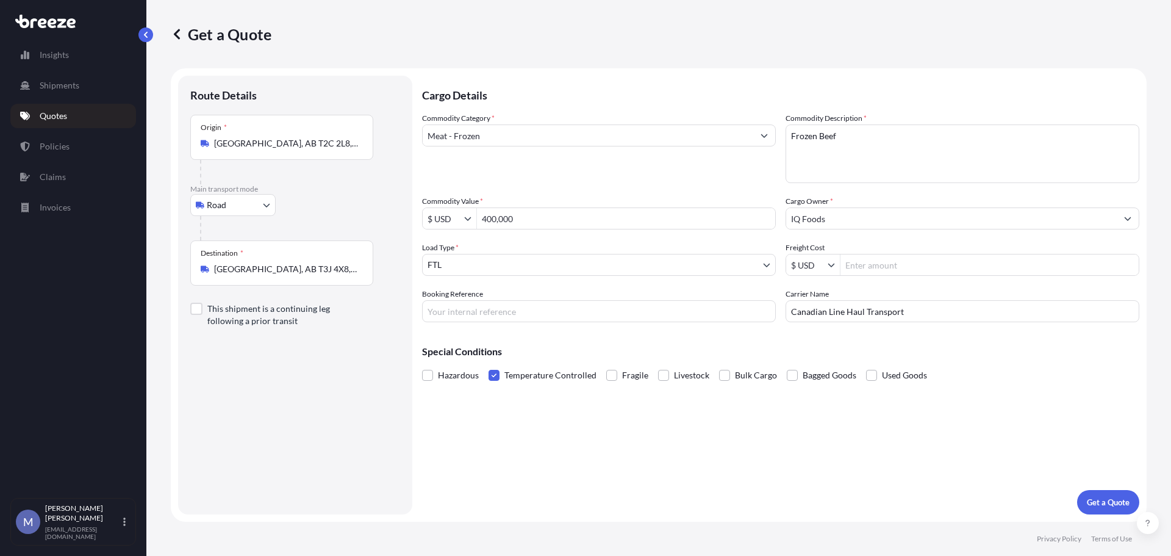
click at [497, 304] on input "Booking Reference" at bounding box center [599, 311] width 354 height 22
type input "125290200"
click at [735, 443] on div "Cargo Details Commodity Category * Meat - Frozen Commodity Description * Frozen…" at bounding box center [780, 295] width 717 height 439
click at [1097, 498] on p "Get a Quote" at bounding box center [1108, 502] width 43 height 12
select select "Road"
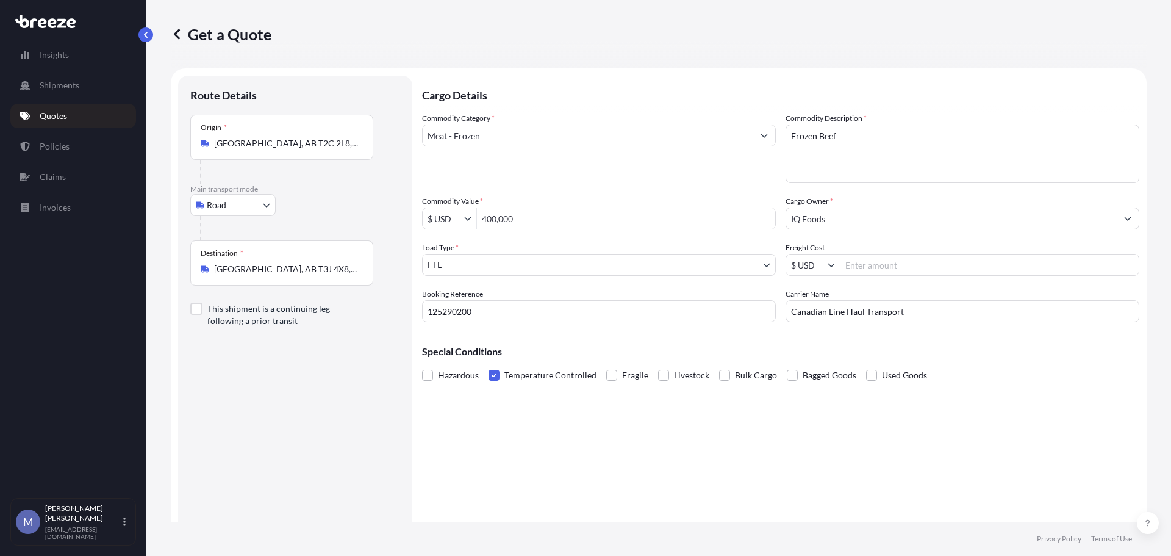
select select "2"
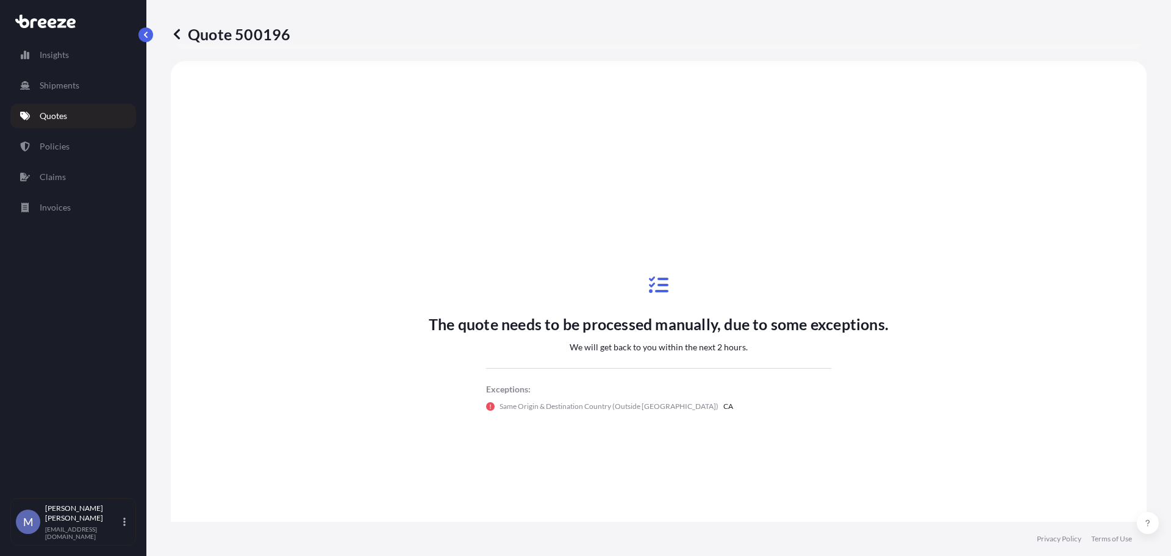
scroll to position [524, 0]
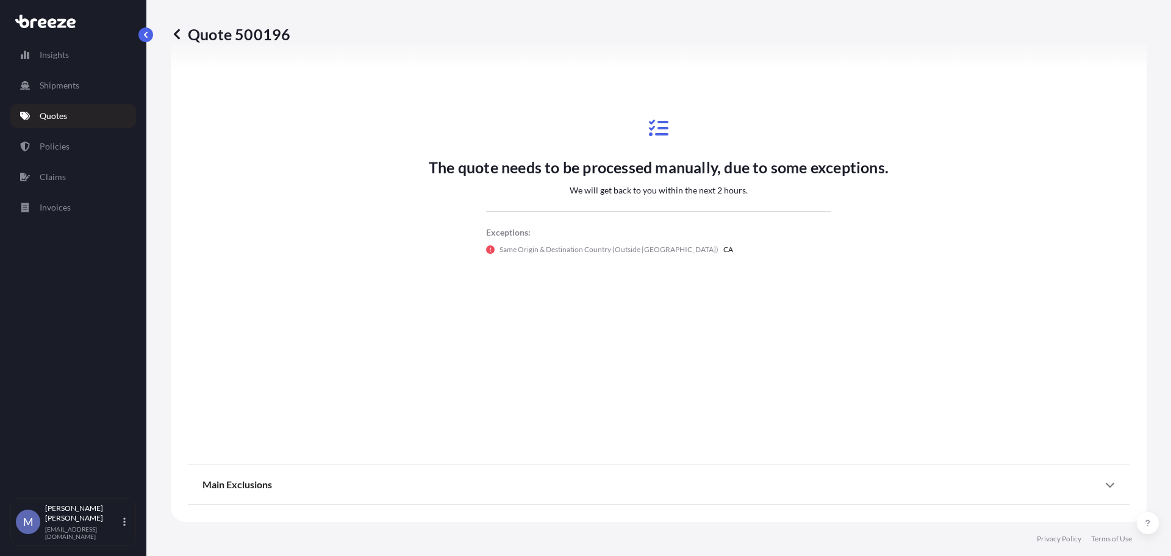
click at [82, 115] on link "Quotes" at bounding box center [73, 116] width 126 height 24
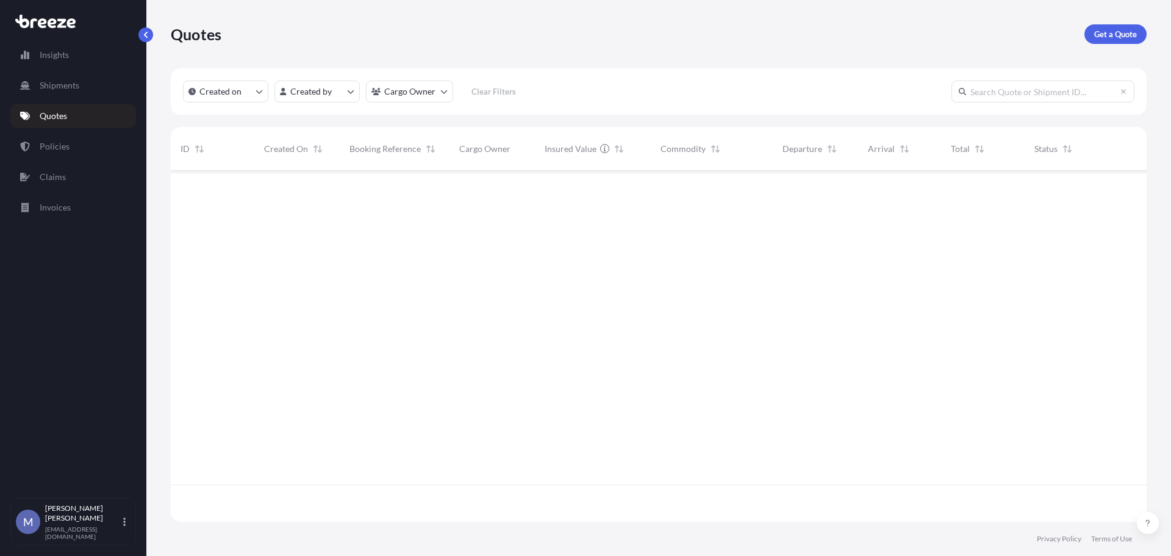
scroll to position [348, 967]
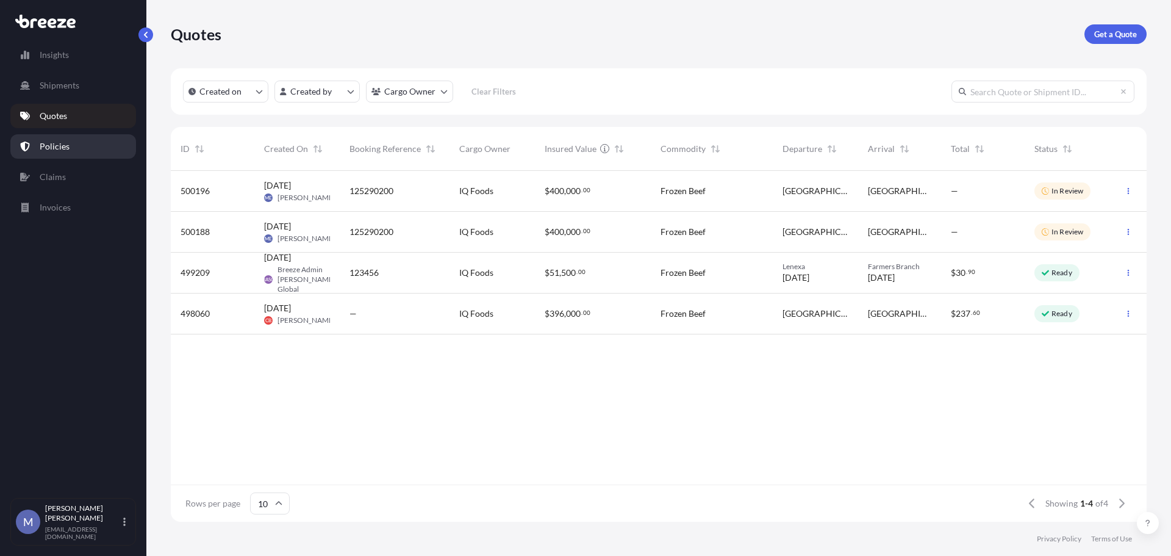
click at [62, 150] on p "Policies" at bounding box center [55, 146] width 30 height 12
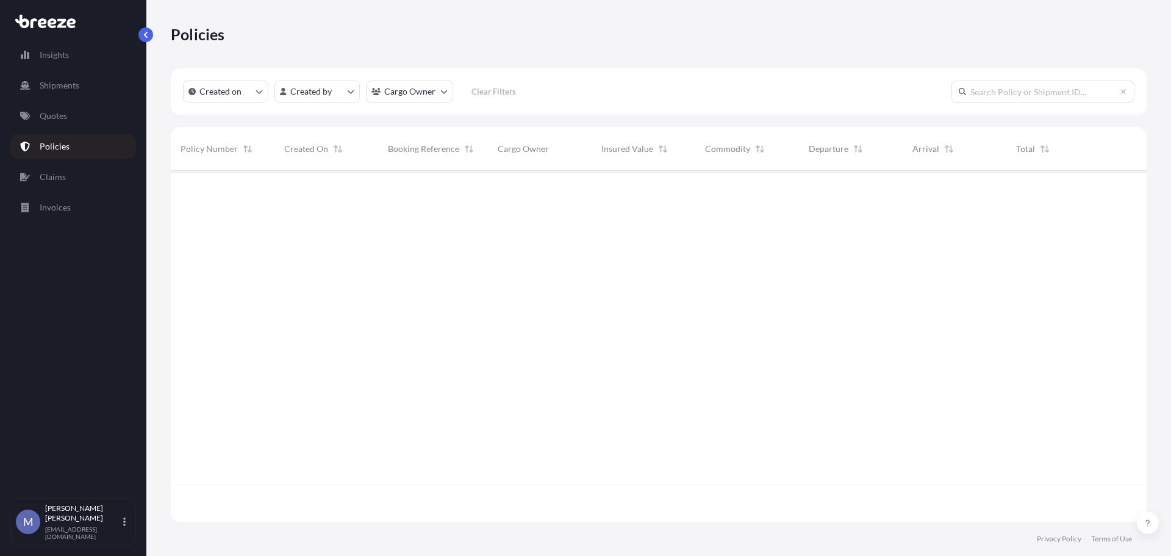
scroll to position [348, 967]
click at [74, 119] on link "Quotes" at bounding box center [73, 116] width 126 height 24
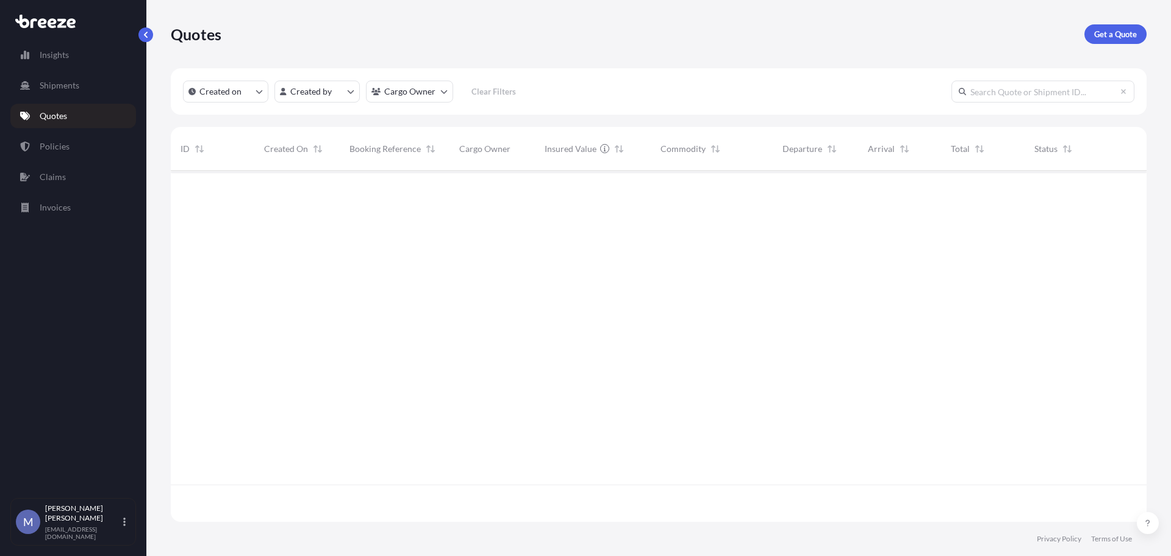
scroll to position [348, 967]
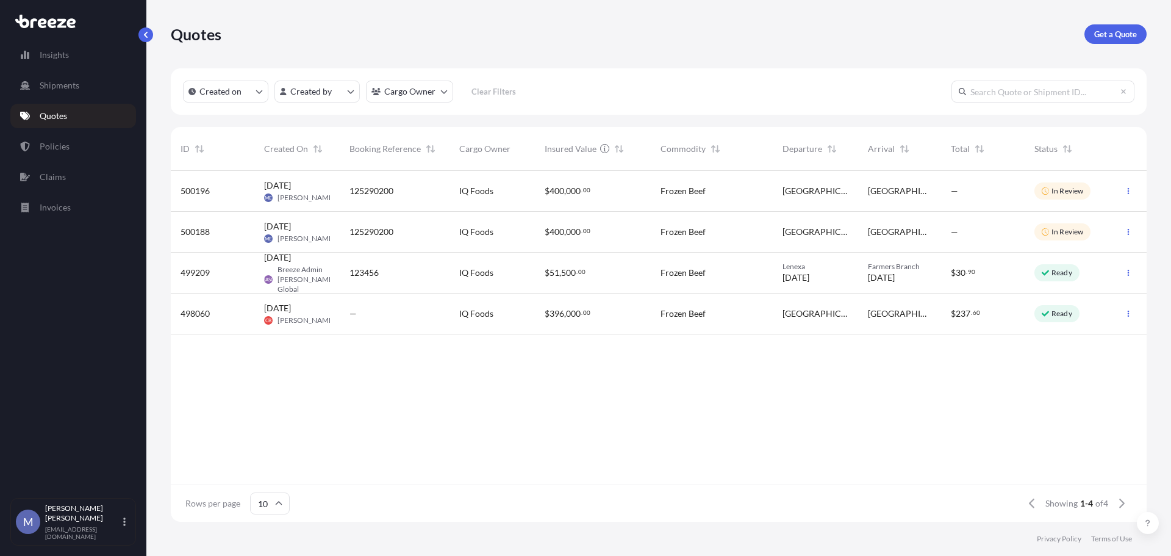
click at [62, 112] on p "Quotes" at bounding box center [53, 116] width 27 height 12
click at [67, 148] on p "Policies" at bounding box center [55, 146] width 30 height 12
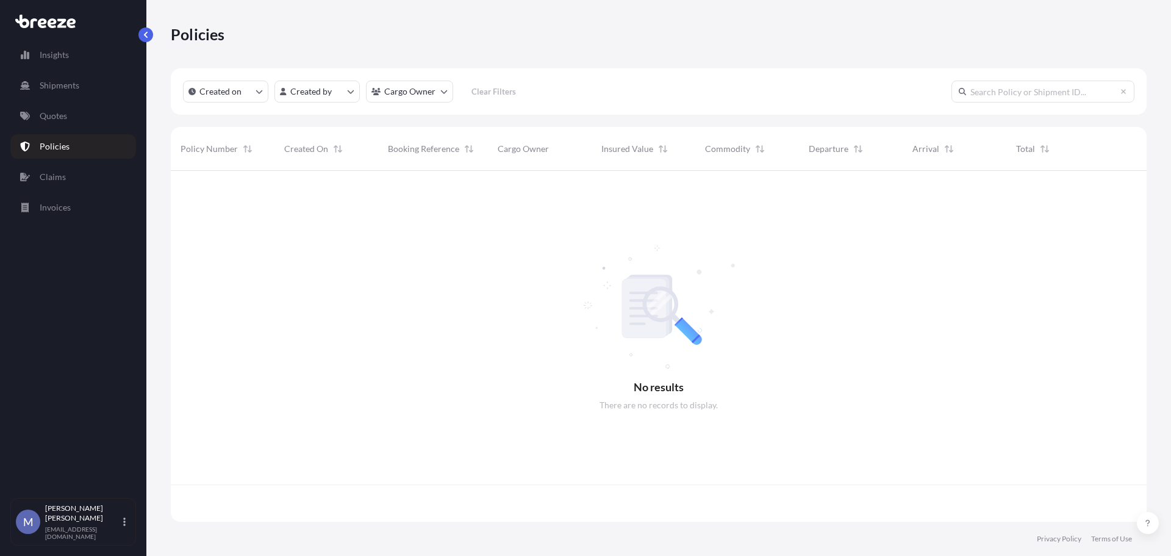
scroll to position [348, 967]
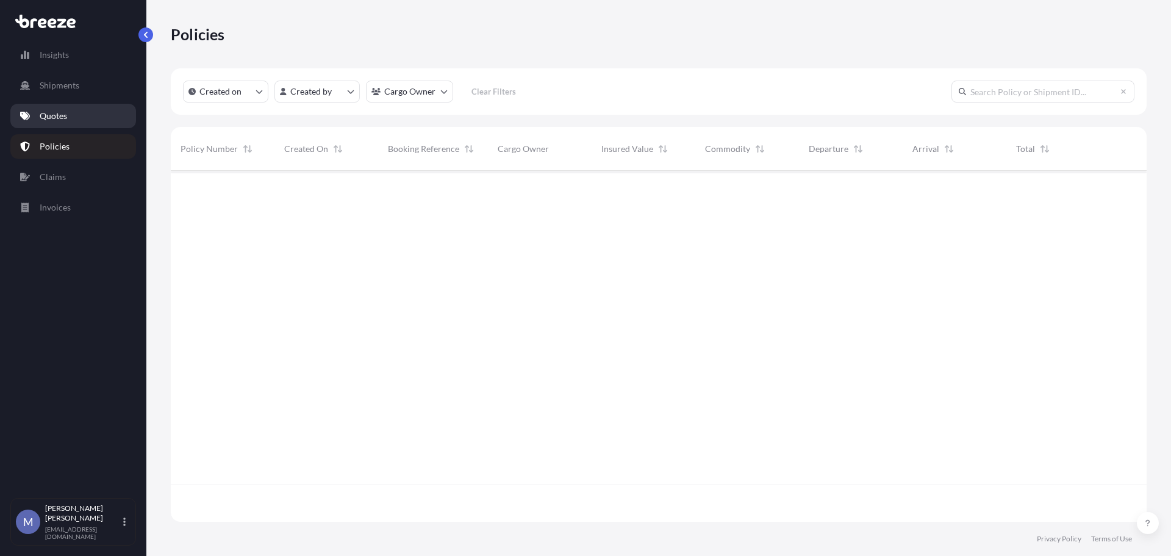
click at [69, 127] on link "Quotes" at bounding box center [73, 116] width 126 height 24
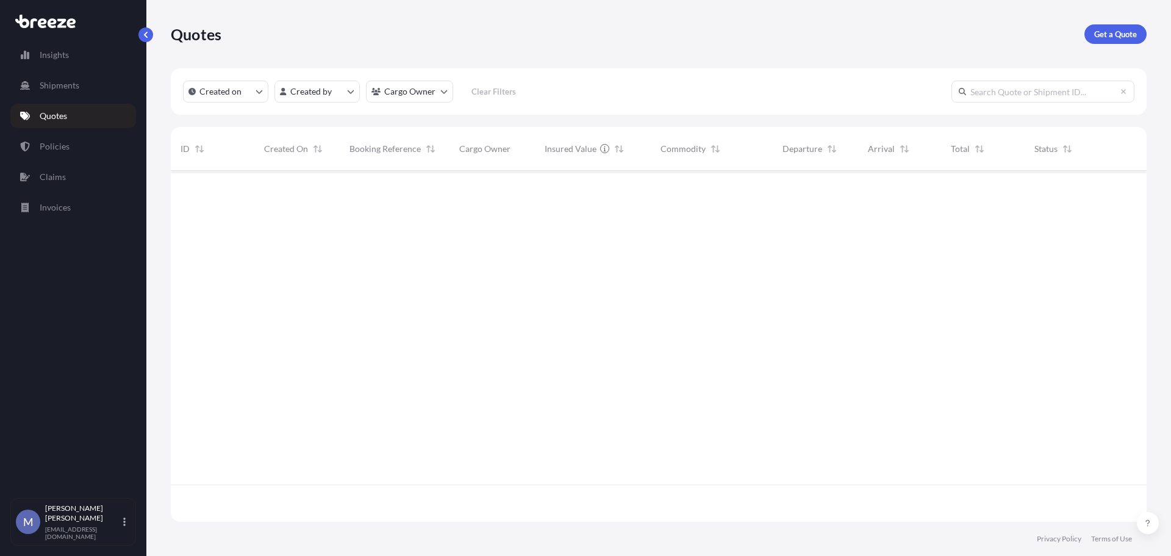
scroll to position [348, 967]
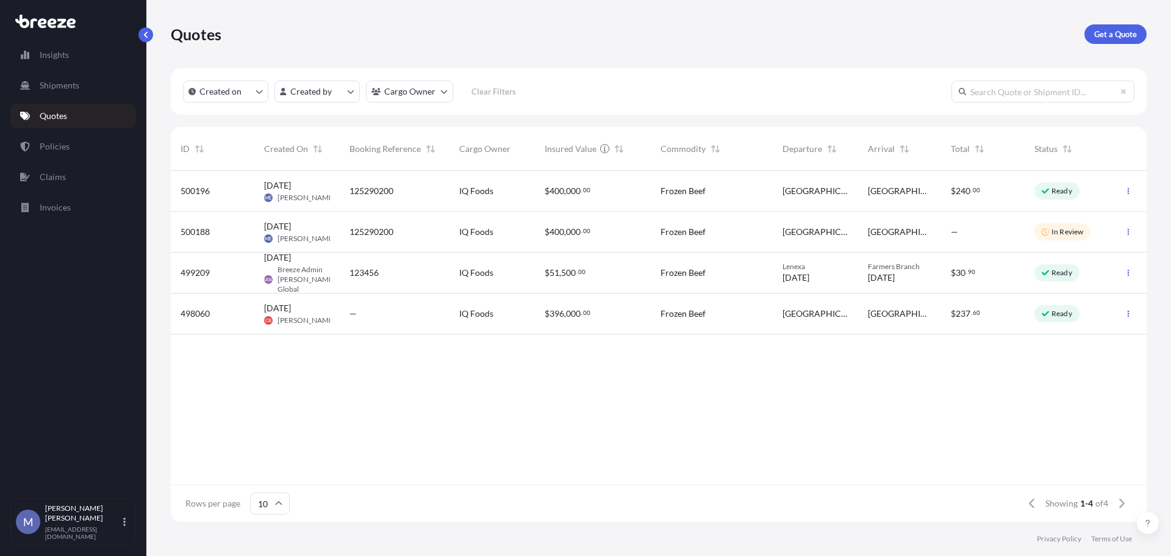
click at [493, 187] on div "IQ Foods" at bounding box center [492, 191] width 66 height 12
select select "Road"
select select "2"
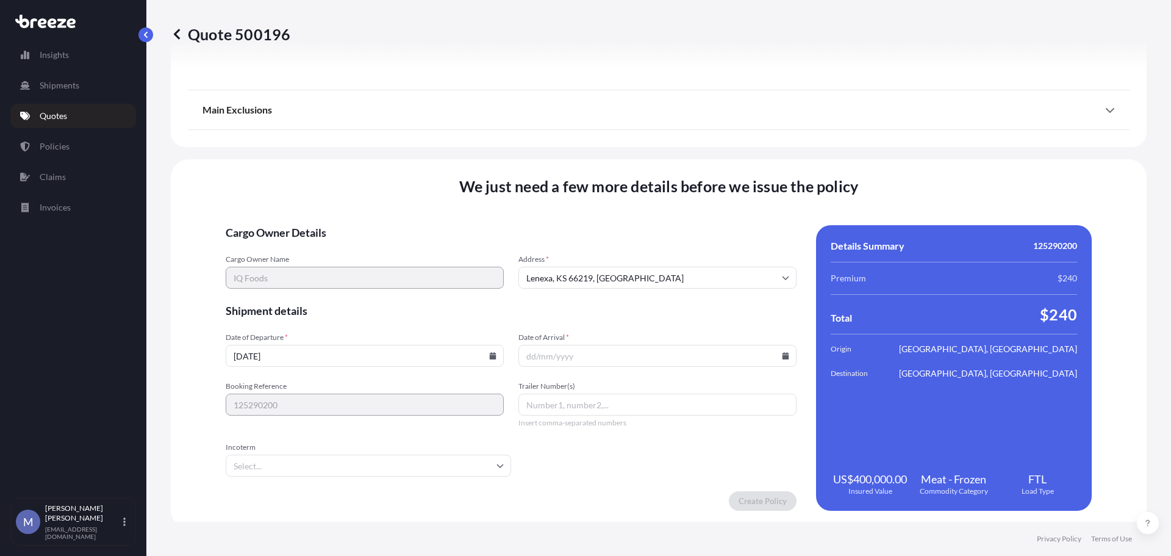
scroll to position [1496, 0]
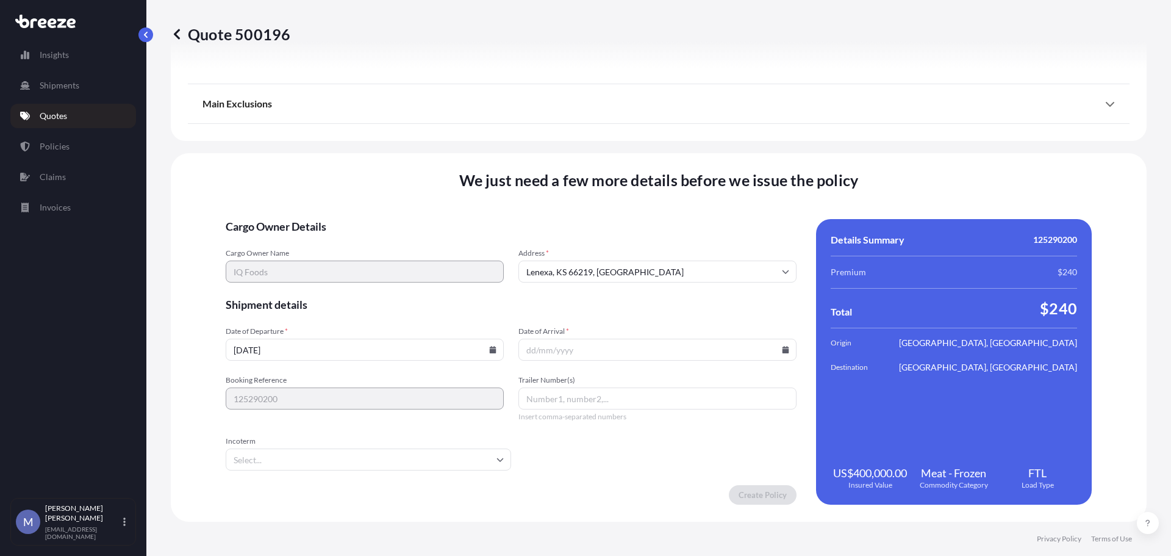
click at [491, 349] on icon at bounding box center [493, 349] width 7 height 7
click at [281, 282] on button "29" at bounding box center [285, 281] width 20 height 20
click at [783, 350] on icon at bounding box center [786, 349] width 7 height 7
click at [562, 283] on button "29" at bounding box center [568, 281] width 20 height 20
type input "29/09/2025"
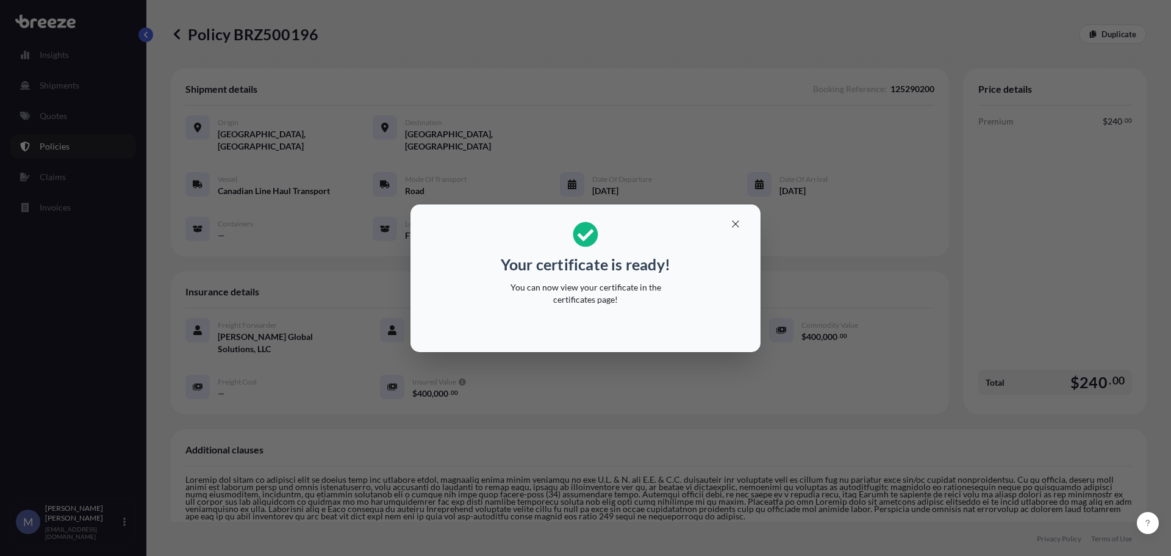
click at [984, 222] on div "Your certificate is ready! You can now view your certificate in the certificate…" at bounding box center [585, 278] width 1171 height 556
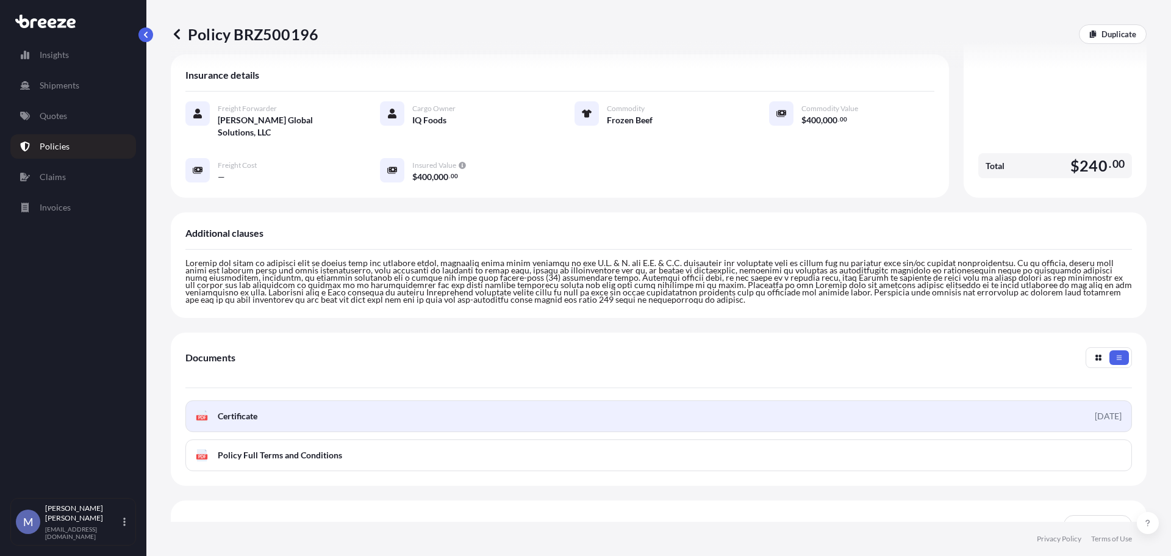
scroll to position [286, 0]
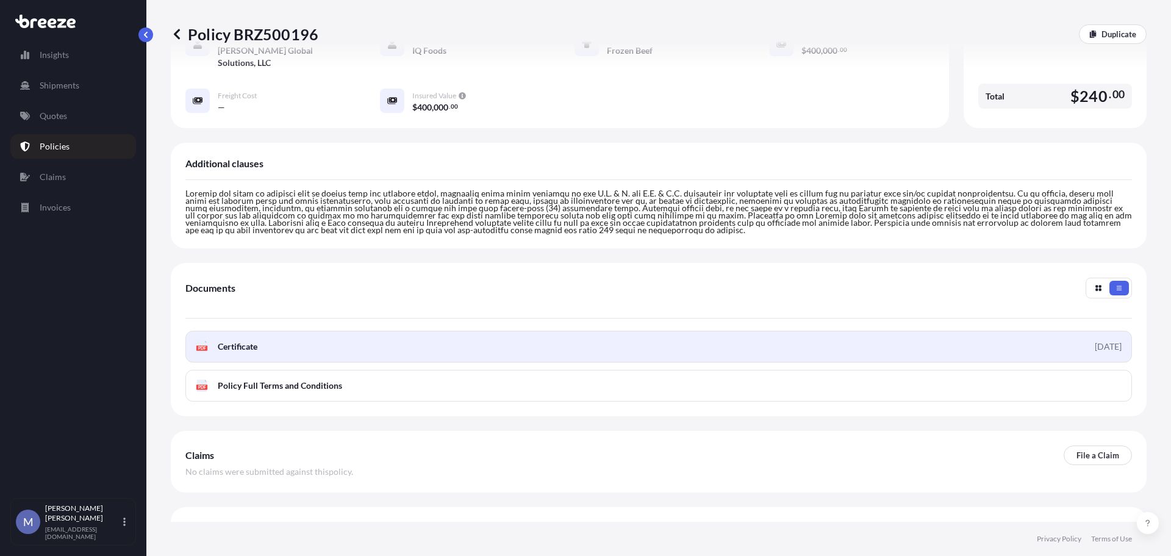
click at [371, 331] on link "PDF Certificate 2025-09-29" at bounding box center [658, 347] width 947 height 32
